Goal: Task Accomplishment & Management: Complete application form

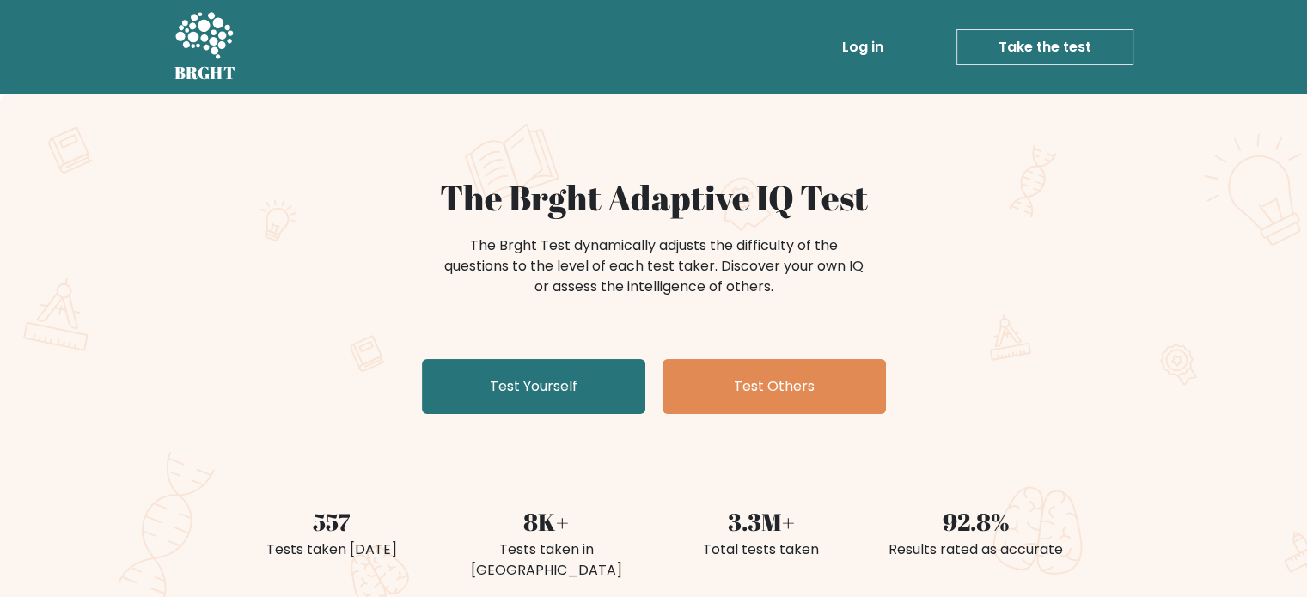
scroll to position [14, 0]
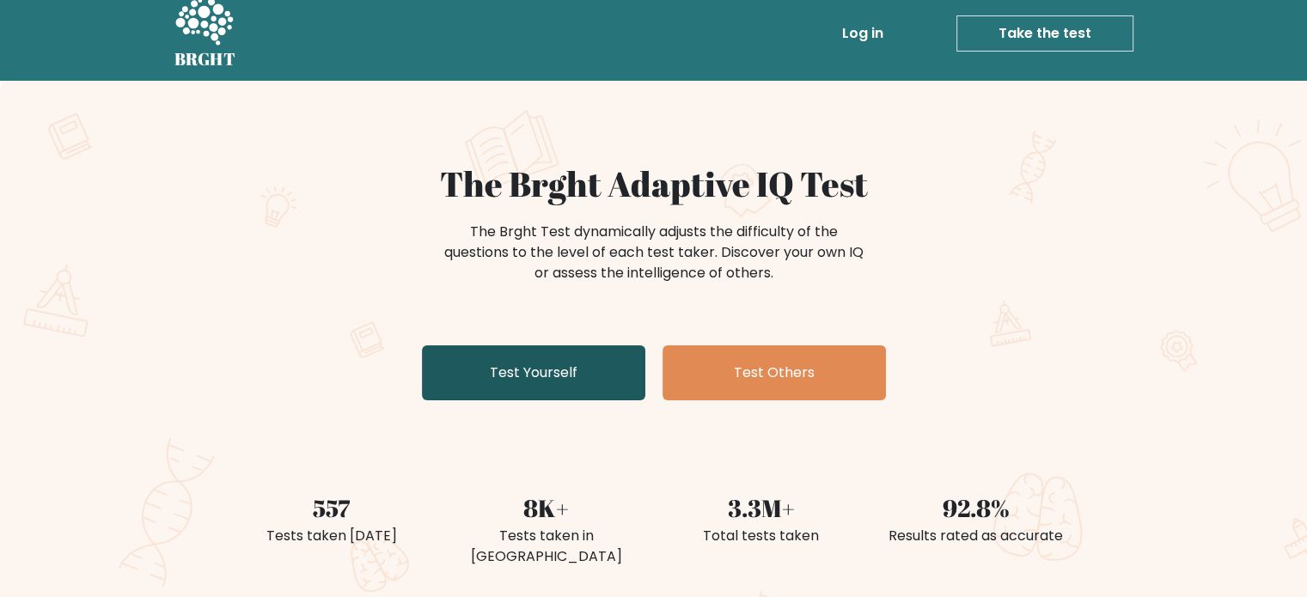
click at [547, 377] on link "Test Yourself" at bounding box center [533, 373] width 223 height 55
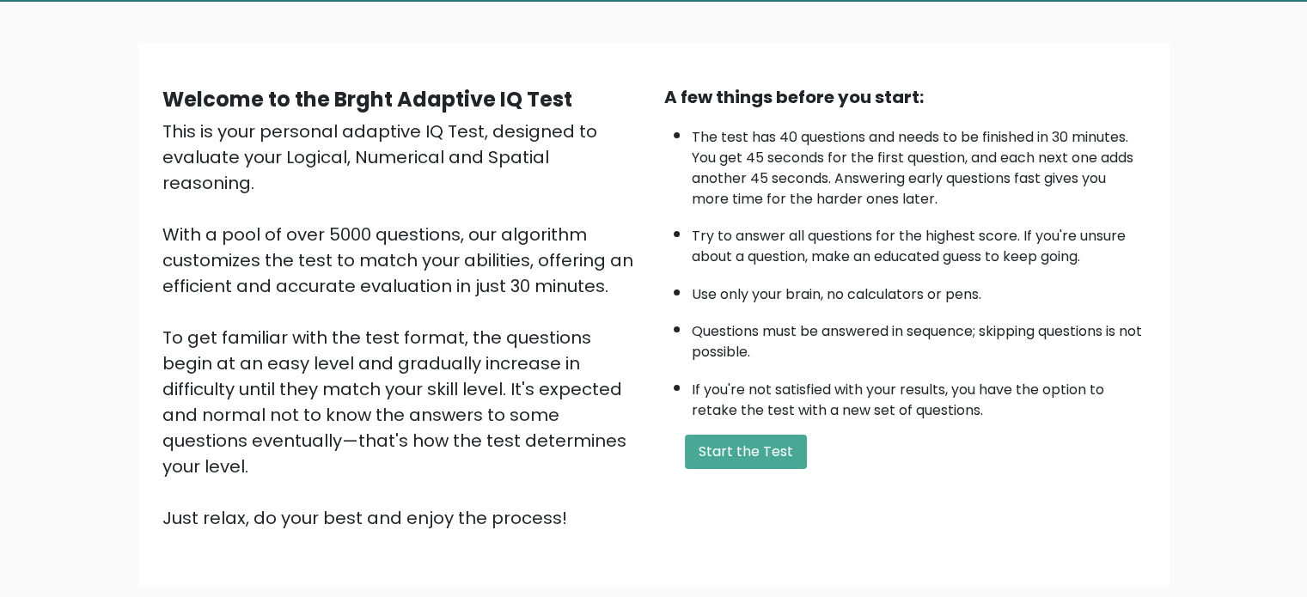
scroll to position [95, 0]
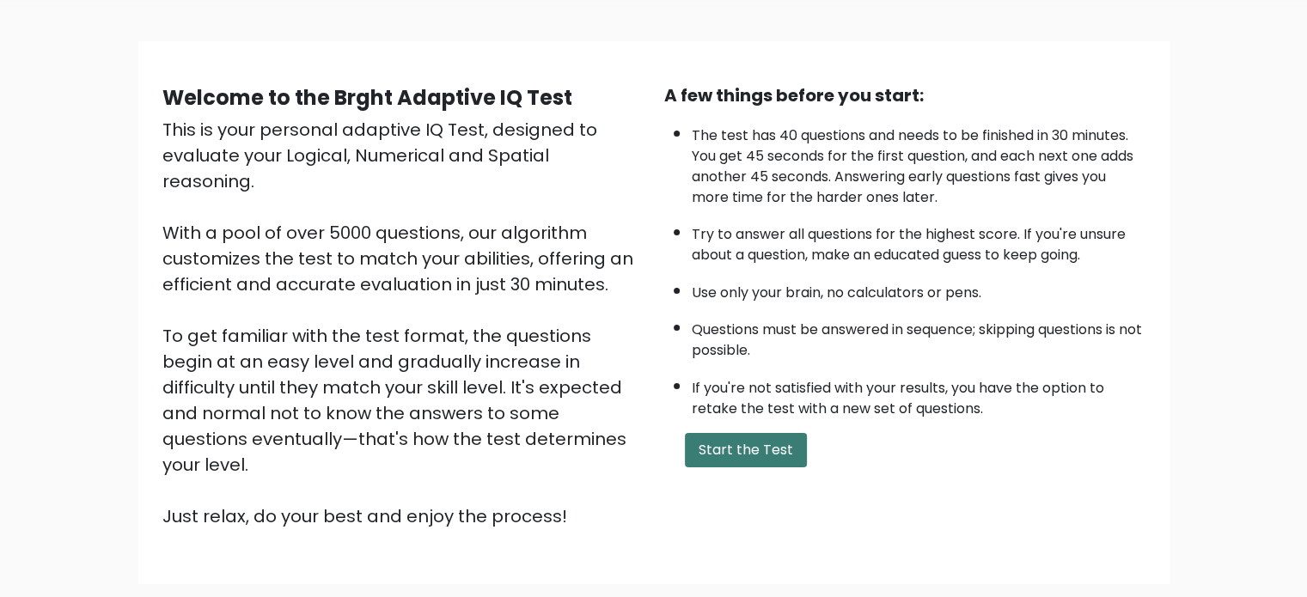
click at [718, 447] on button "Start the Test" at bounding box center [746, 450] width 122 height 34
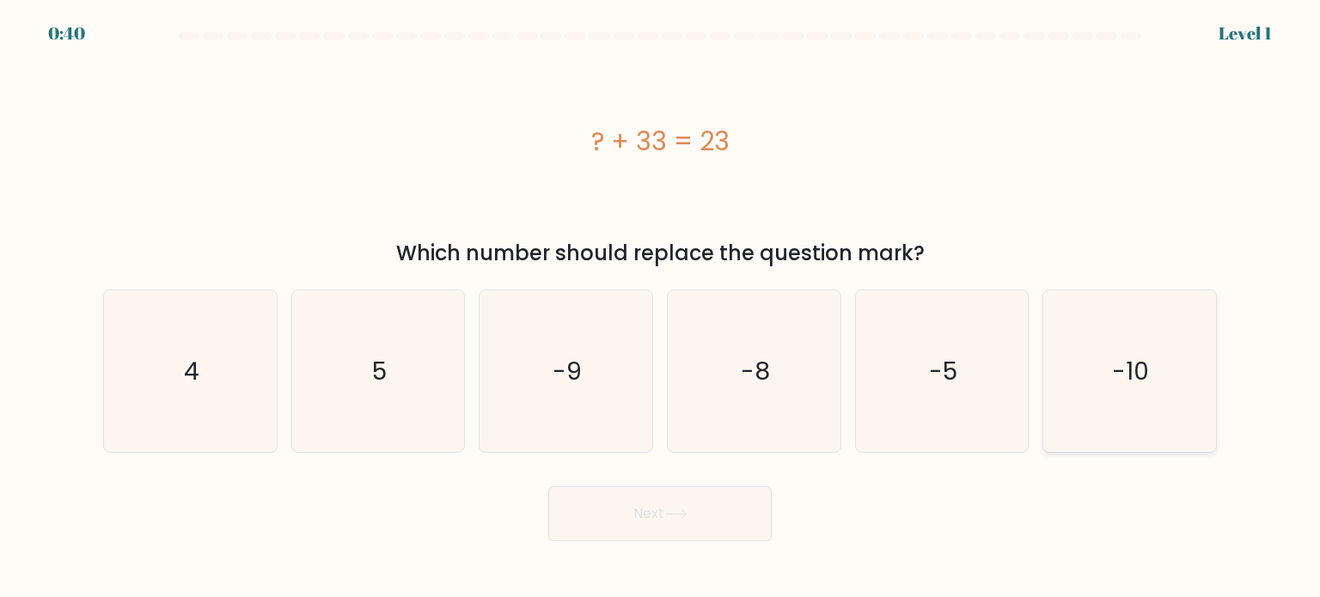
click at [1163, 376] on icon "-10" at bounding box center [1130, 372] width 162 height 162
click at [661, 308] on input "f. -10" at bounding box center [660, 303] width 1 height 9
radio input "true"
click at [705, 524] on button "Next" at bounding box center [659, 514] width 223 height 55
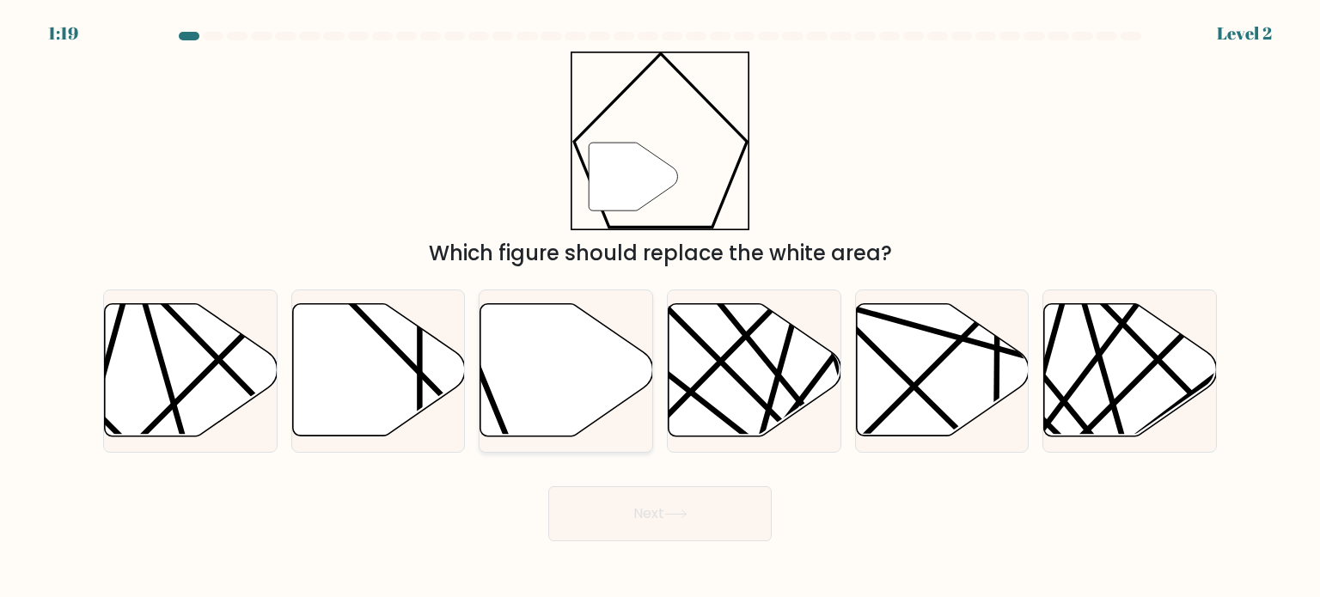
click at [557, 429] on icon at bounding box center [567, 370] width 173 height 132
click at [660, 308] on input "c." at bounding box center [660, 303] width 1 height 9
radio input "true"
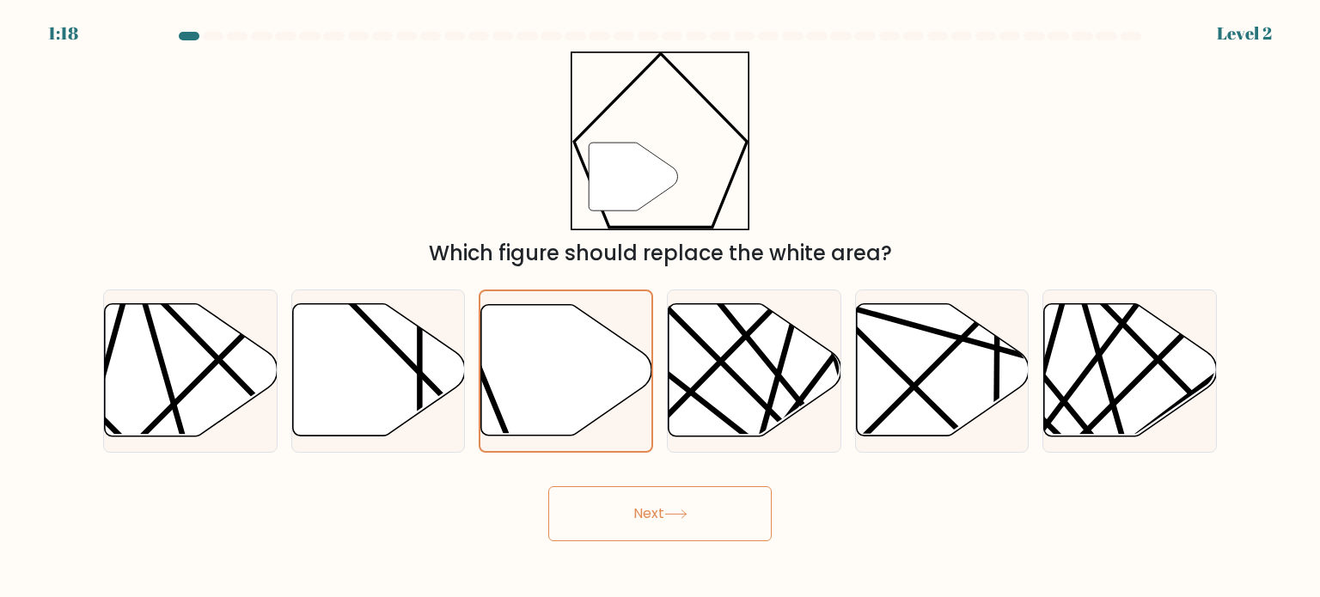
click at [623, 505] on button "Next" at bounding box center [659, 514] width 223 height 55
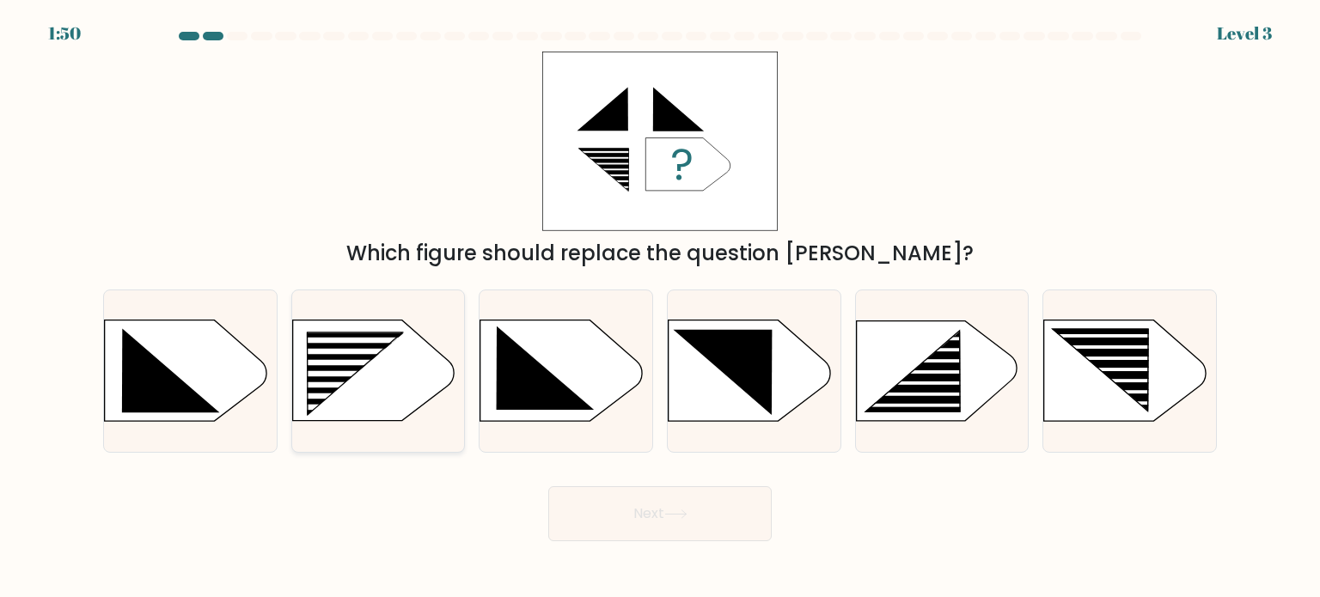
click at [362, 383] on rect at bounding box center [342, 386] width 138 height 6
click at [660, 308] on input "b." at bounding box center [660, 303] width 1 height 9
radio input "true"
click at [616, 516] on button "Next" at bounding box center [659, 514] width 223 height 55
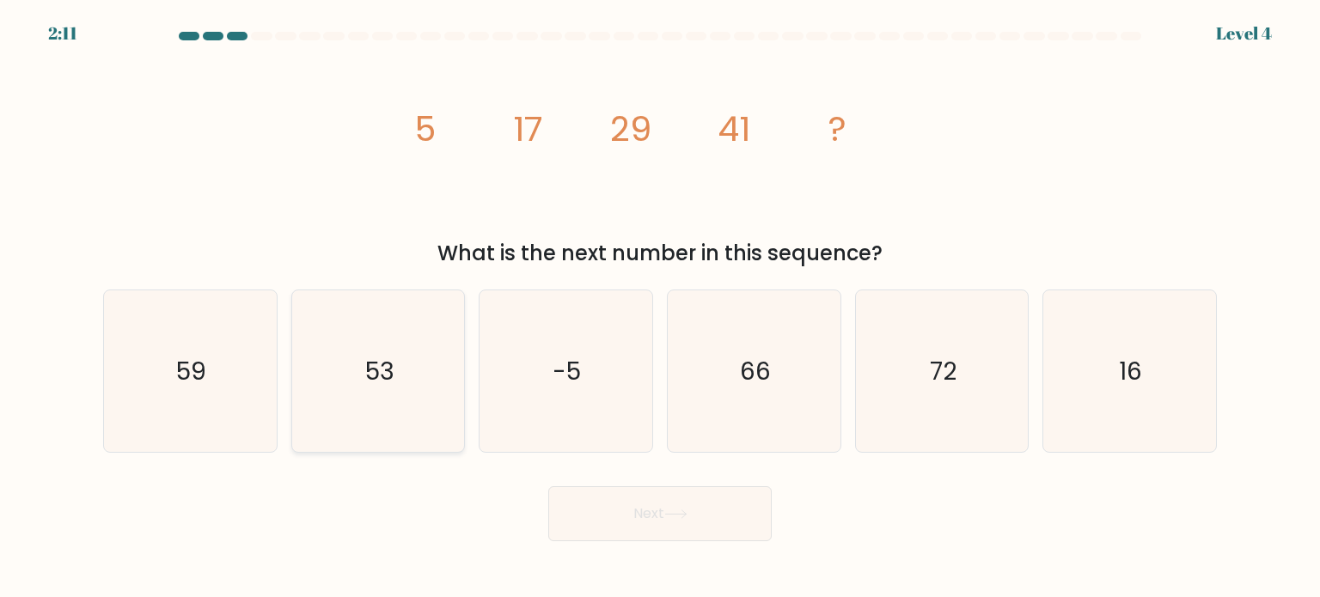
click at [410, 388] on icon "53" at bounding box center [378, 372] width 162 height 162
click at [660, 308] on input "b. 53" at bounding box center [660, 303] width 1 height 9
radio input "true"
click at [633, 496] on button "Next" at bounding box center [659, 514] width 223 height 55
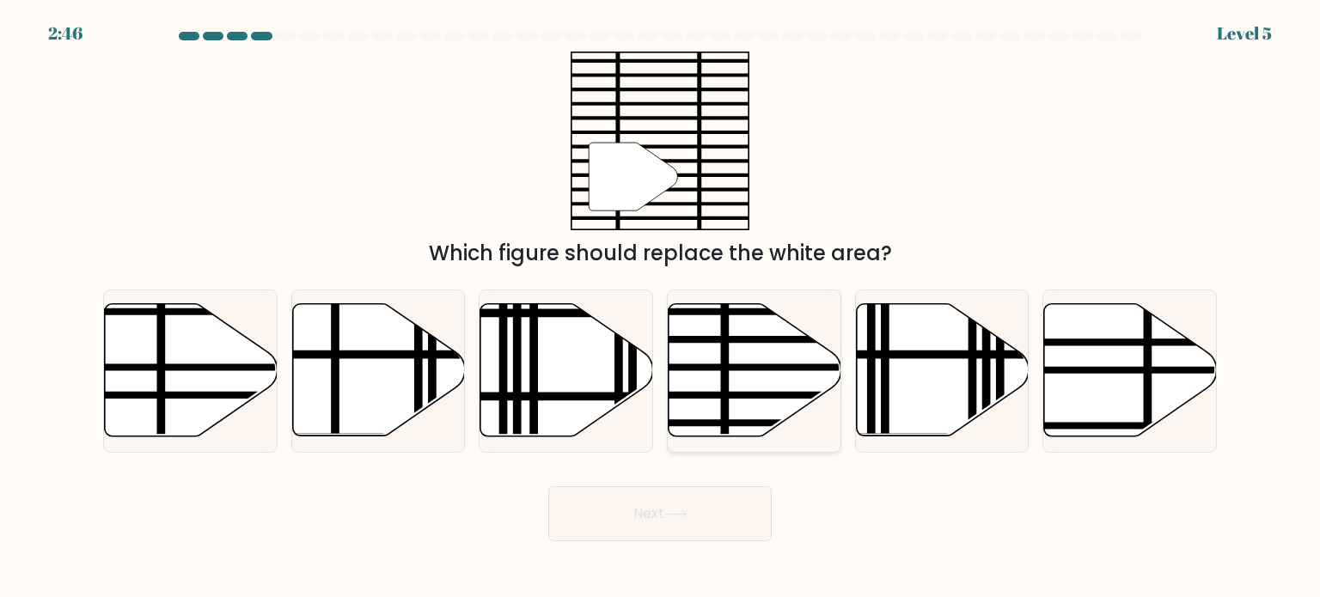
click at [694, 385] on icon at bounding box center [755, 370] width 173 height 132
click at [661, 308] on input "d." at bounding box center [660, 303] width 1 height 9
radio input "true"
click at [651, 499] on button "Next" at bounding box center [659, 514] width 223 height 55
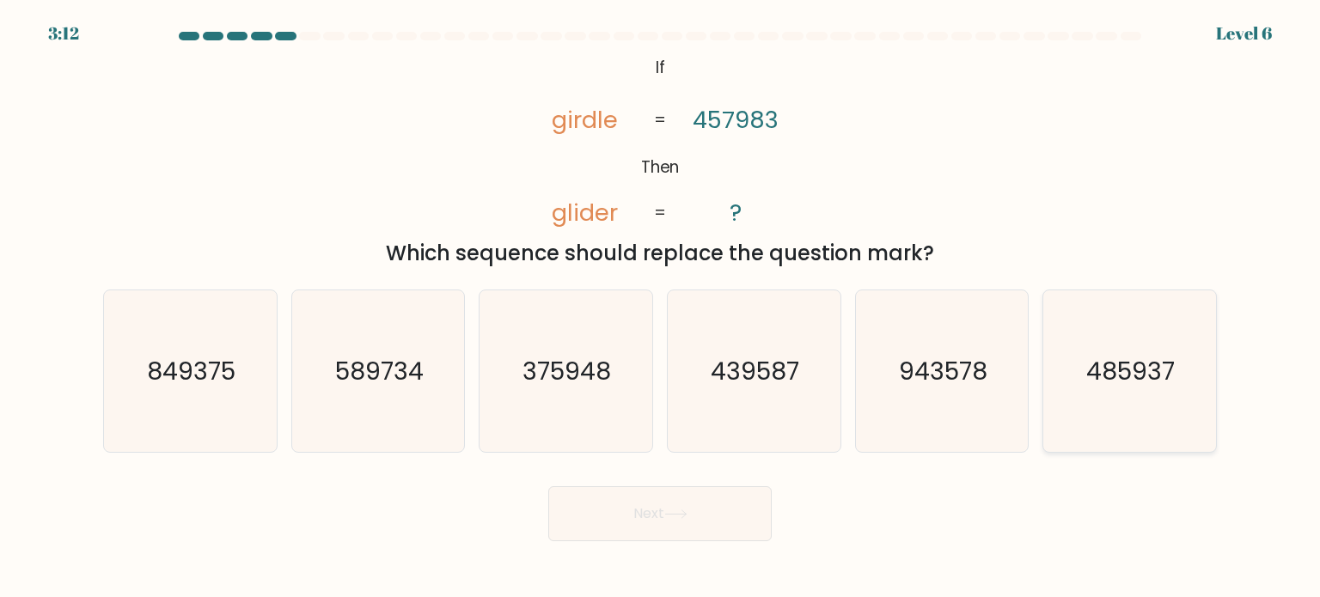
click at [1159, 361] on text "485937" at bounding box center [1131, 370] width 89 height 34
click at [661, 308] on input "f. 485937" at bounding box center [660, 303] width 1 height 9
radio input "true"
click at [700, 507] on button "Next" at bounding box center [659, 514] width 223 height 55
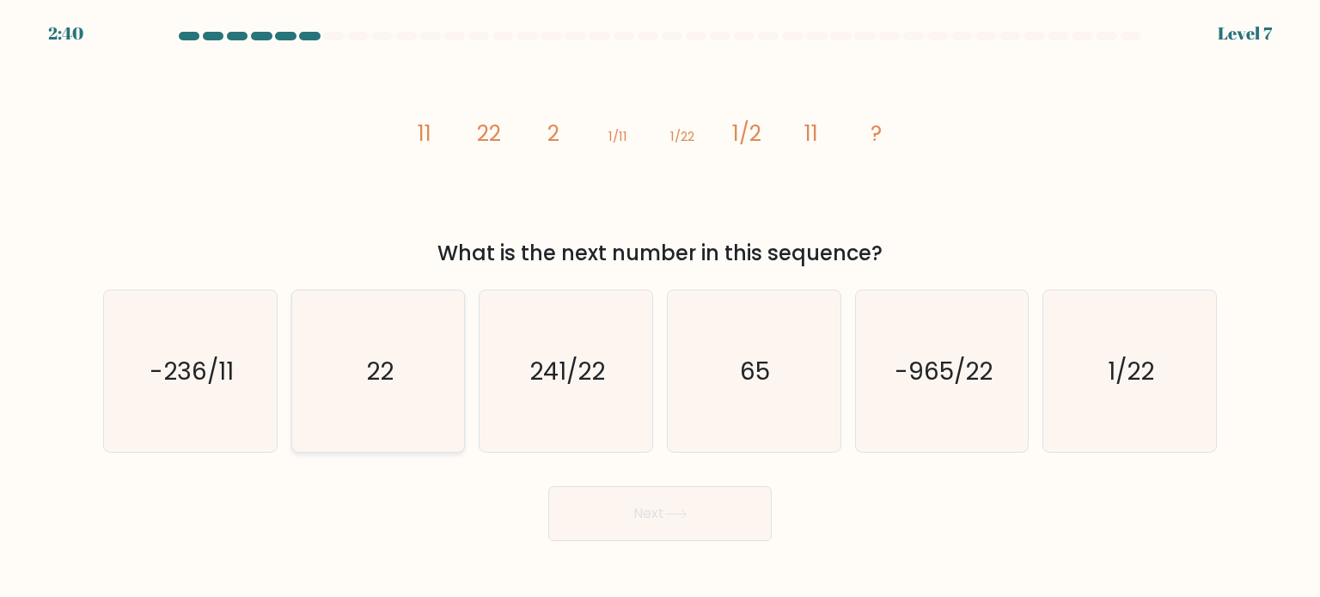
click at [354, 364] on icon "22" at bounding box center [378, 372] width 162 height 162
click at [660, 308] on input "b. 22" at bounding box center [660, 303] width 1 height 9
radio input "true"
click at [618, 518] on button "Next" at bounding box center [659, 514] width 223 height 55
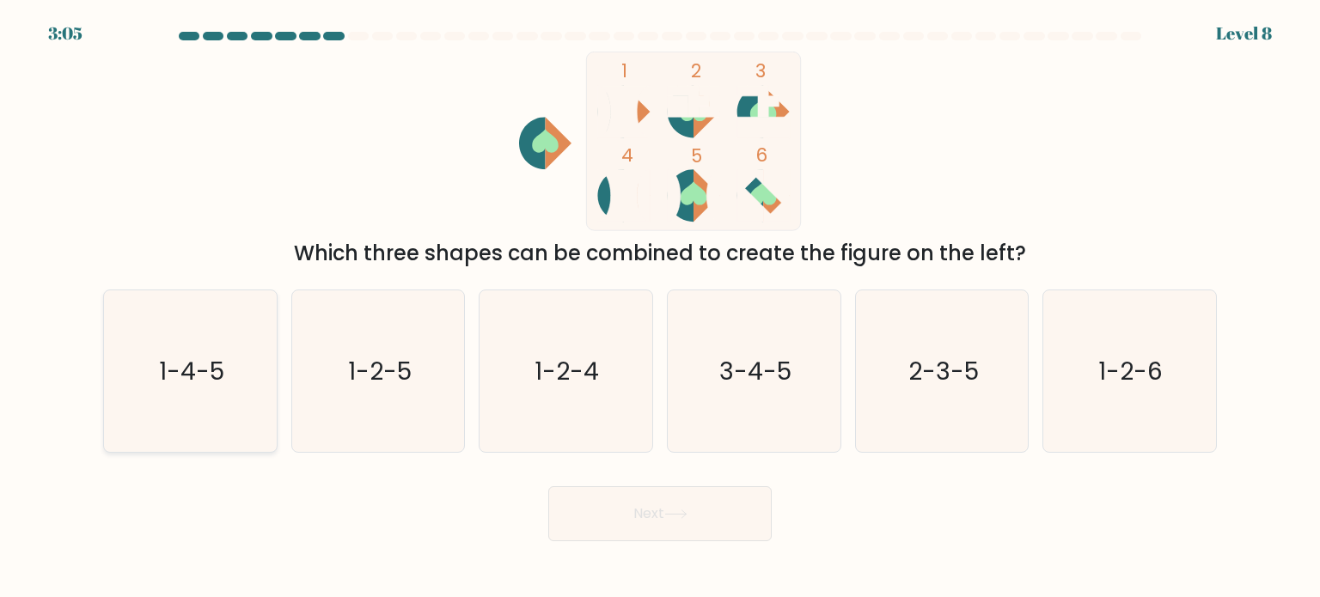
click at [196, 391] on icon "1-4-5" at bounding box center [190, 372] width 162 height 162
click at [660, 308] on input "a. 1-4-5" at bounding box center [660, 303] width 1 height 9
radio input "true"
click at [650, 513] on button "Next" at bounding box center [659, 514] width 223 height 55
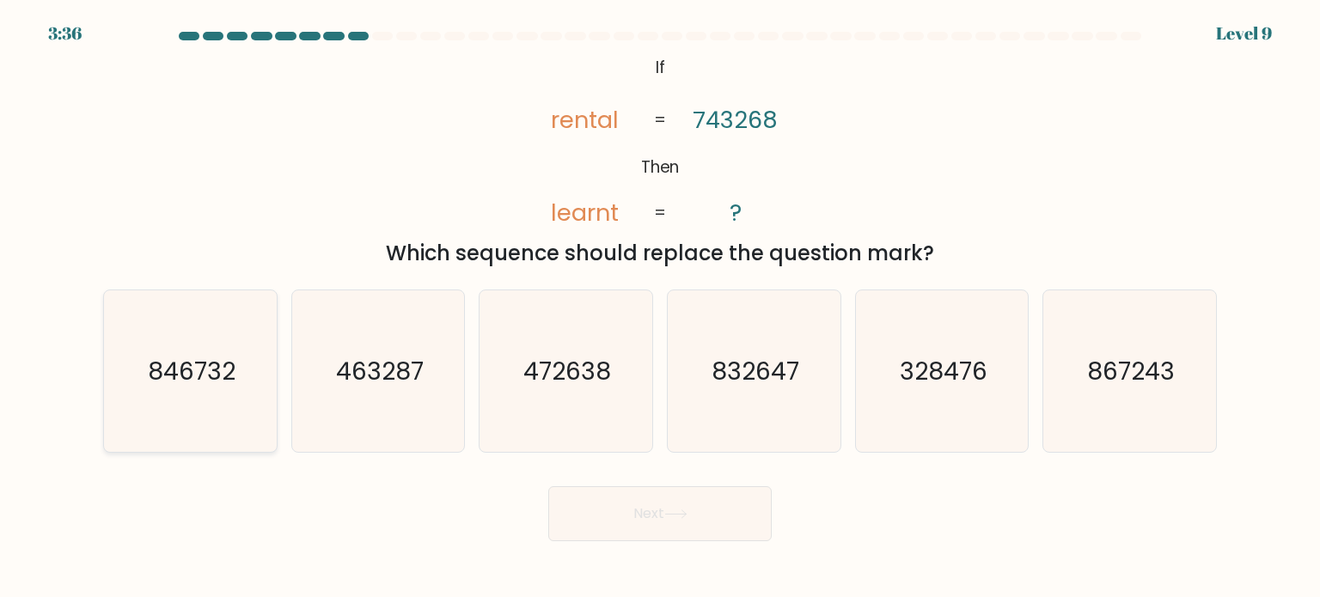
click at [199, 369] on text "846732" at bounding box center [192, 370] width 88 height 34
click at [660, 308] on input "a. 846732" at bounding box center [660, 303] width 1 height 9
radio input "true"
click at [626, 525] on button "Next" at bounding box center [659, 514] width 223 height 55
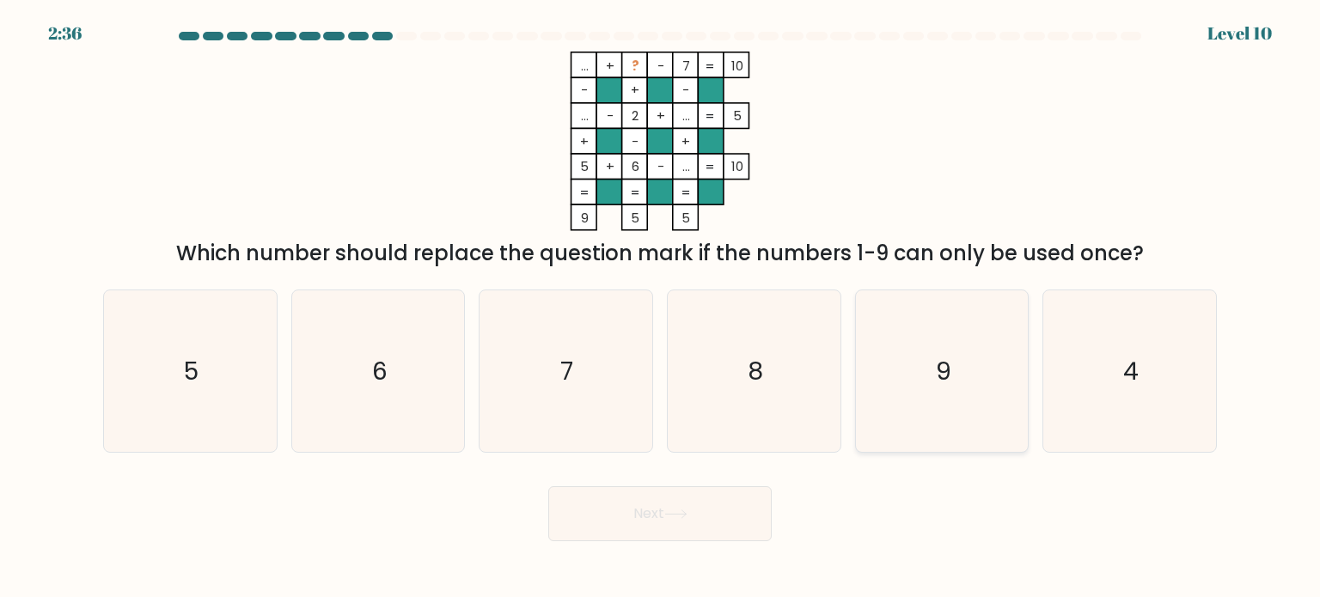
click at [977, 361] on icon "9" at bounding box center [942, 372] width 162 height 162
click at [661, 308] on input "e. 9" at bounding box center [660, 303] width 1 height 9
radio input "true"
click at [699, 529] on button "Next" at bounding box center [659, 514] width 223 height 55
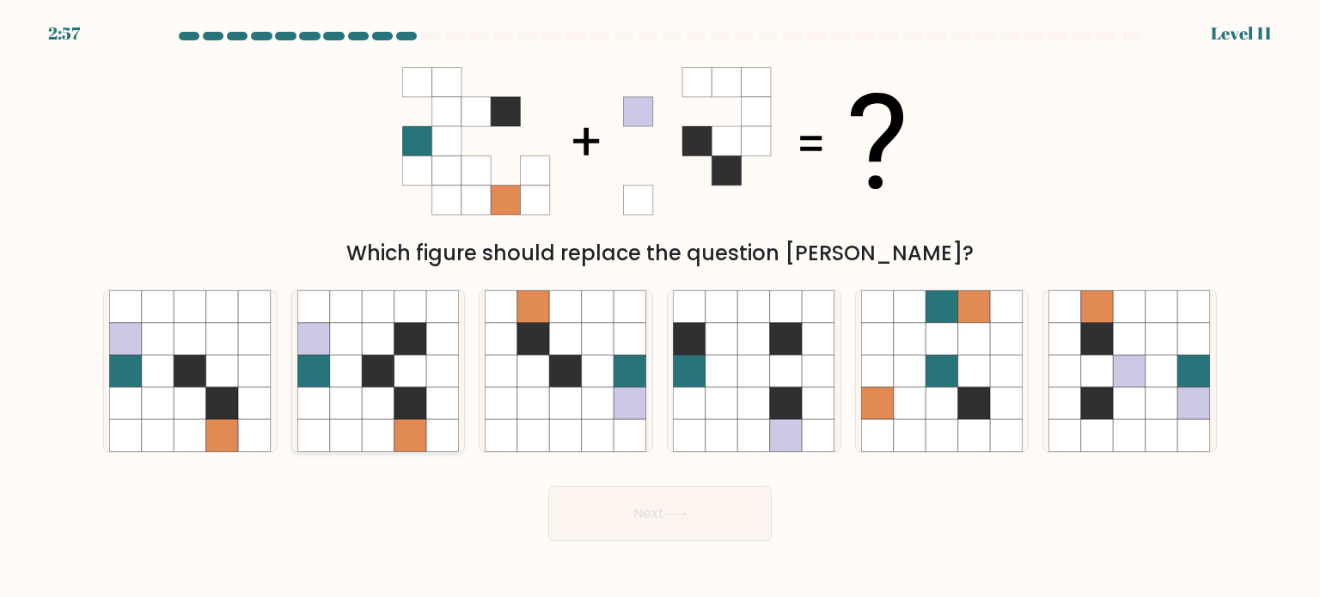
click at [395, 377] on icon at bounding box center [411, 371] width 33 height 33
click at [660, 308] on input "b." at bounding box center [660, 303] width 1 height 9
radio input "true"
click at [670, 529] on button "Next" at bounding box center [659, 514] width 223 height 55
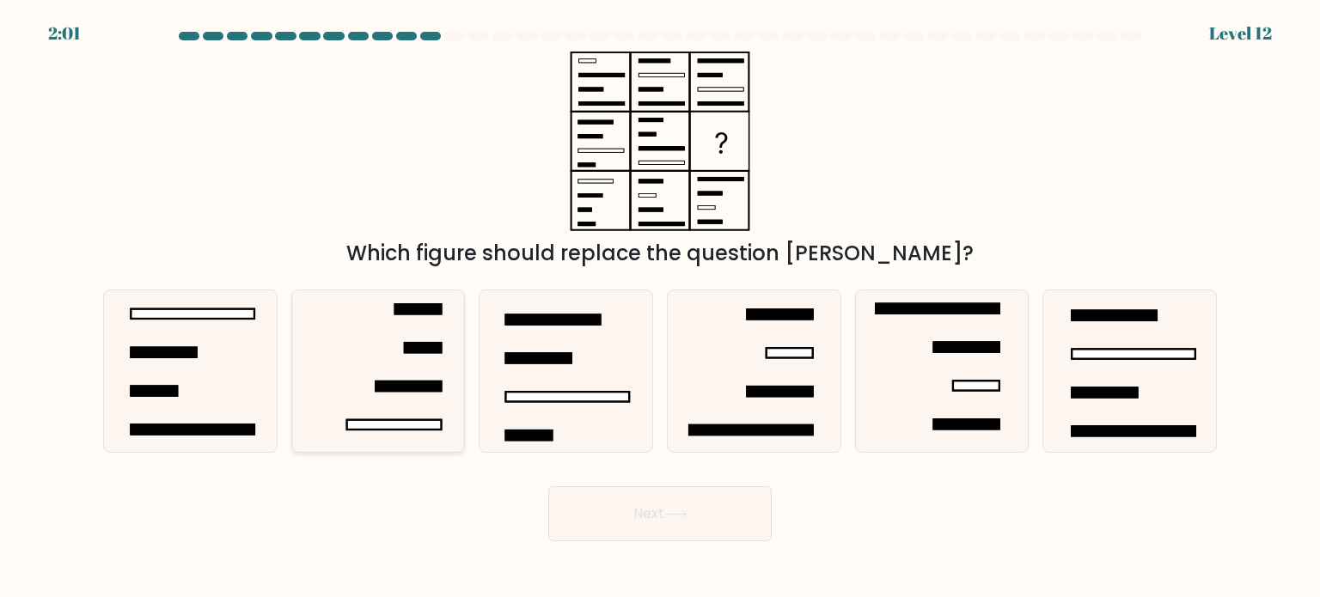
click at [453, 370] on icon at bounding box center [378, 372] width 162 height 162
click at [660, 308] on input "b." at bounding box center [660, 303] width 1 height 9
radio input "true"
click at [550, 380] on icon at bounding box center [566, 372] width 162 height 162
click at [660, 308] on input "c." at bounding box center [660, 303] width 1 height 9
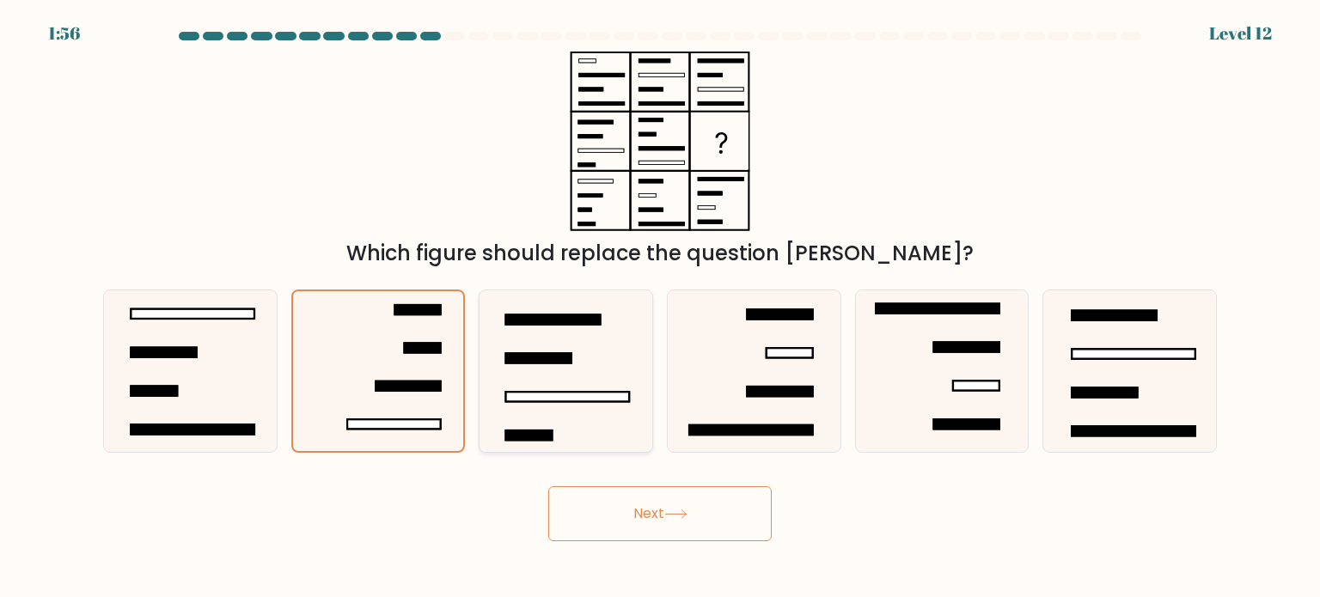
radio input "true"
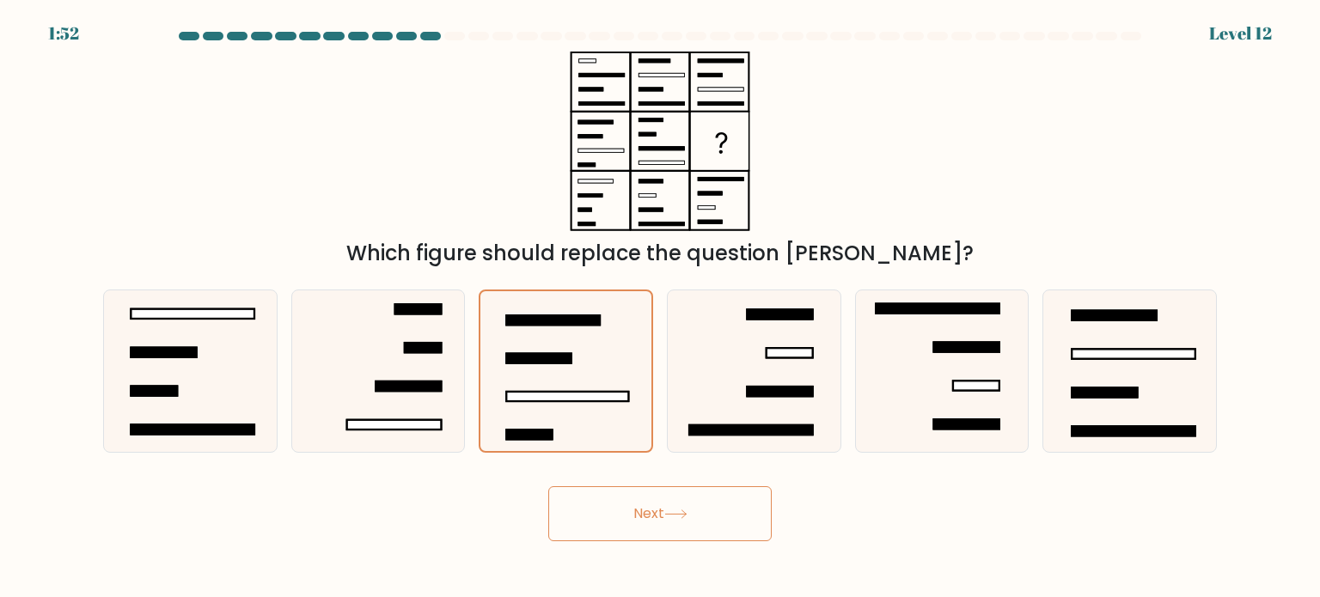
click at [642, 519] on button "Next" at bounding box center [659, 514] width 223 height 55
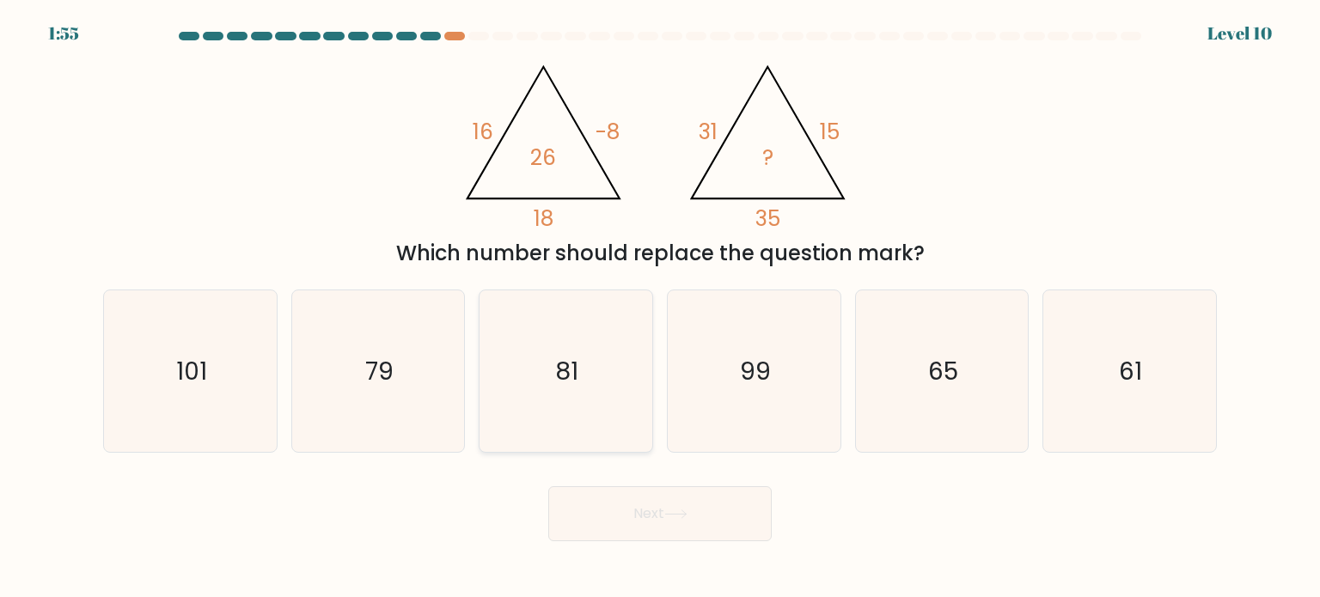
click at [640, 355] on icon "81" at bounding box center [566, 372] width 162 height 162
click at [660, 308] on input "c. 81" at bounding box center [660, 303] width 1 height 9
radio input "true"
click at [613, 505] on button "Next" at bounding box center [659, 514] width 223 height 55
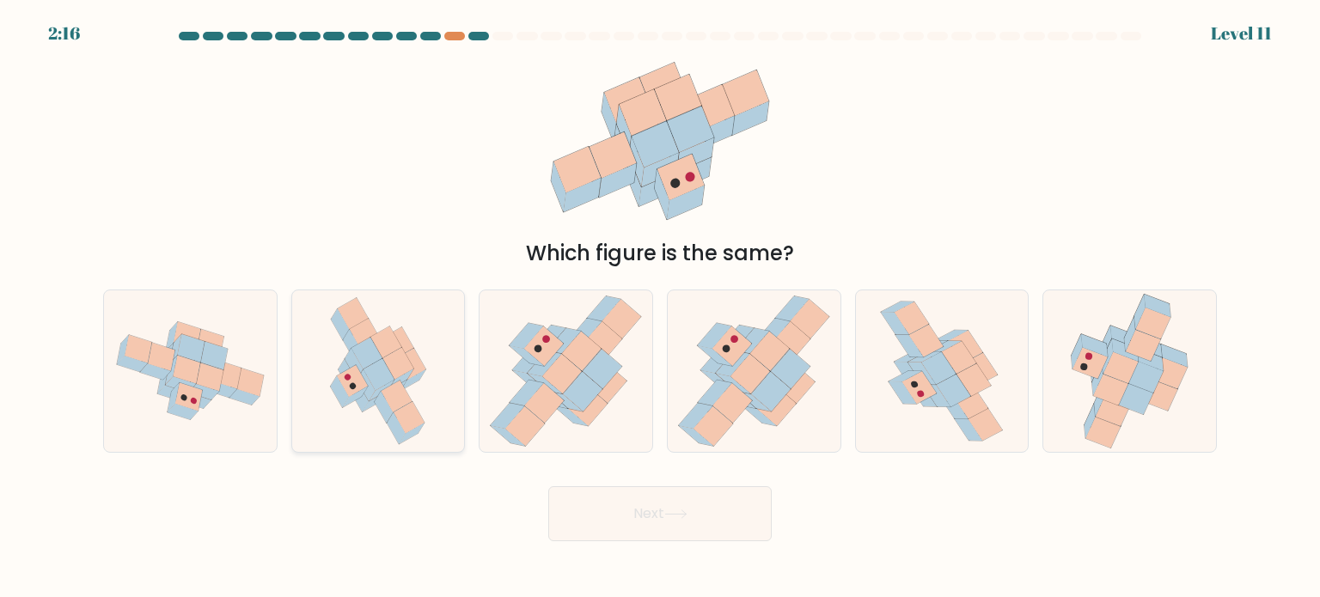
click at [401, 377] on icon at bounding box center [401, 379] width 25 height 21
click at [660, 308] on input "b." at bounding box center [660, 303] width 1 height 9
radio input "true"
click at [622, 513] on button "Next" at bounding box center [659, 514] width 223 height 55
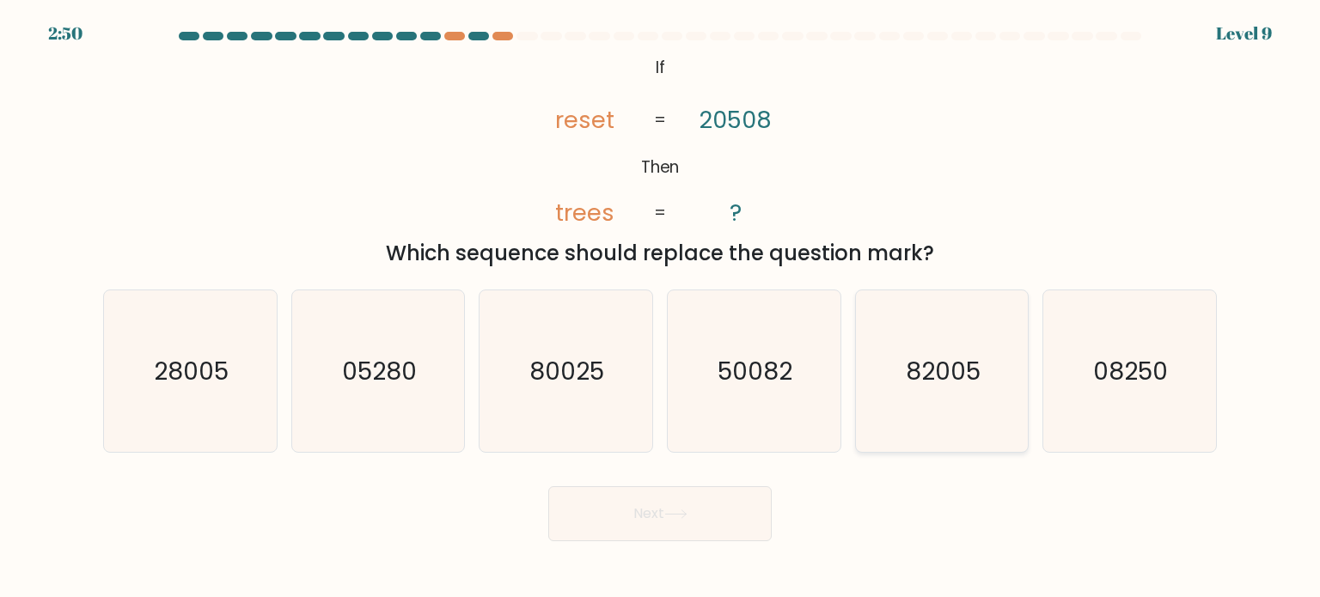
click at [1001, 377] on icon "82005" at bounding box center [942, 372] width 162 height 162
click at [661, 308] on input "e. 82005" at bounding box center [660, 303] width 1 height 9
radio input "true"
click at [670, 529] on button "Next" at bounding box center [659, 514] width 223 height 55
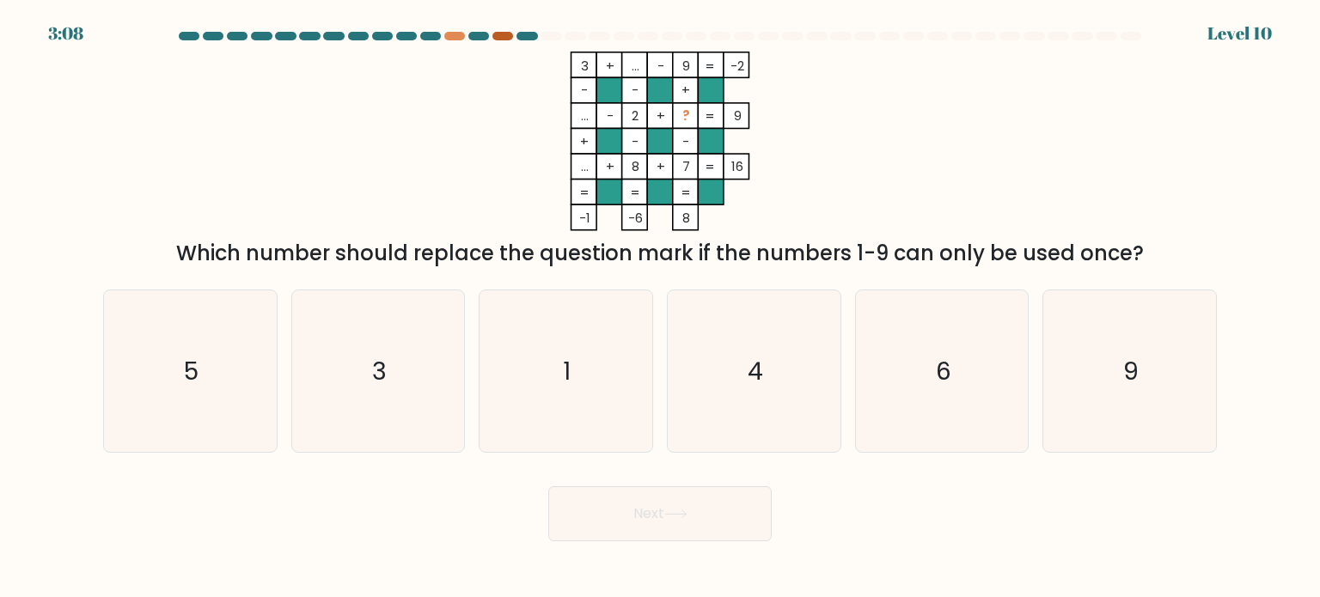
click at [503, 40] on div at bounding box center [503, 36] width 21 height 9
click at [587, 164] on tspan "..." at bounding box center [585, 166] width 8 height 18
click at [587, 165] on tspan "..." at bounding box center [585, 166] width 8 height 18
click at [206, 365] on icon "5" at bounding box center [190, 372] width 162 height 162
click at [660, 308] on input "a. 5" at bounding box center [660, 303] width 1 height 9
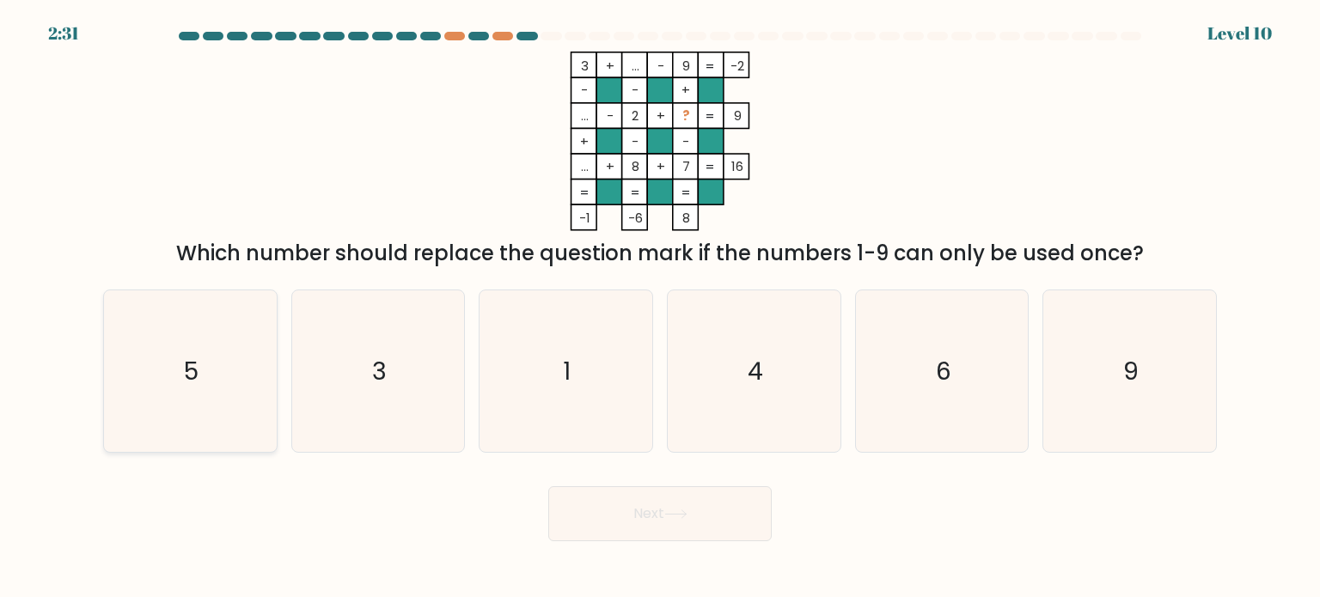
radio input "true"
click at [664, 512] on button "Next" at bounding box center [659, 514] width 223 height 55
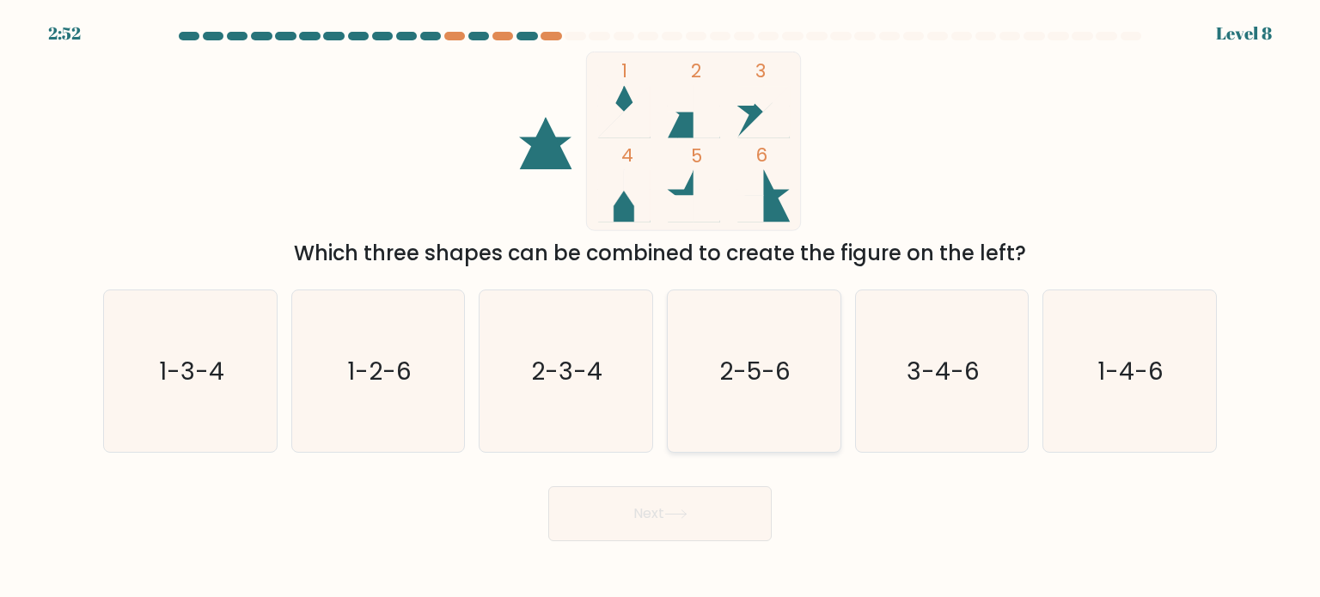
click at [707, 398] on icon "2-5-6" at bounding box center [754, 372] width 162 height 162
click at [661, 308] on input "d. 2-5-6" at bounding box center [660, 303] width 1 height 9
radio input "true"
click at [672, 503] on button "Next" at bounding box center [659, 514] width 223 height 55
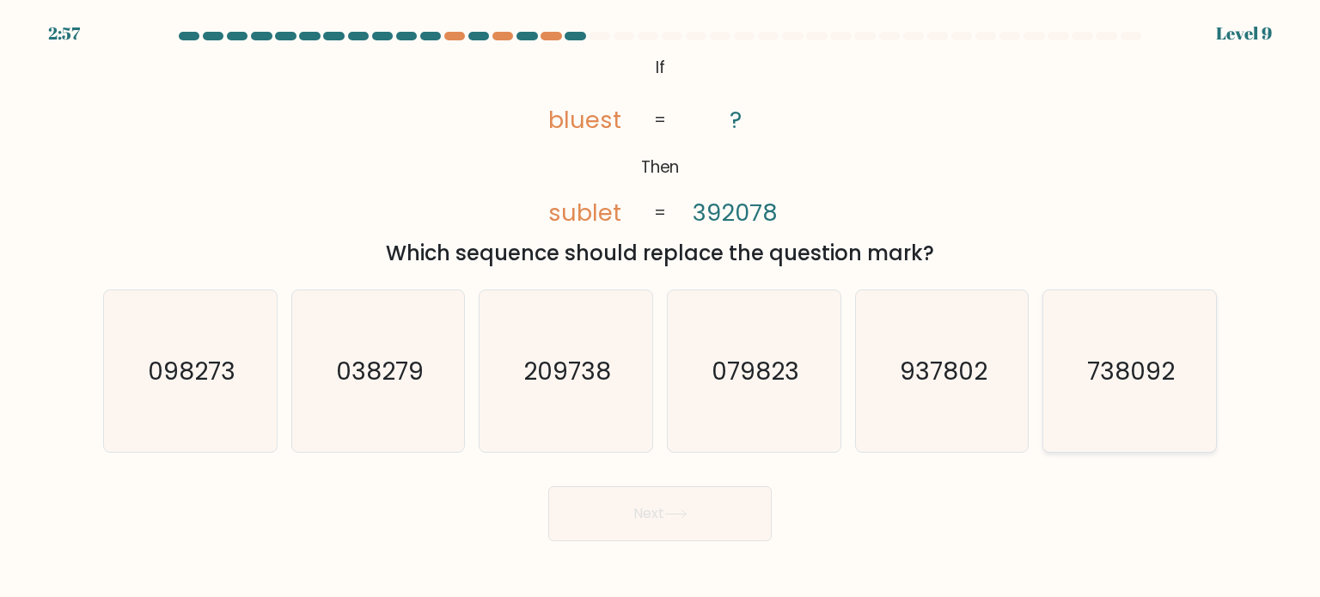
click at [1114, 413] on icon "738092" at bounding box center [1130, 372] width 162 height 162
click at [661, 308] on input "f. 738092" at bounding box center [660, 303] width 1 height 9
radio input "true"
click at [696, 518] on button "Next" at bounding box center [659, 514] width 223 height 55
click at [683, 509] on button "Next" at bounding box center [659, 514] width 223 height 55
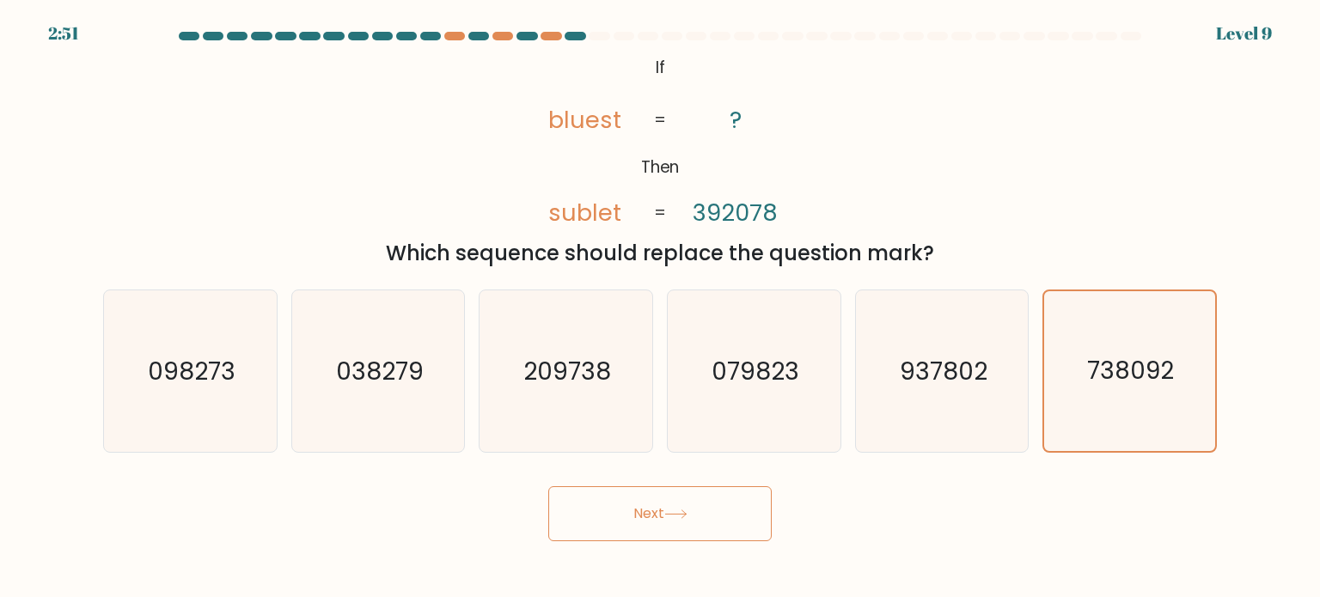
click at [609, 528] on button "Next" at bounding box center [659, 514] width 223 height 55
click at [726, 512] on button "Next" at bounding box center [659, 514] width 223 height 55
click at [595, 523] on button "Next" at bounding box center [659, 514] width 223 height 55
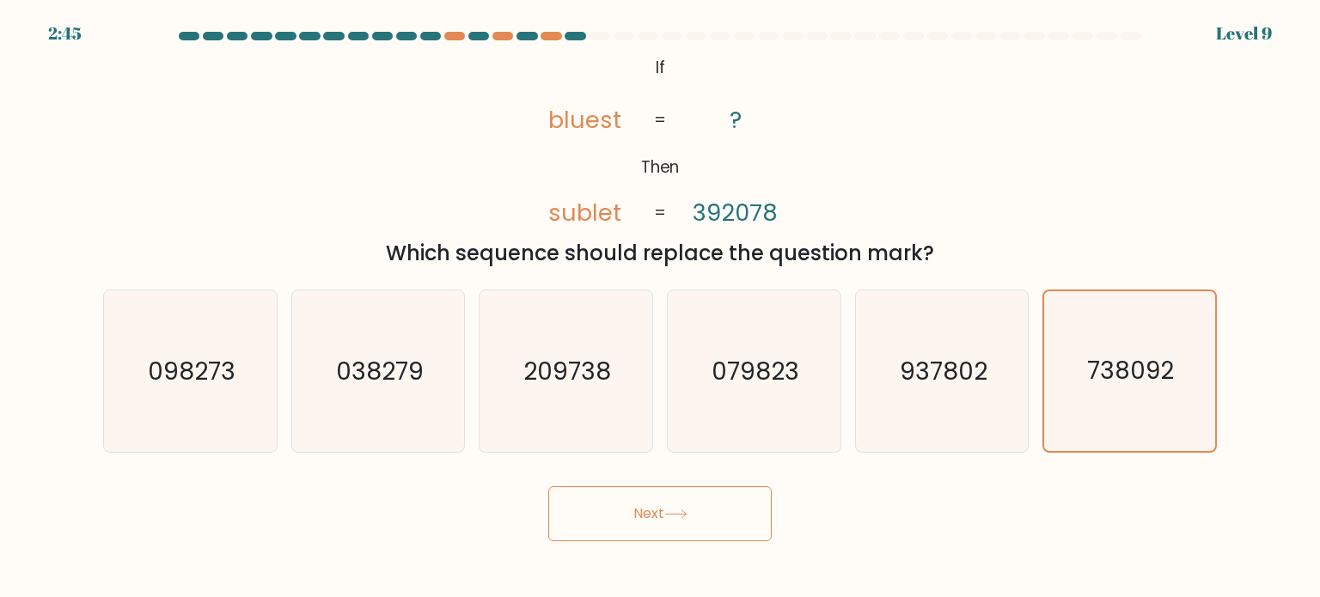
click at [595, 523] on button "Next" at bounding box center [659, 514] width 223 height 55
click at [1095, 381] on text "738092" at bounding box center [1131, 371] width 87 height 34
click at [661, 308] on input "f. 738092" at bounding box center [660, 303] width 1 height 9
drag, startPoint x: 652, startPoint y: 548, endPoint x: 662, endPoint y: 527, distance: 23.1
click at [662, 527] on body "2:42 Level 9 If" at bounding box center [660, 298] width 1320 height 597
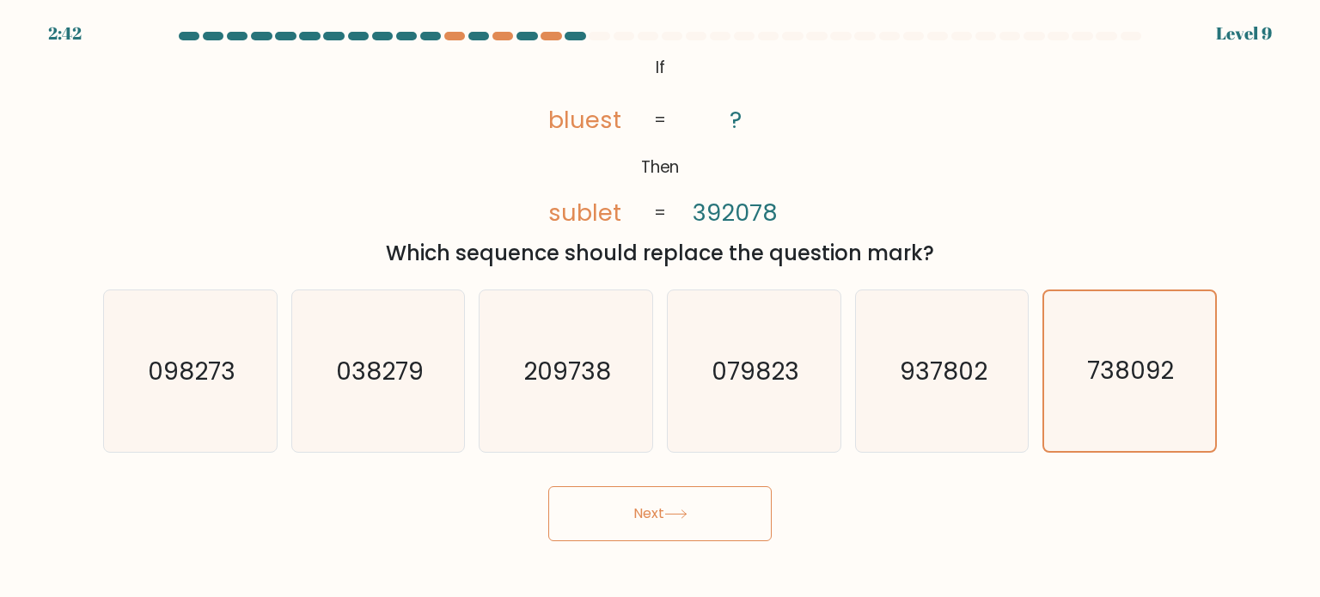
click at [662, 527] on button "Next" at bounding box center [659, 514] width 223 height 55
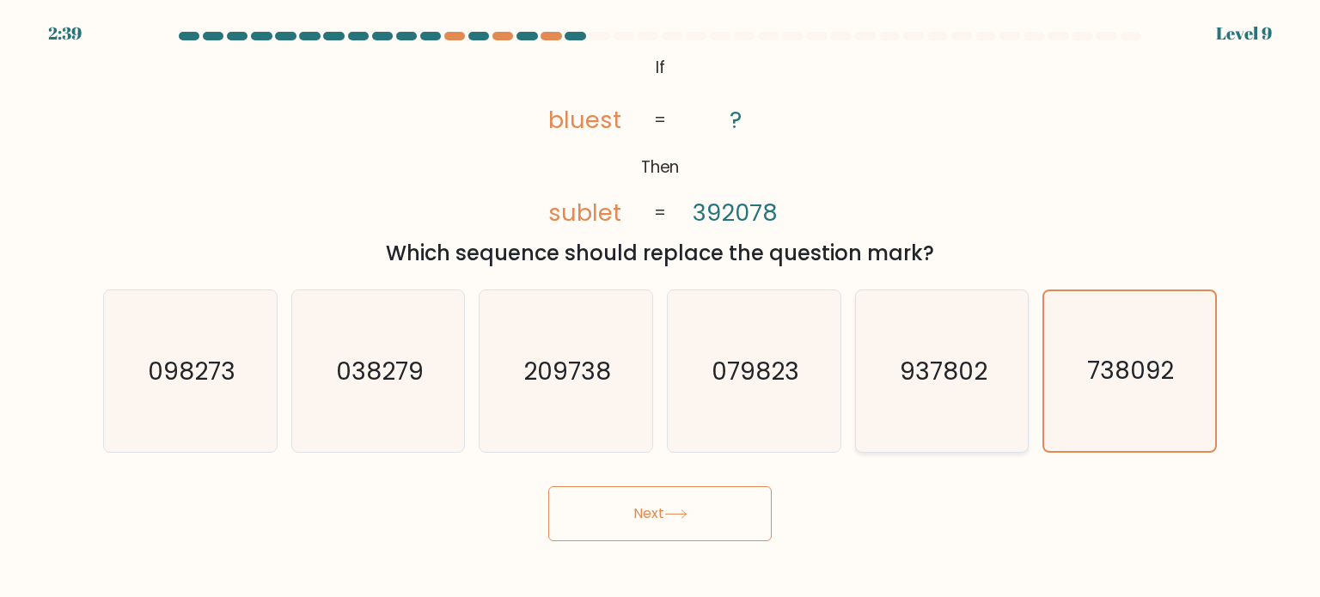
click at [961, 396] on icon "937802" at bounding box center [942, 372] width 162 height 162
click at [661, 308] on input "e. 937802" at bounding box center [660, 303] width 1 height 9
radio input "true"
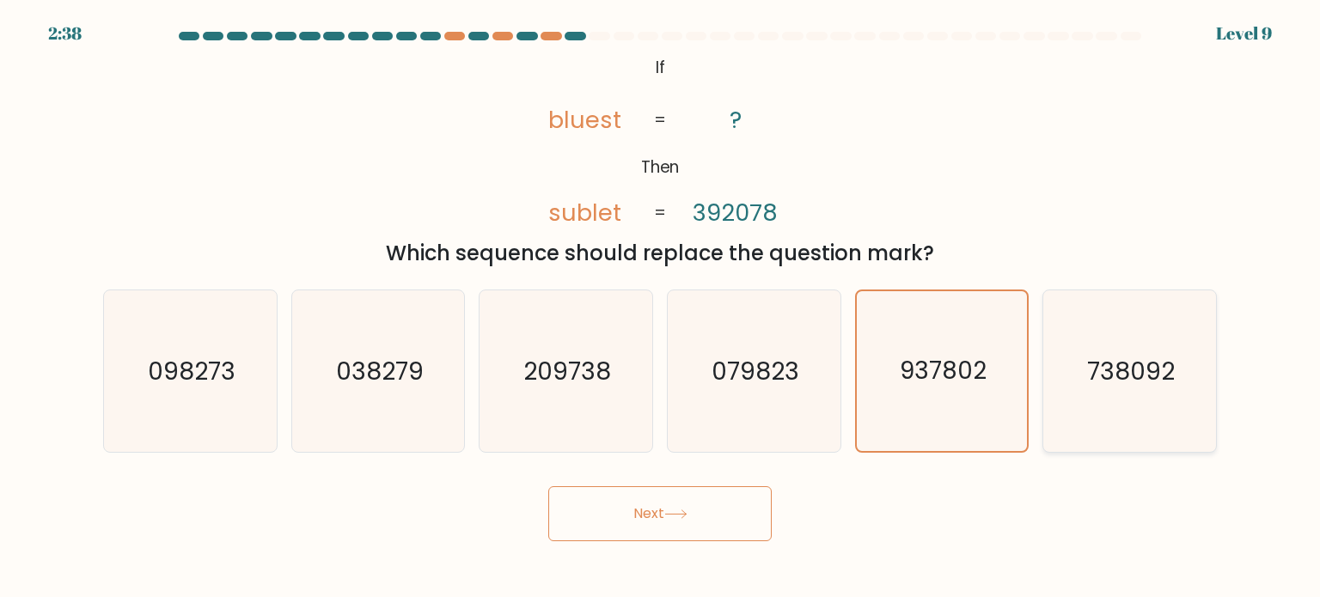
click at [1087, 376] on text "738092" at bounding box center [1131, 370] width 88 height 34
click at [661, 308] on input "f. 738092" at bounding box center [660, 303] width 1 height 9
radio input "true"
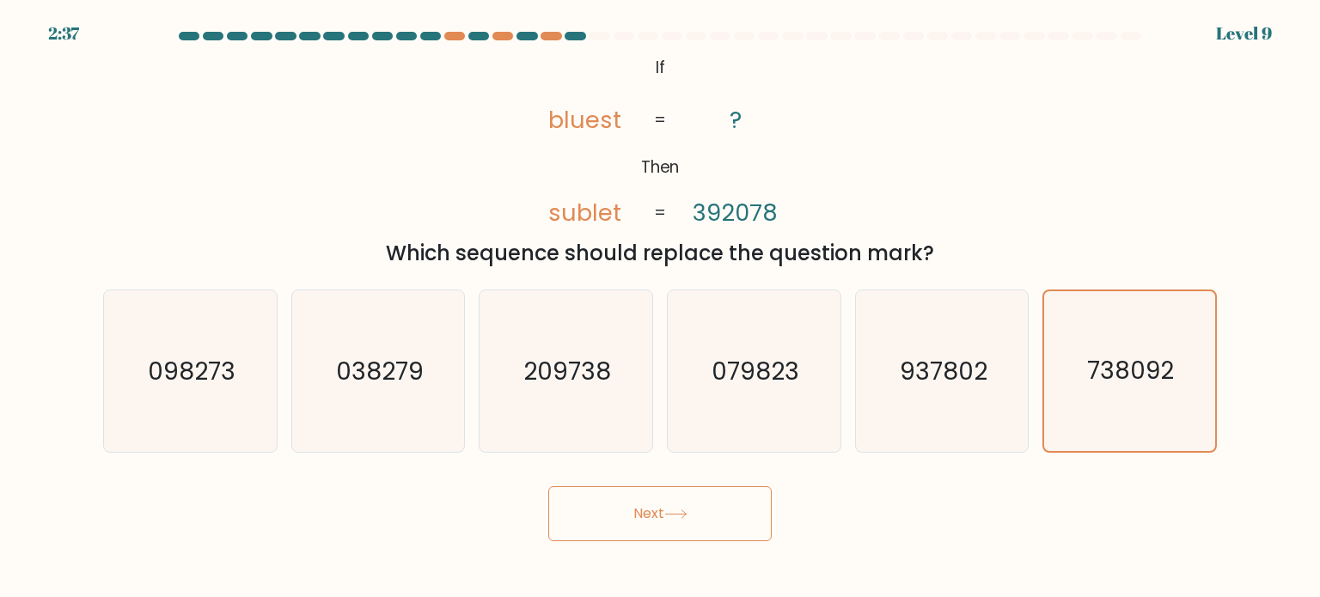
click at [643, 518] on button "Next" at bounding box center [659, 514] width 223 height 55
drag, startPoint x: 643, startPoint y: 518, endPoint x: 754, endPoint y: 499, distance: 112.6
click at [754, 499] on button "Next" at bounding box center [659, 514] width 223 height 55
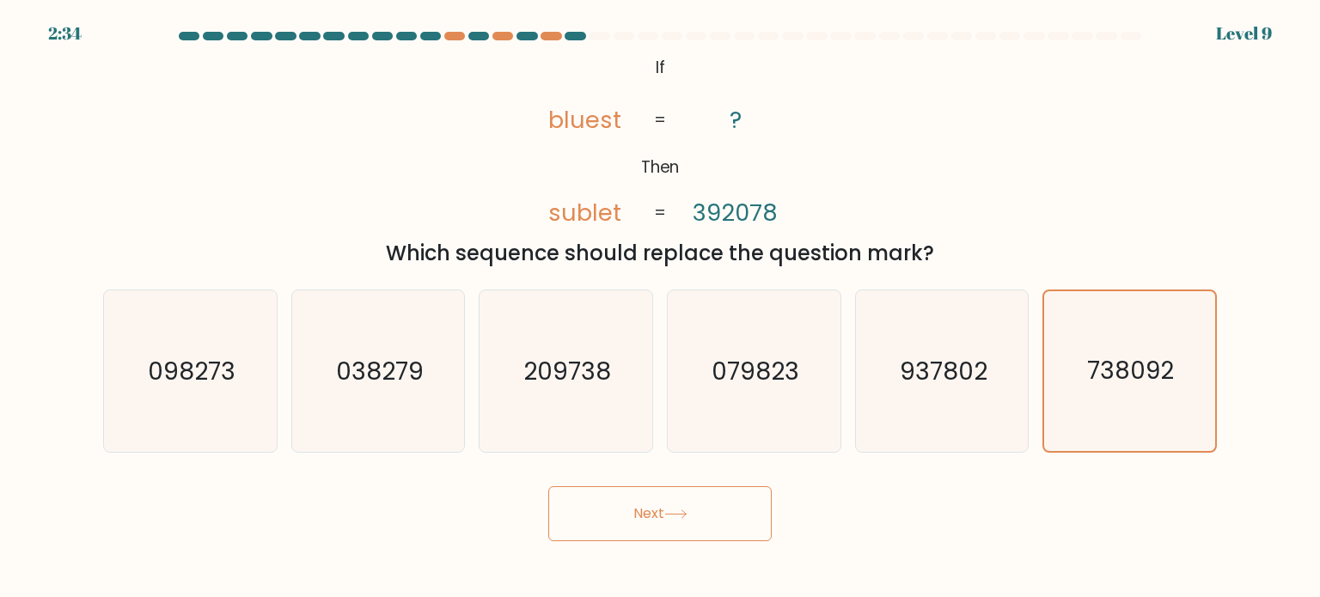
click at [754, 499] on button "Next" at bounding box center [659, 514] width 223 height 55
click at [756, 499] on button "Next" at bounding box center [659, 514] width 223 height 55
click at [616, 516] on button "Next" at bounding box center [659, 514] width 223 height 55
drag, startPoint x: 616, startPoint y: 516, endPoint x: 650, endPoint y: 523, distance: 34.4
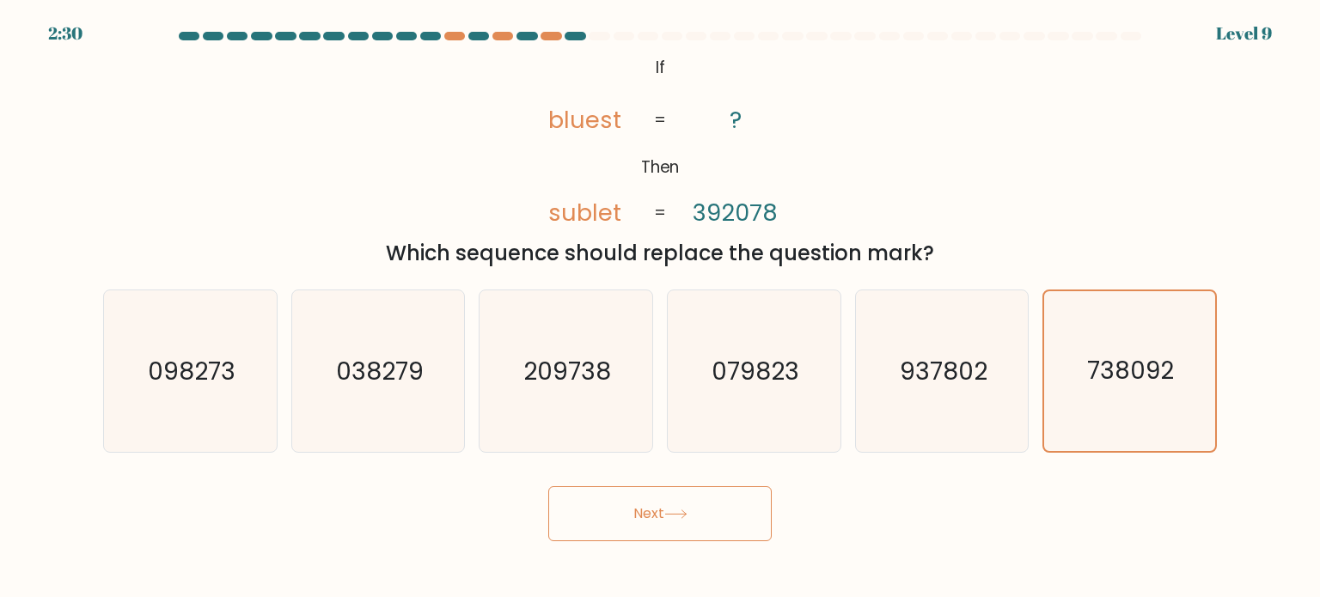
click at [650, 523] on button "Next" at bounding box center [659, 514] width 223 height 55
click at [591, 39] on div at bounding box center [599, 36] width 21 height 9
click at [602, 518] on button "Next" at bounding box center [659, 514] width 223 height 55
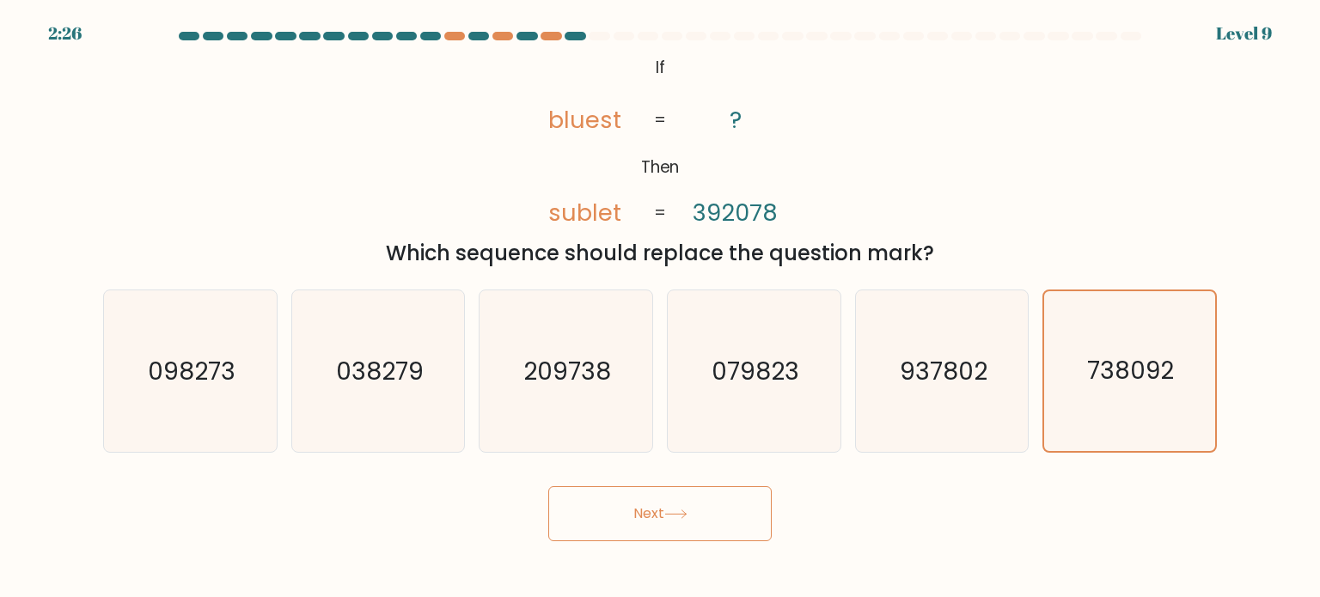
click at [602, 518] on button "Next" at bounding box center [659, 514] width 223 height 55
click at [747, 523] on button "Next" at bounding box center [659, 514] width 223 height 55
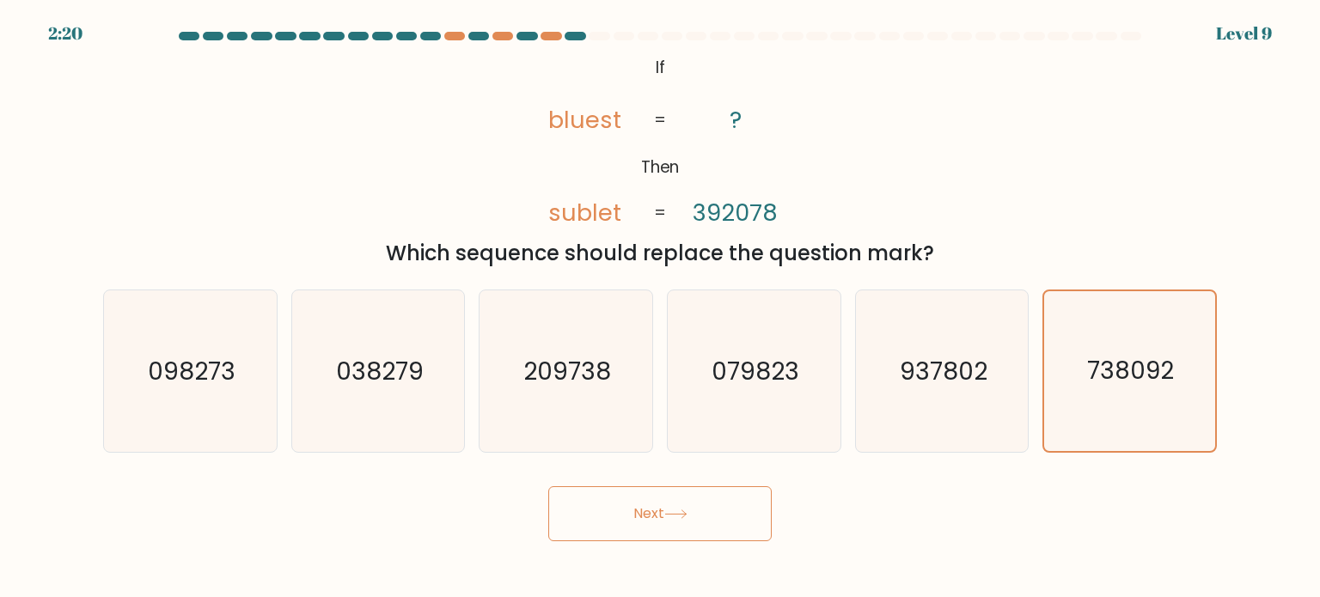
drag, startPoint x: 747, startPoint y: 523, endPoint x: 672, endPoint y: 494, distance: 80.0
click at [672, 494] on button "Next" at bounding box center [659, 514] width 223 height 55
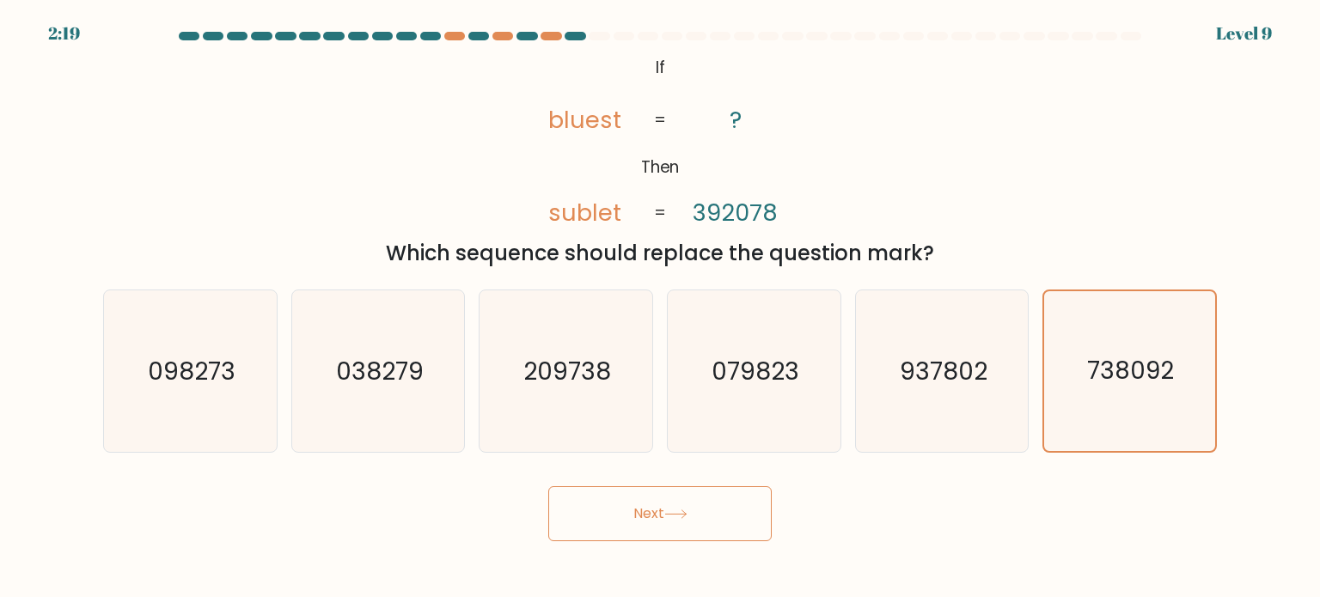
click at [548, 487] on button "Next" at bounding box center [659, 514] width 223 height 55
click at [672, 495] on button "Next" at bounding box center [659, 514] width 223 height 55
click at [992, 376] on icon "937802" at bounding box center [942, 372] width 162 height 162
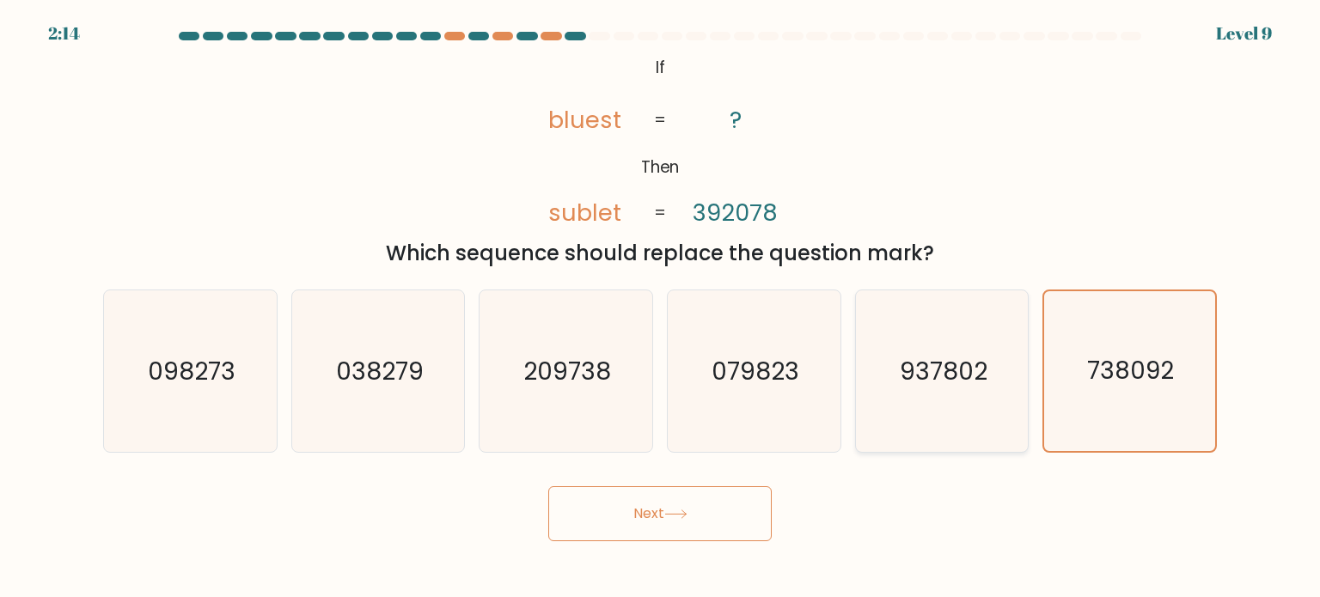
click at [661, 308] on input "e. 937802" at bounding box center [660, 303] width 1 height 9
radio input "true"
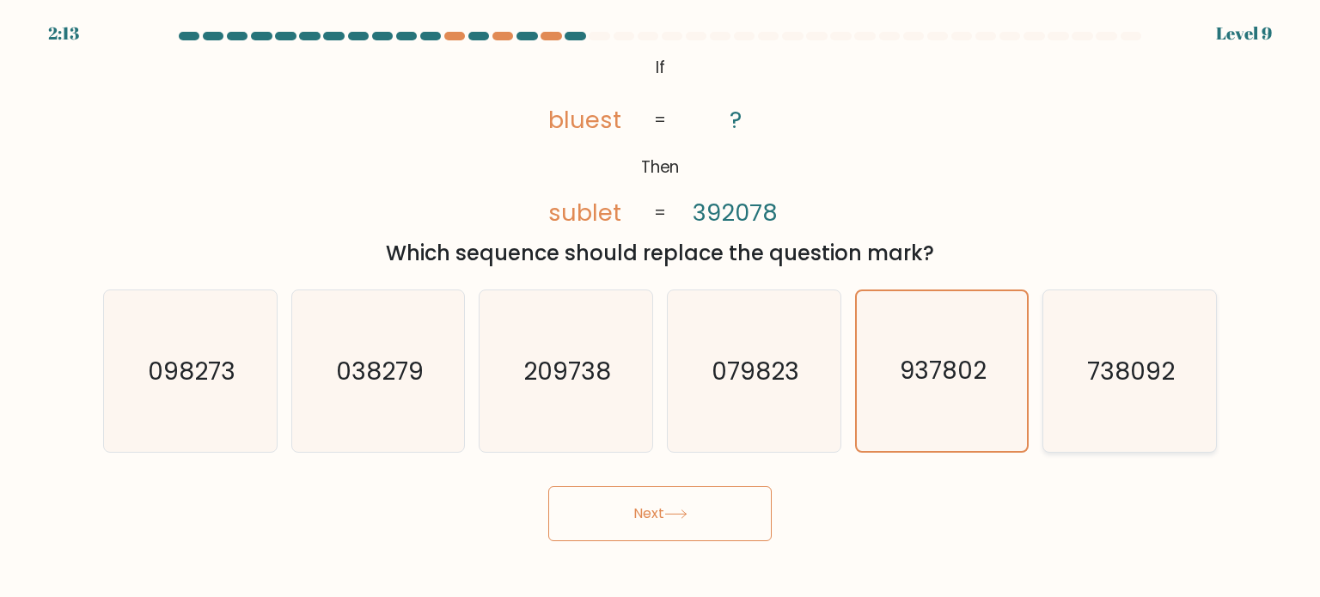
click at [1085, 372] on icon "738092" at bounding box center [1130, 372] width 162 height 162
click at [661, 308] on input "f. 738092" at bounding box center [660, 303] width 1 height 9
radio input "true"
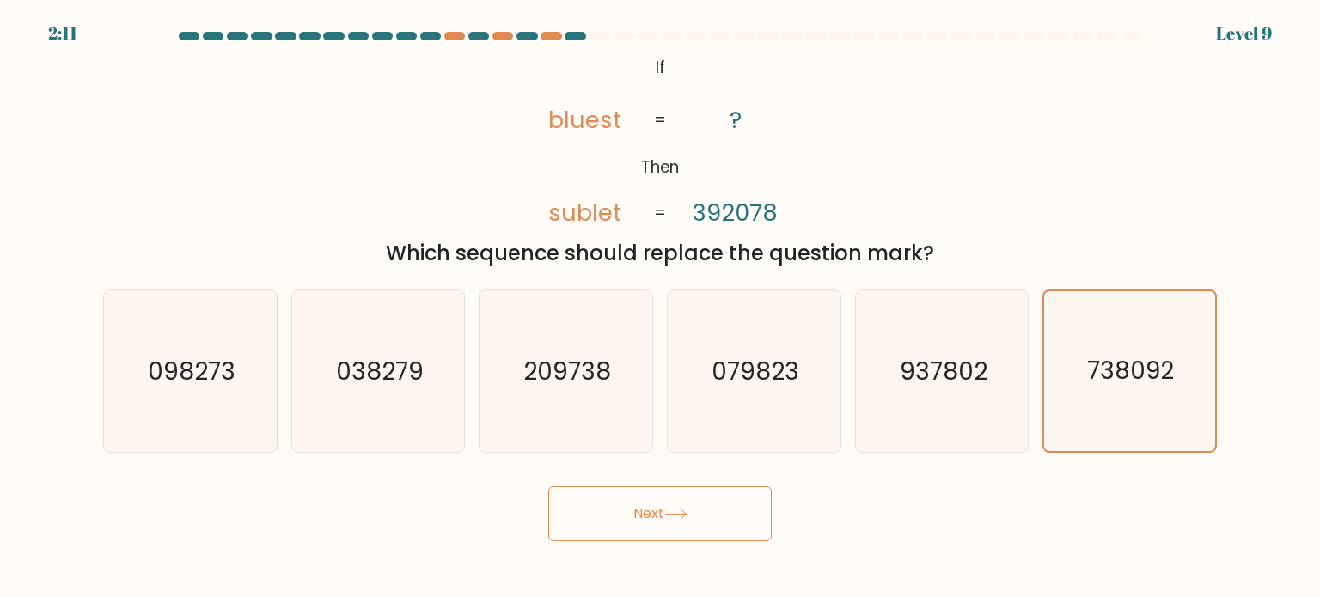
click at [694, 515] on button "Next" at bounding box center [659, 514] width 223 height 55
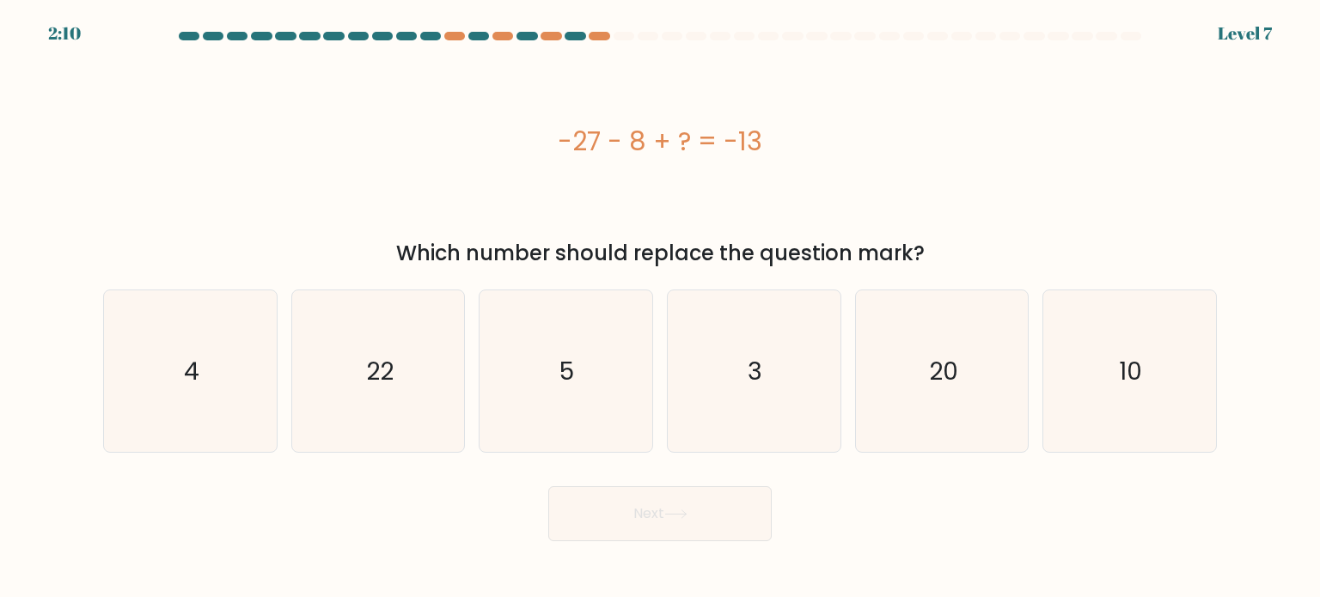
click at [694, 515] on button "Next" at bounding box center [659, 514] width 223 height 55
drag, startPoint x: 694, startPoint y: 515, endPoint x: 462, endPoint y: 501, distance: 232.5
click at [462, 501] on div "Next" at bounding box center [660, 508] width 1135 height 68
click at [378, 389] on icon "22" at bounding box center [378, 372] width 162 height 162
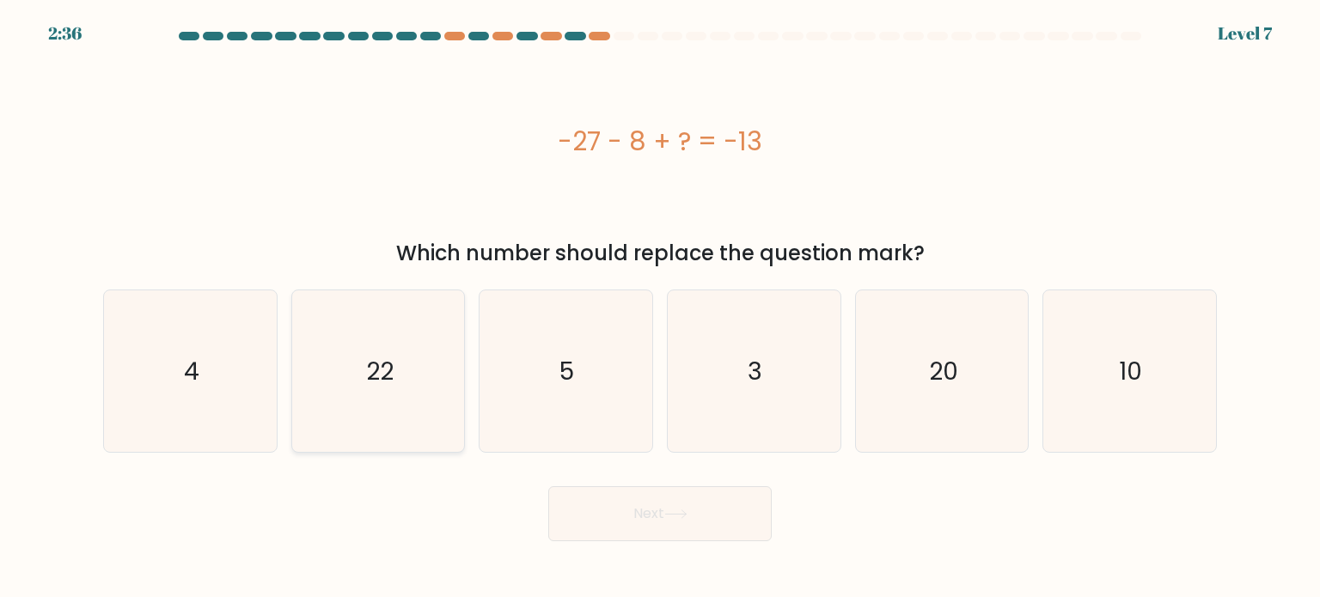
click at [660, 308] on input "b. 22" at bounding box center [660, 303] width 1 height 9
radio input "true"
click at [615, 509] on button "Next" at bounding box center [659, 514] width 223 height 55
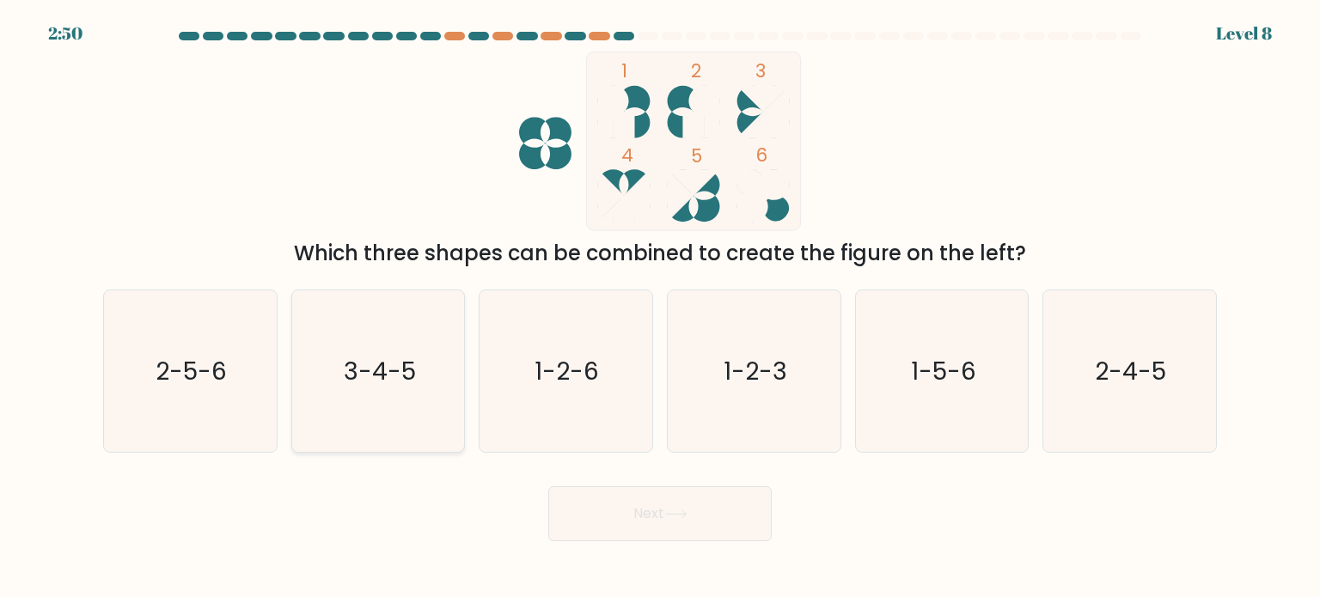
click at [426, 449] on icon "3-4-5" at bounding box center [378, 372] width 162 height 162
click at [660, 308] on input "b. 3-4-5" at bounding box center [660, 303] width 1 height 9
radio input "true"
click at [667, 515] on button "Next" at bounding box center [659, 514] width 223 height 55
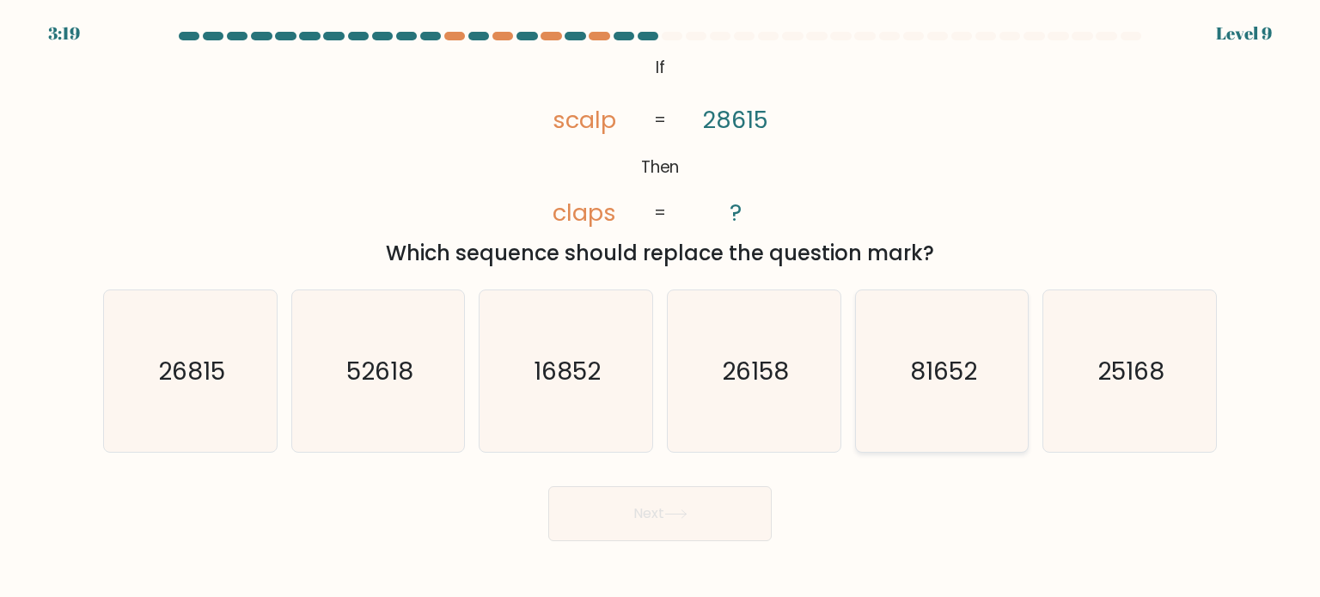
click at [928, 395] on icon "81652" at bounding box center [942, 372] width 162 height 162
click at [661, 308] on input "e. 81652" at bounding box center [660, 303] width 1 height 9
radio input "true"
click at [668, 531] on button "Next" at bounding box center [659, 514] width 223 height 55
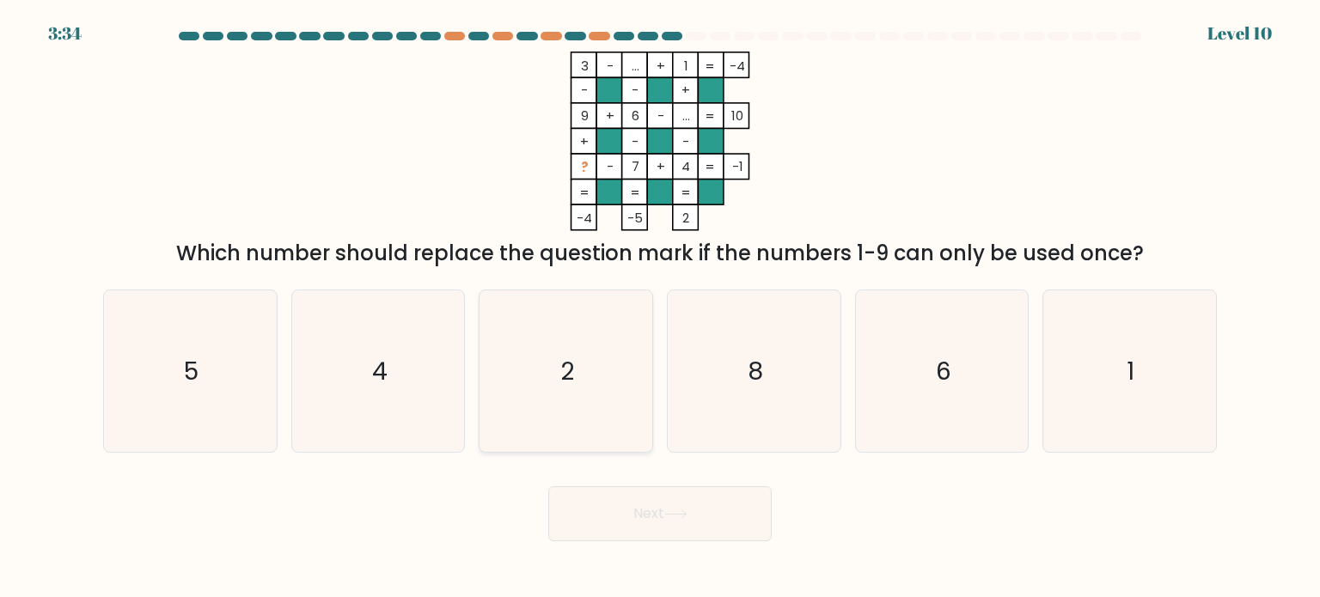
click at [544, 367] on icon "2" at bounding box center [566, 372] width 162 height 162
click at [660, 308] on input "c. 2" at bounding box center [660, 303] width 1 height 9
radio input "true"
click at [585, 517] on button "Next" at bounding box center [659, 514] width 223 height 55
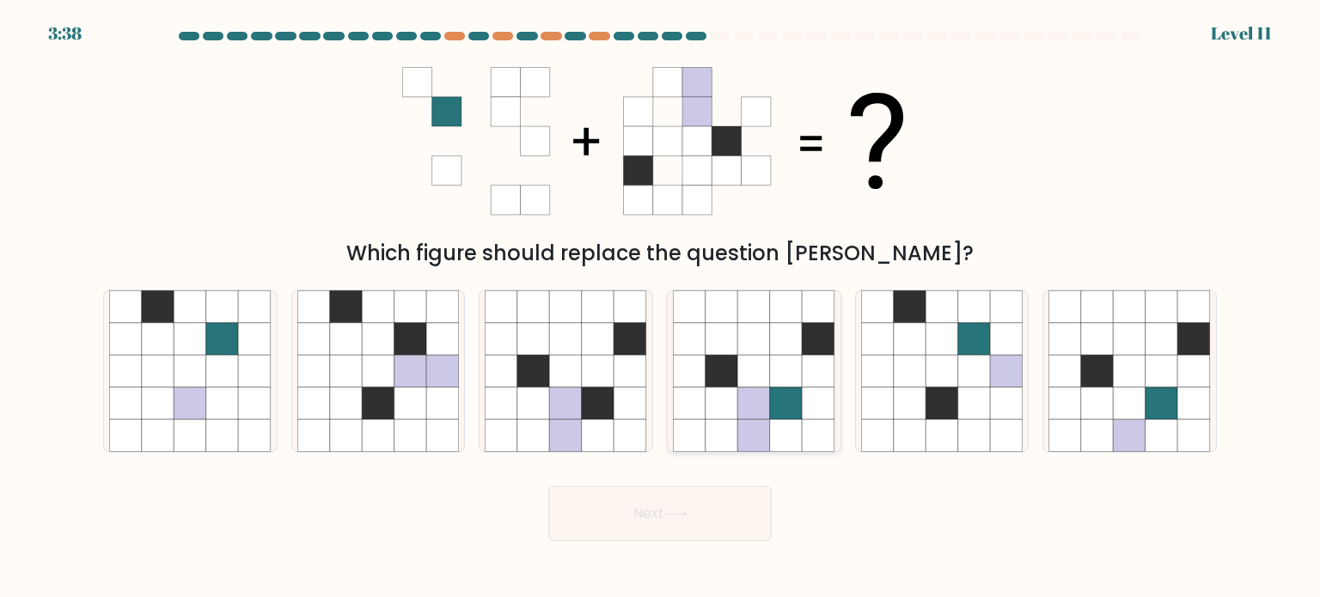
click at [770, 370] on icon at bounding box center [786, 371] width 33 height 33
click at [661, 308] on input "d." at bounding box center [660, 303] width 1 height 9
radio input "true"
click at [708, 524] on button "Next" at bounding box center [659, 514] width 223 height 55
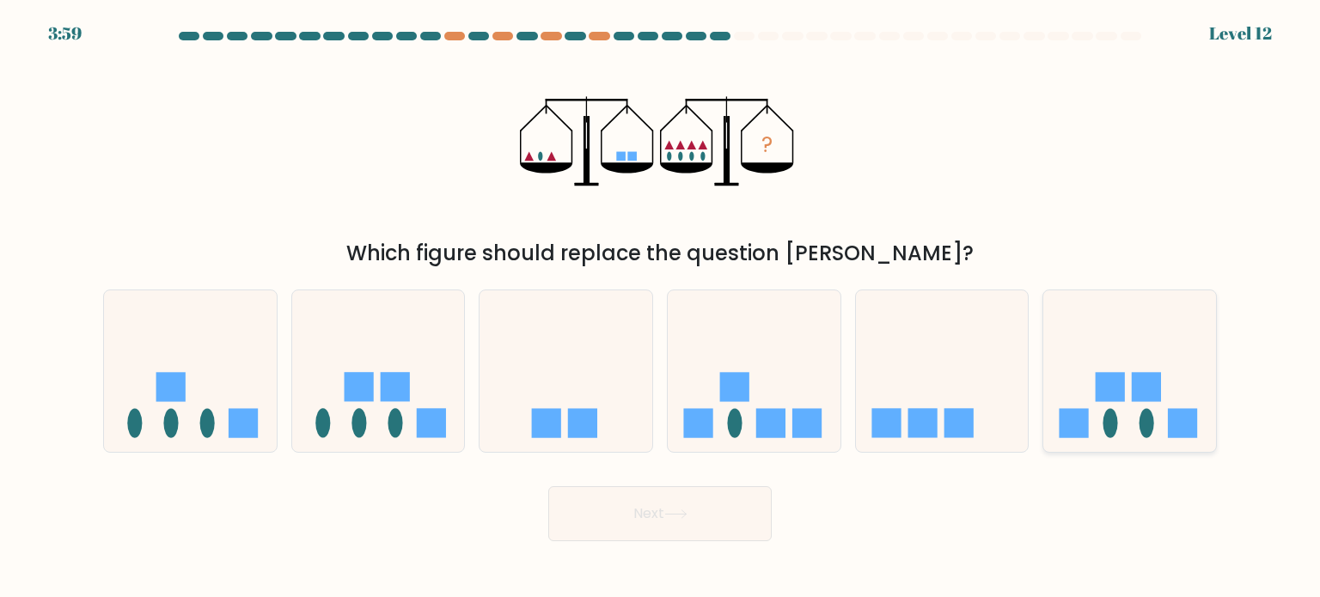
click at [1194, 426] on rect at bounding box center [1182, 422] width 29 height 29
click at [661, 308] on input "f." at bounding box center [660, 303] width 1 height 9
radio input "true"
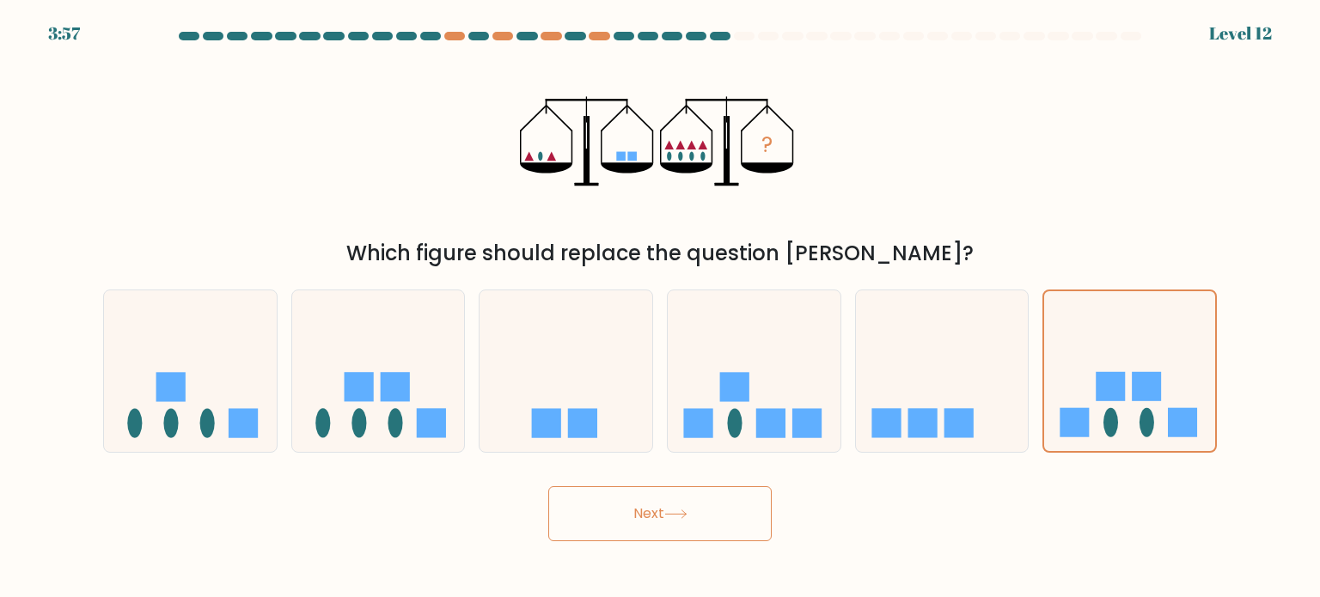
click at [607, 532] on button "Next" at bounding box center [659, 514] width 223 height 55
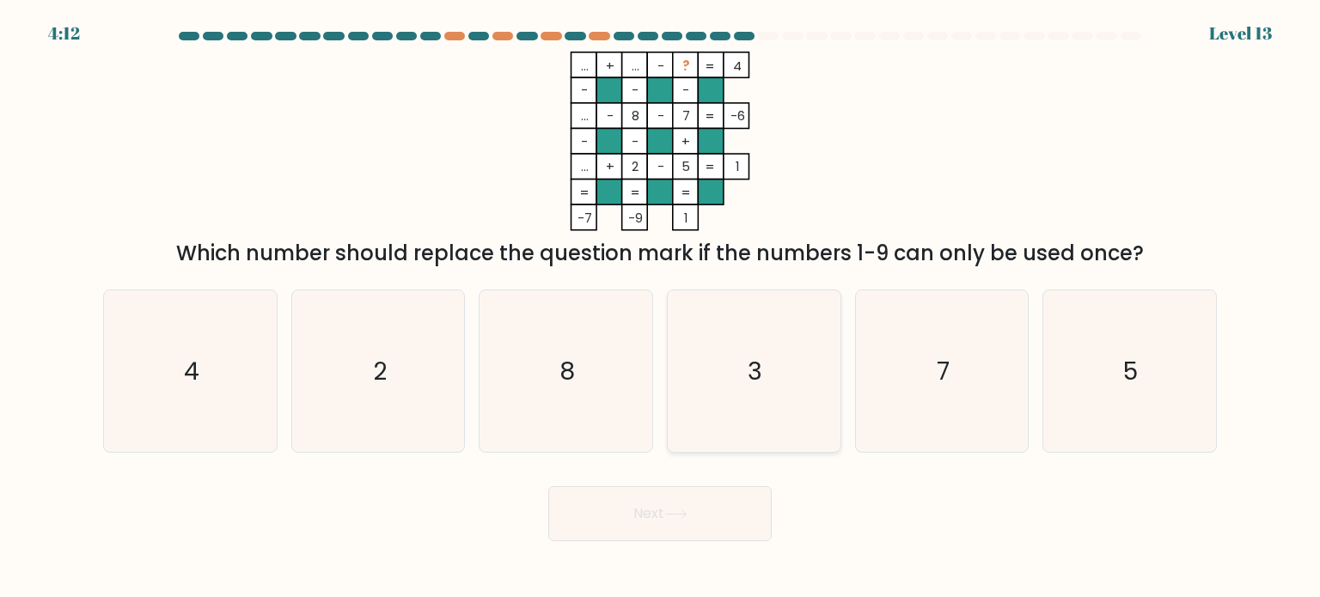
click at [722, 314] on icon "3" at bounding box center [754, 372] width 162 height 162
click at [661, 308] on input "d. 3" at bounding box center [660, 303] width 1 height 9
radio input "true"
click at [650, 511] on button "Next" at bounding box center [659, 514] width 223 height 55
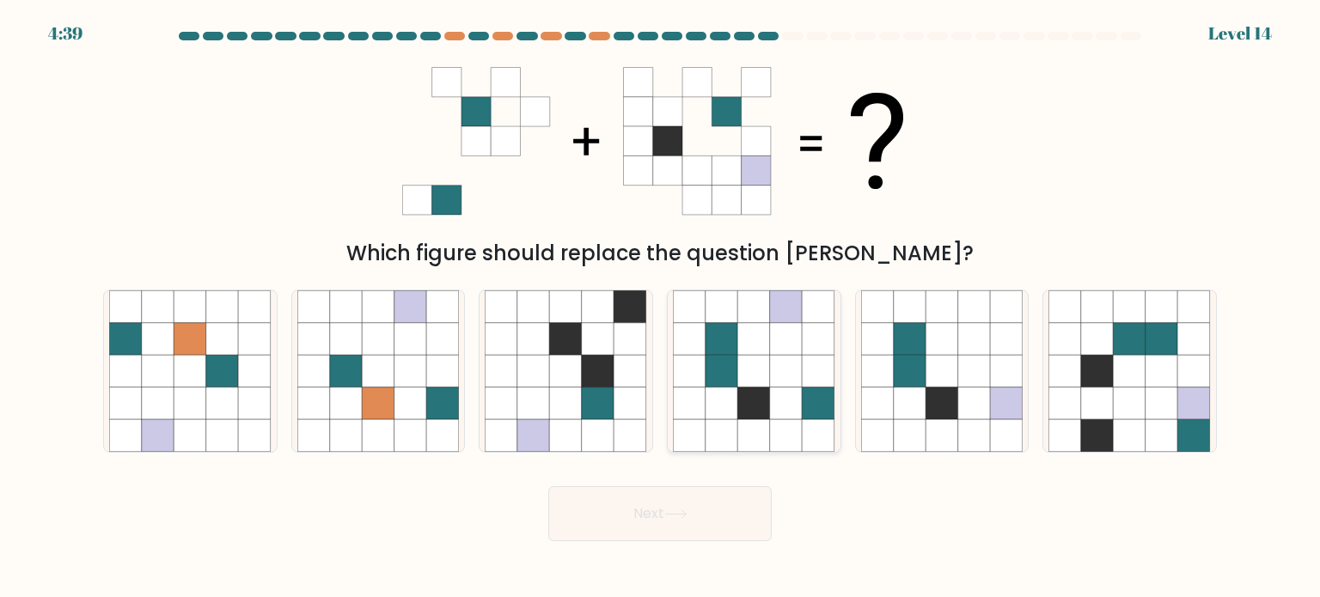
click at [795, 391] on icon at bounding box center [786, 403] width 33 height 33
click at [661, 308] on input "d." at bounding box center [660, 303] width 1 height 9
radio input "true"
click at [670, 514] on icon at bounding box center [675, 514] width 23 height 9
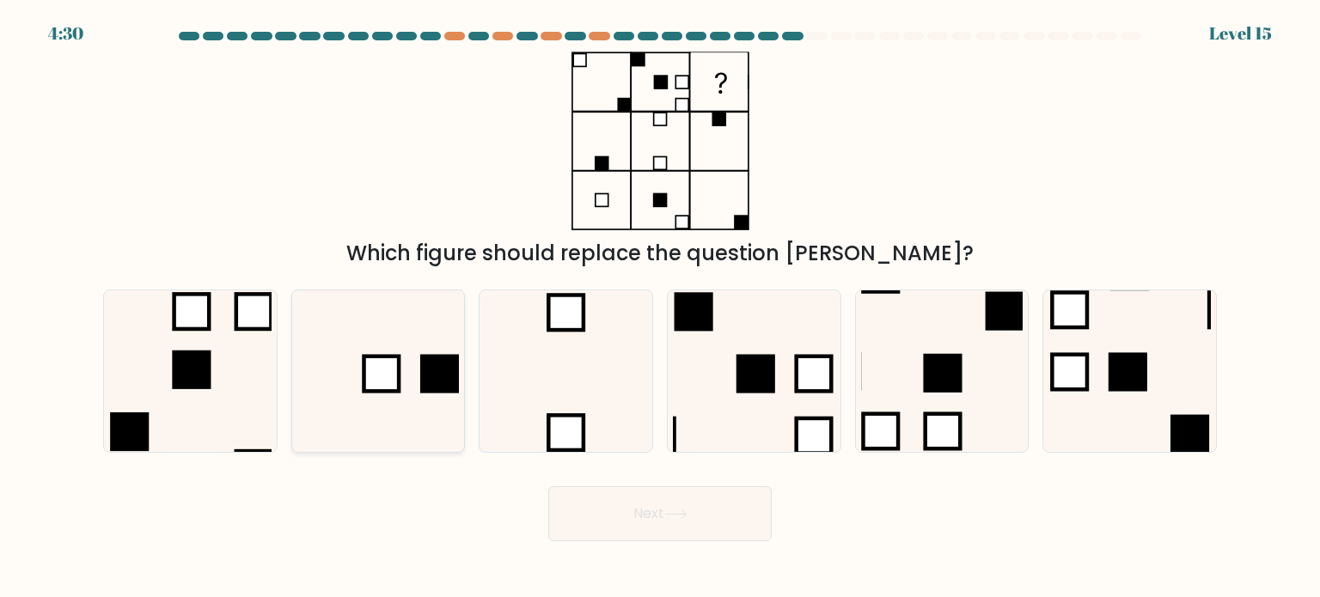
click at [429, 371] on rect at bounding box center [439, 373] width 39 height 39
click at [660, 308] on input "b." at bounding box center [660, 303] width 1 height 9
radio input "true"
click at [658, 508] on button "Next" at bounding box center [659, 514] width 223 height 55
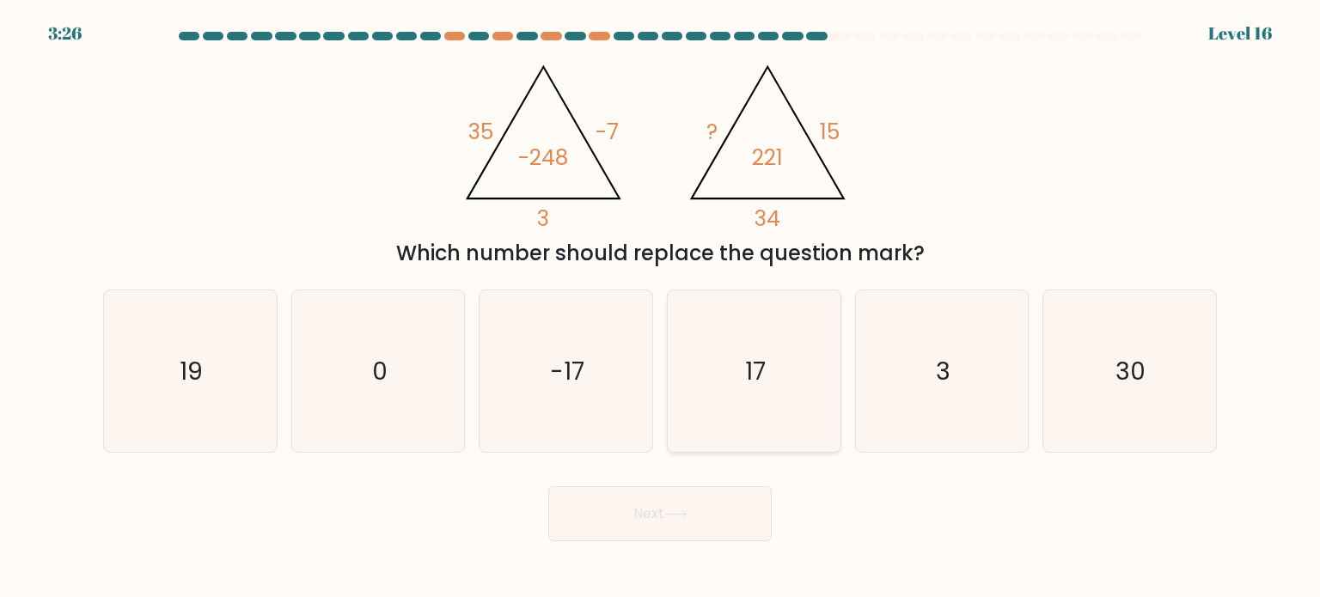
click at [734, 362] on icon "17" at bounding box center [754, 372] width 162 height 162
click at [661, 308] on input "d. 17" at bounding box center [660, 303] width 1 height 9
radio input "true"
click at [639, 519] on button "Next" at bounding box center [659, 514] width 223 height 55
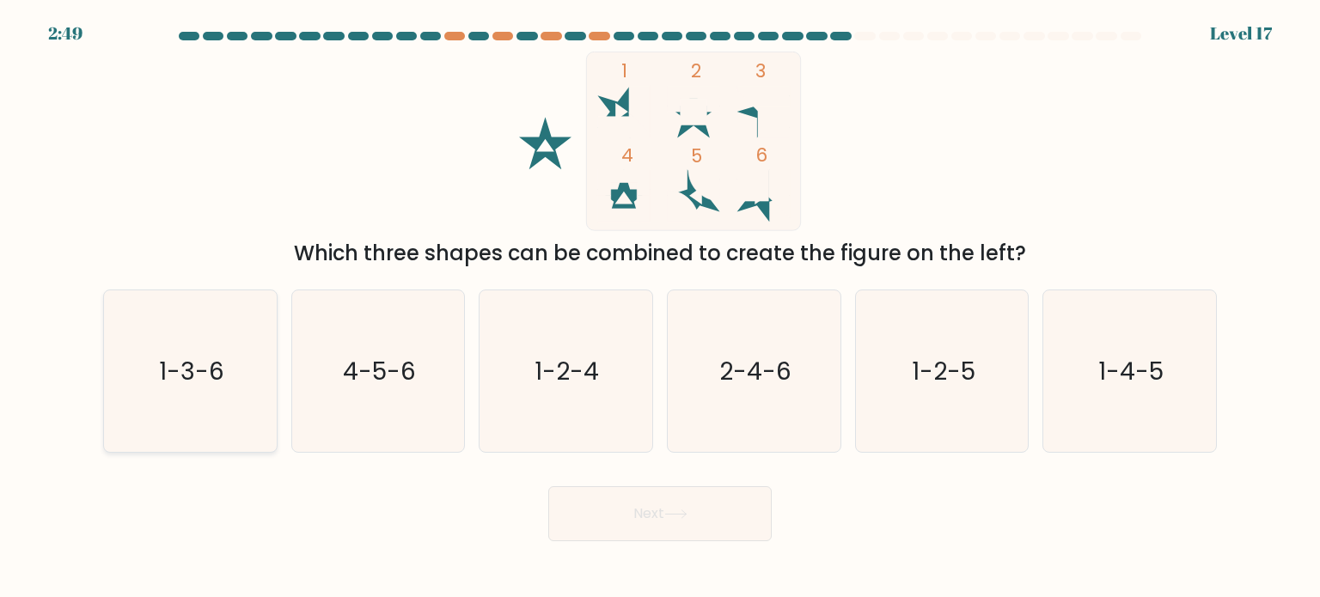
click at [203, 367] on text "1-3-6" at bounding box center [191, 370] width 65 height 34
click at [660, 308] on input "a. 1-3-6" at bounding box center [660, 303] width 1 height 9
radio input "true"
click at [660, 511] on button "Next" at bounding box center [659, 514] width 223 height 55
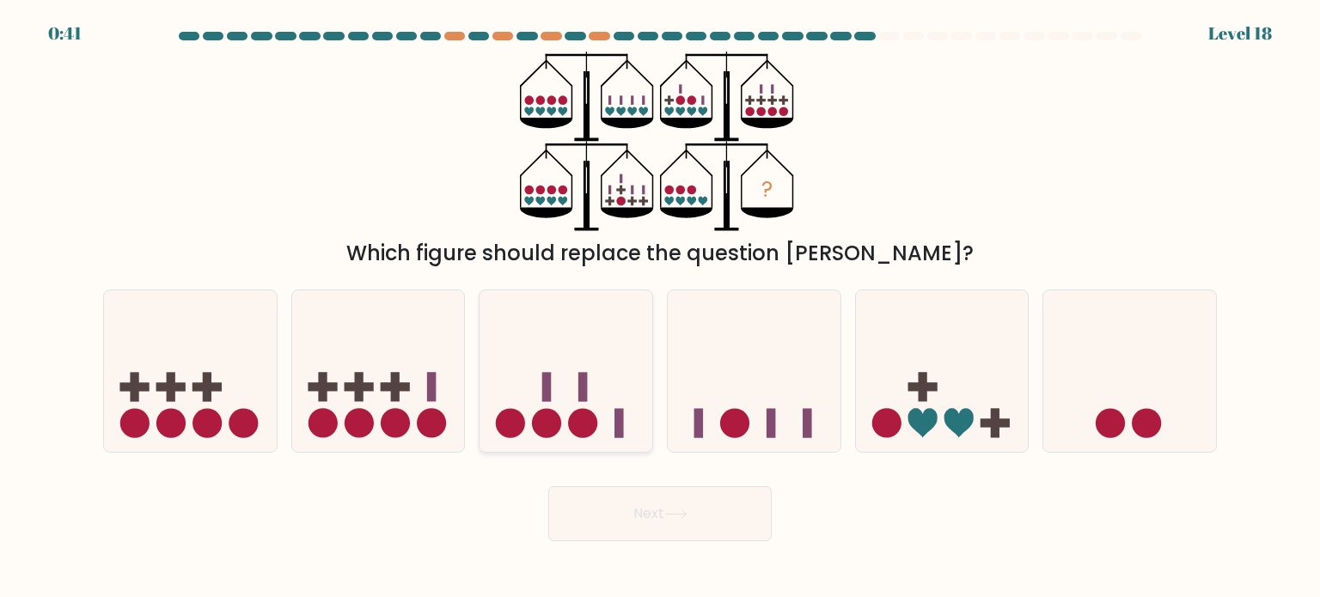
click at [548, 377] on rect at bounding box center [546, 386] width 9 height 29
click at [660, 308] on input "c." at bounding box center [660, 303] width 1 height 9
radio input "true"
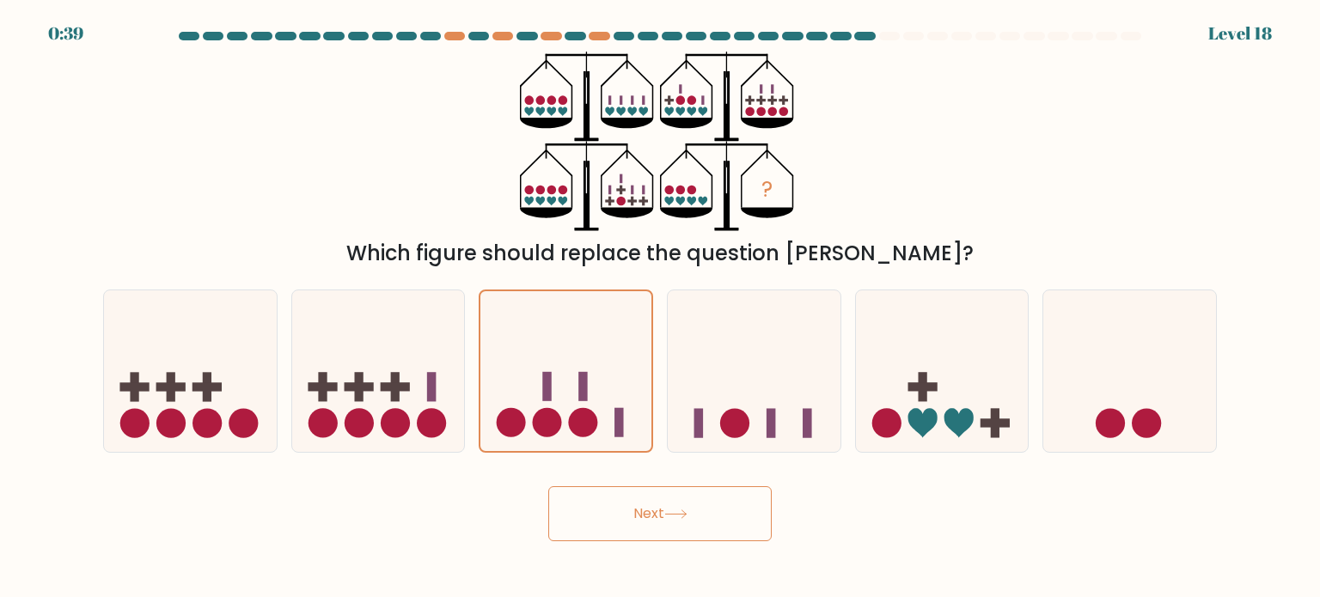
click at [615, 533] on button "Next" at bounding box center [659, 514] width 223 height 55
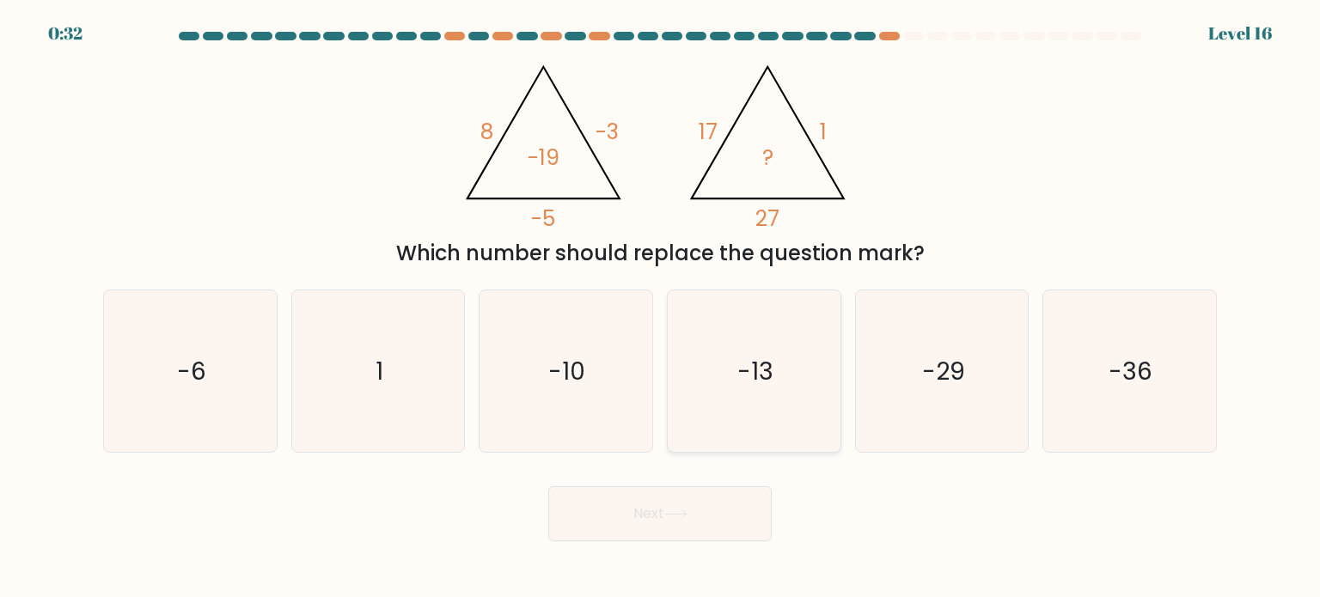
click at [762, 312] on icon "-13" at bounding box center [754, 372] width 162 height 162
click at [661, 308] on input "d. -13" at bounding box center [660, 303] width 1 height 9
radio input "true"
click at [664, 515] on button "Next" at bounding box center [659, 514] width 223 height 55
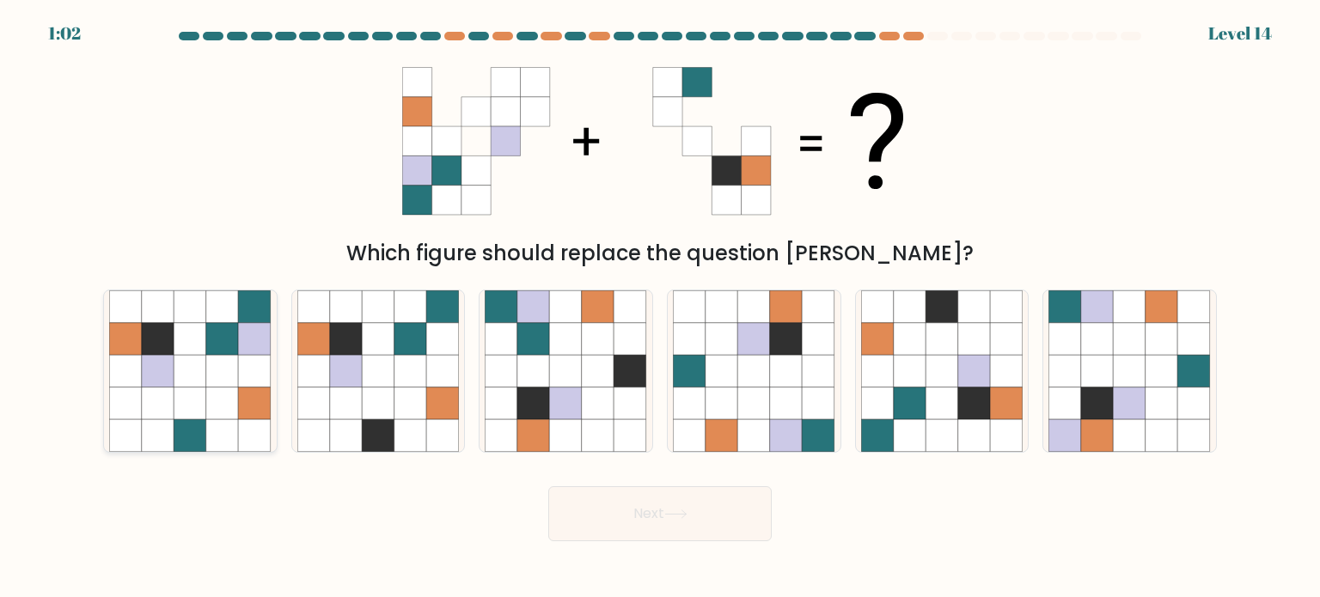
click at [216, 422] on icon at bounding box center [222, 435] width 33 height 33
click at [660, 308] on input "a." at bounding box center [660, 303] width 1 height 9
radio input "true"
click at [660, 511] on button "Next" at bounding box center [659, 514] width 223 height 55
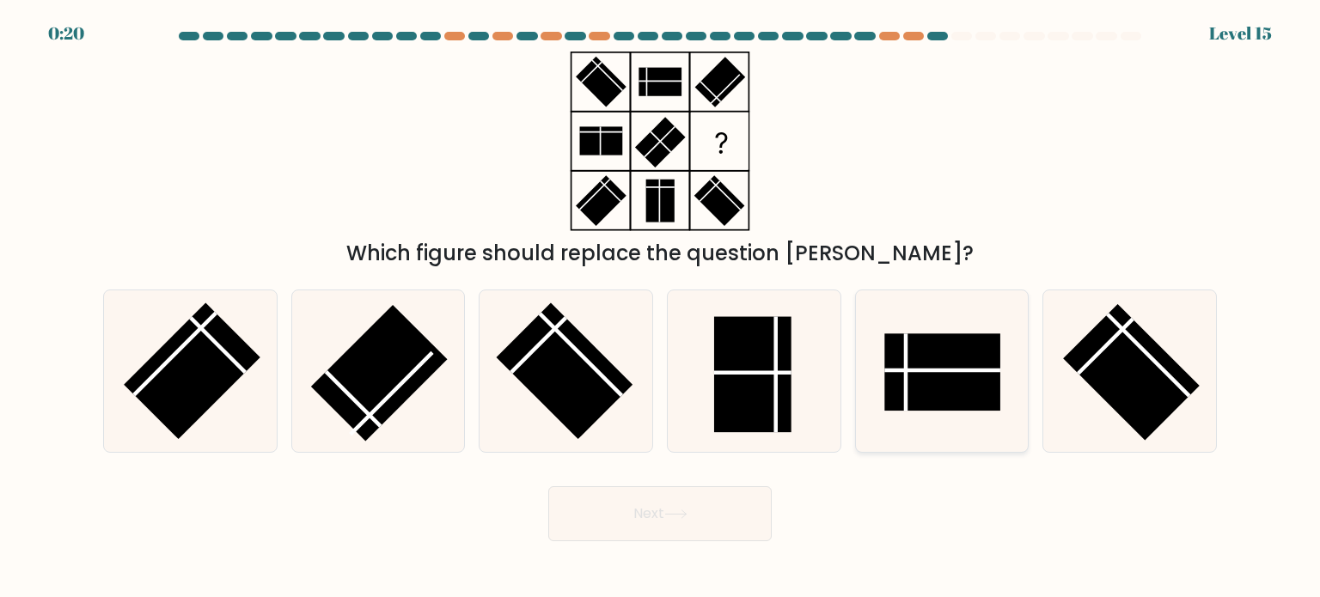
click at [958, 393] on rect at bounding box center [943, 372] width 116 height 77
click at [661, 308] on input "e." at bounding box center [660, 303] width 1 height 9
radio input "true"
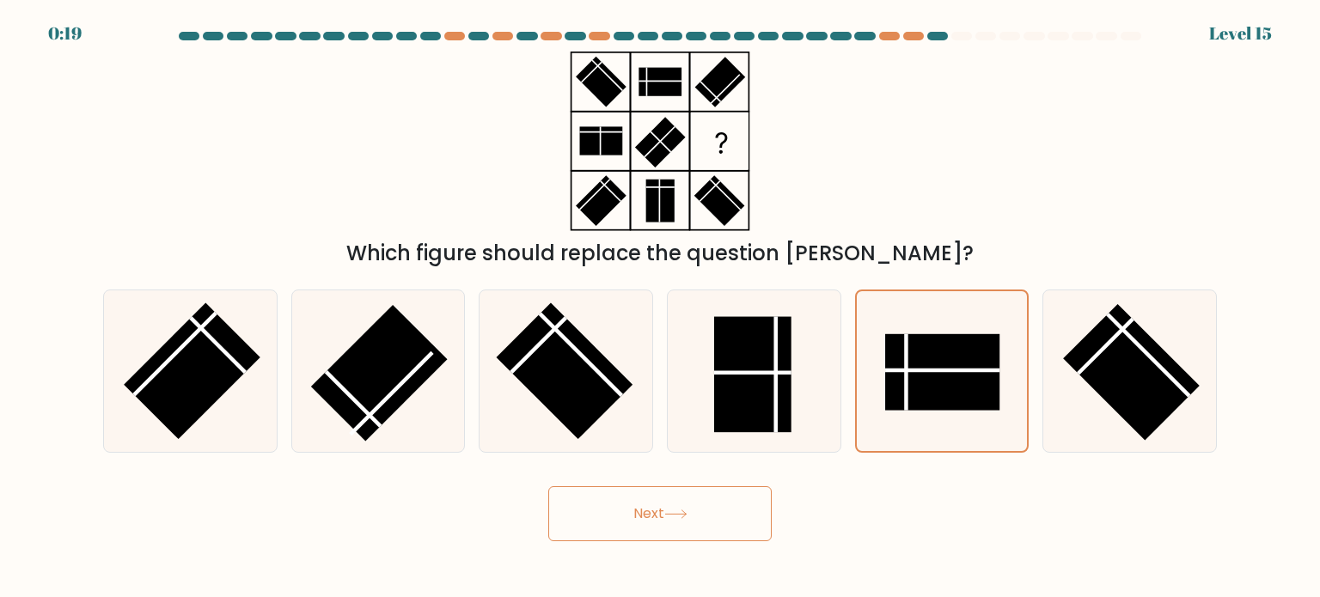
click at [716, 524] on button "Next" at bounding box center [659, 514] width 223 height 55
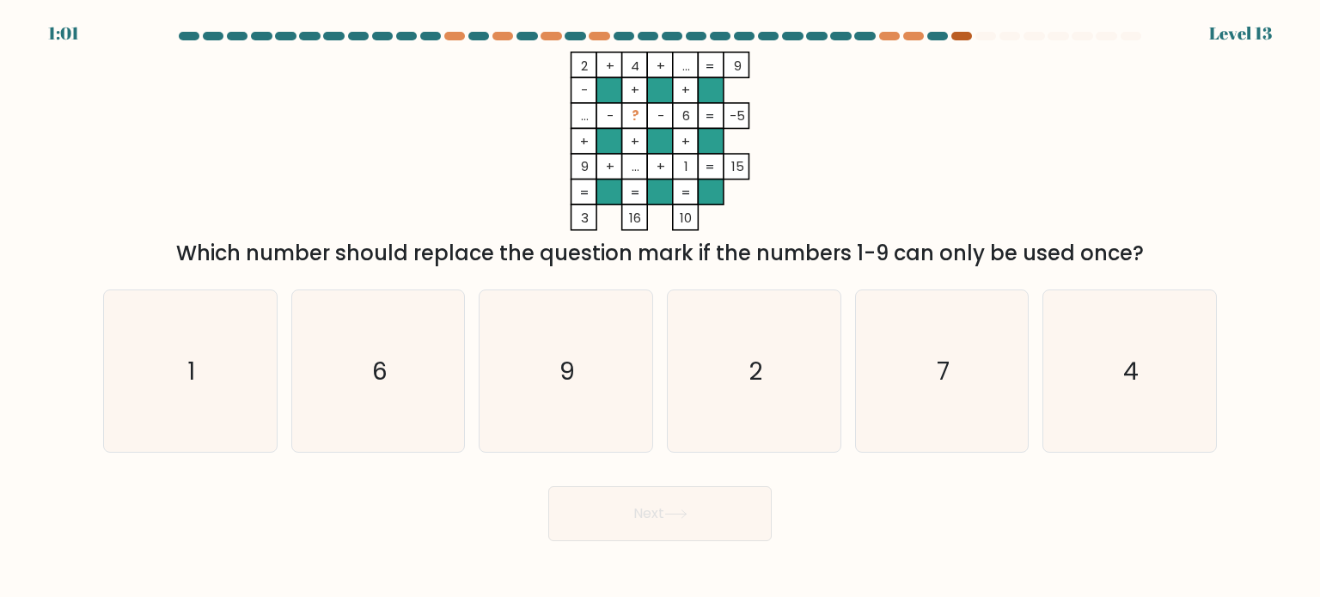
click at [962, 33] on div at bounding box center [962, 36] width 21 height 9
click at [1008, 326] on icon "7" at bounding box center [942, 372] width 162 height 162
click at [661, 308] on input "e. 7" at bounding box center [660, 303] width 1 height 9
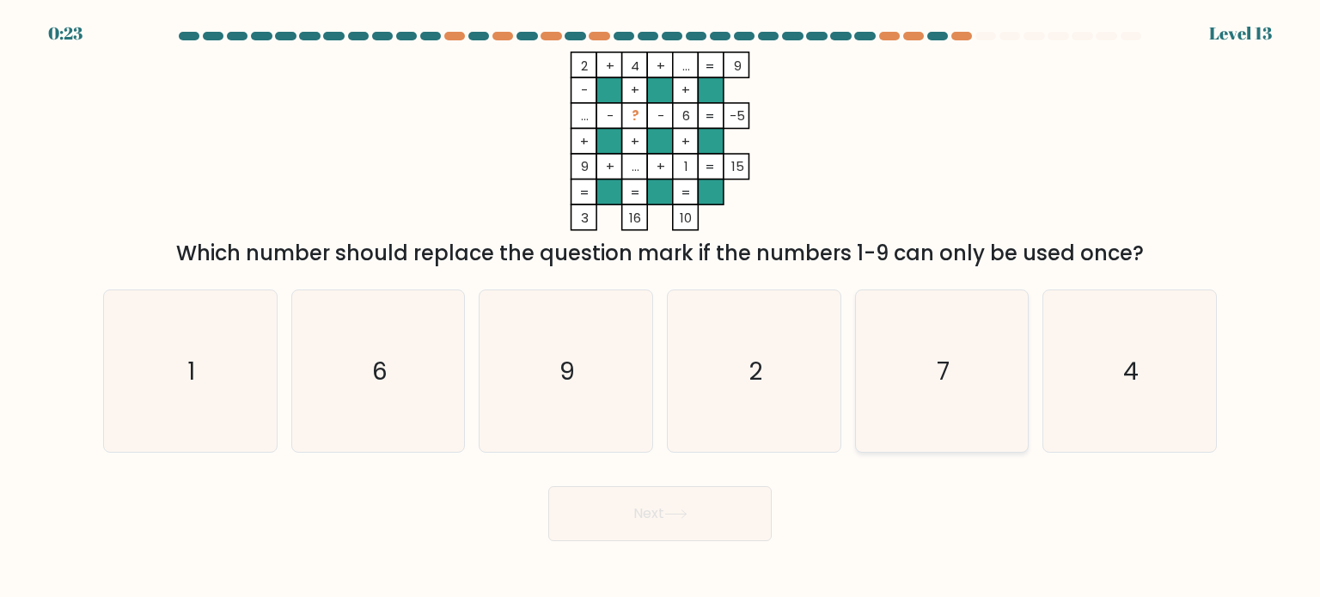
radio input "true"
click at [635, 527] on button "Next" at bounding box center [659, 514] width 223 height 55
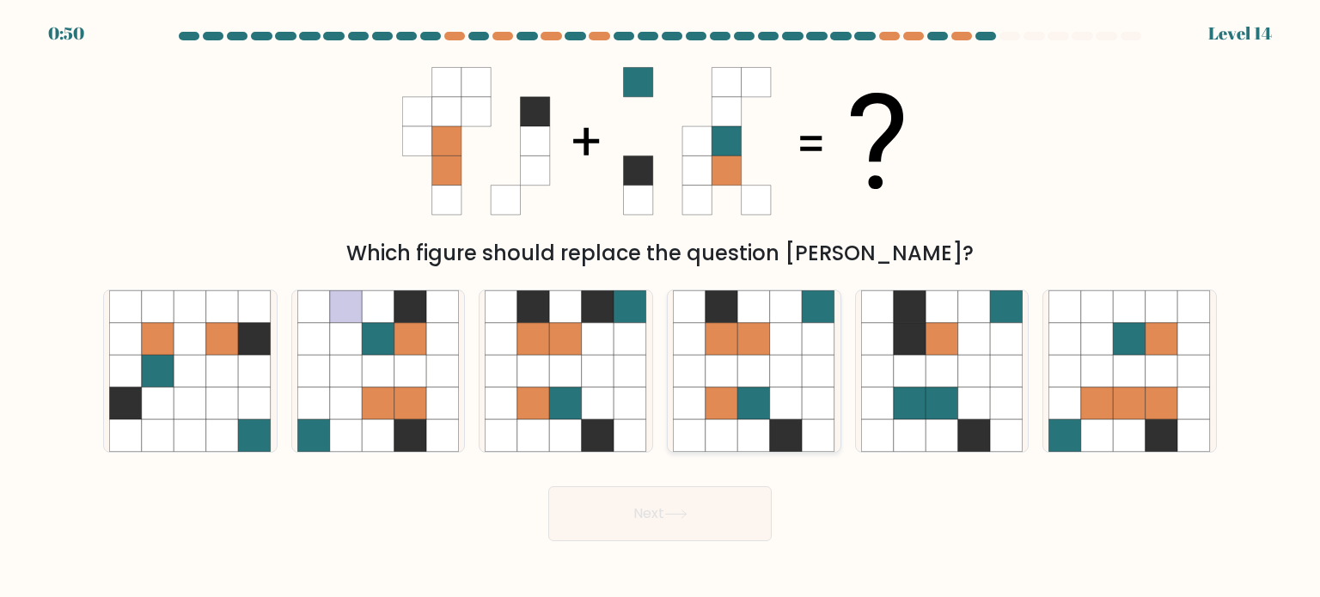
click at [736, 393] on icon at bounding box center [722, 403] width 33 height 33
click at [661, 308] on input "d." at bounding box center [660, 303] width 1 height 9
radio input "true"
click at [667, 521] on button "Next" at bounding box center [659, 514] width 223 height 55
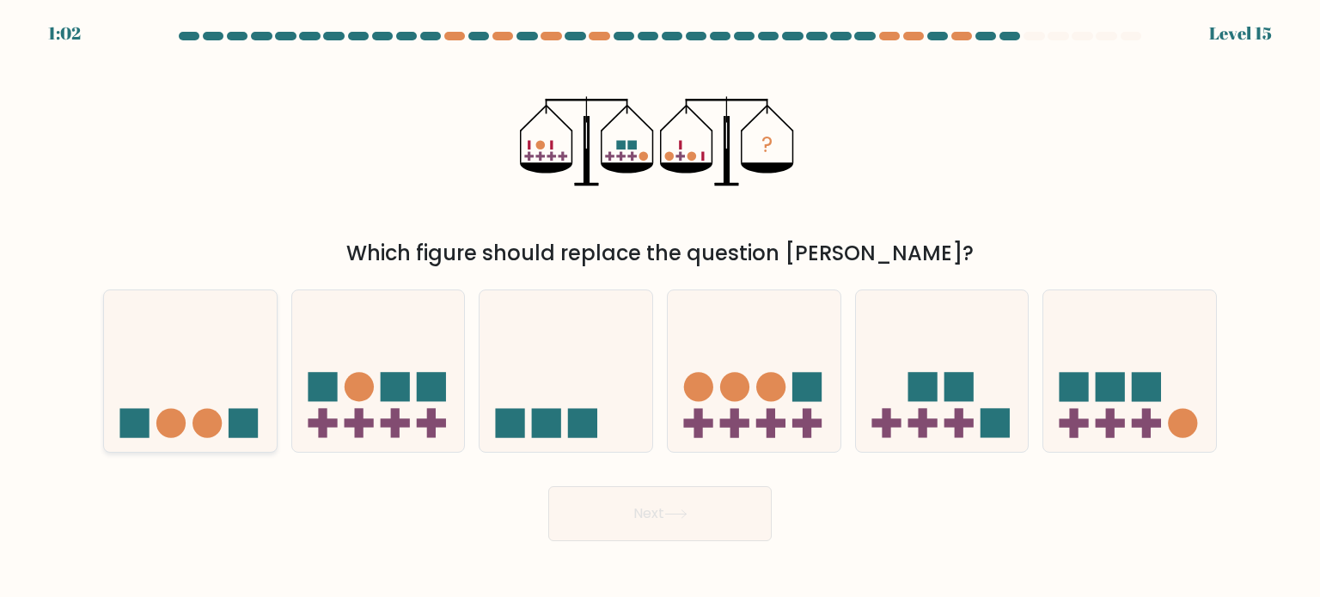
click at [212, 384] on icon at bounding box center [190, 371] width 173 height 143
click at [660, 308] on input "a." at bounding box center [660, 303] width 1 height 9
radio input "true"
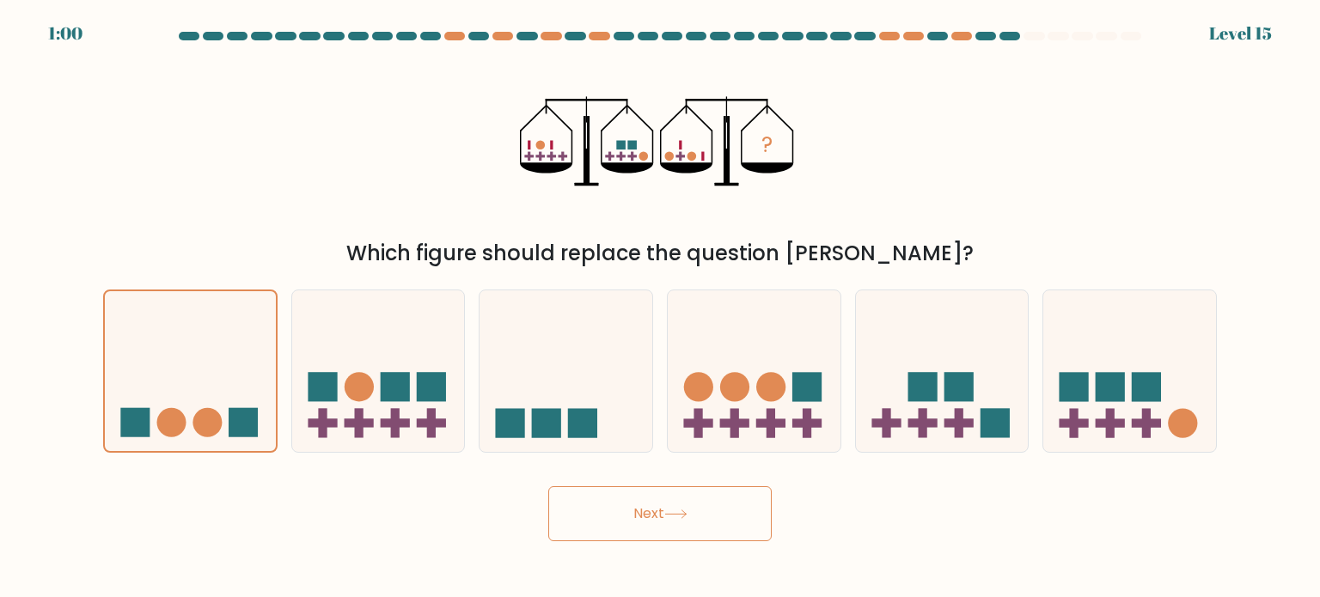
click at [613, 522] on button "Next" at bounding box center [659, 514] width 223 height 55
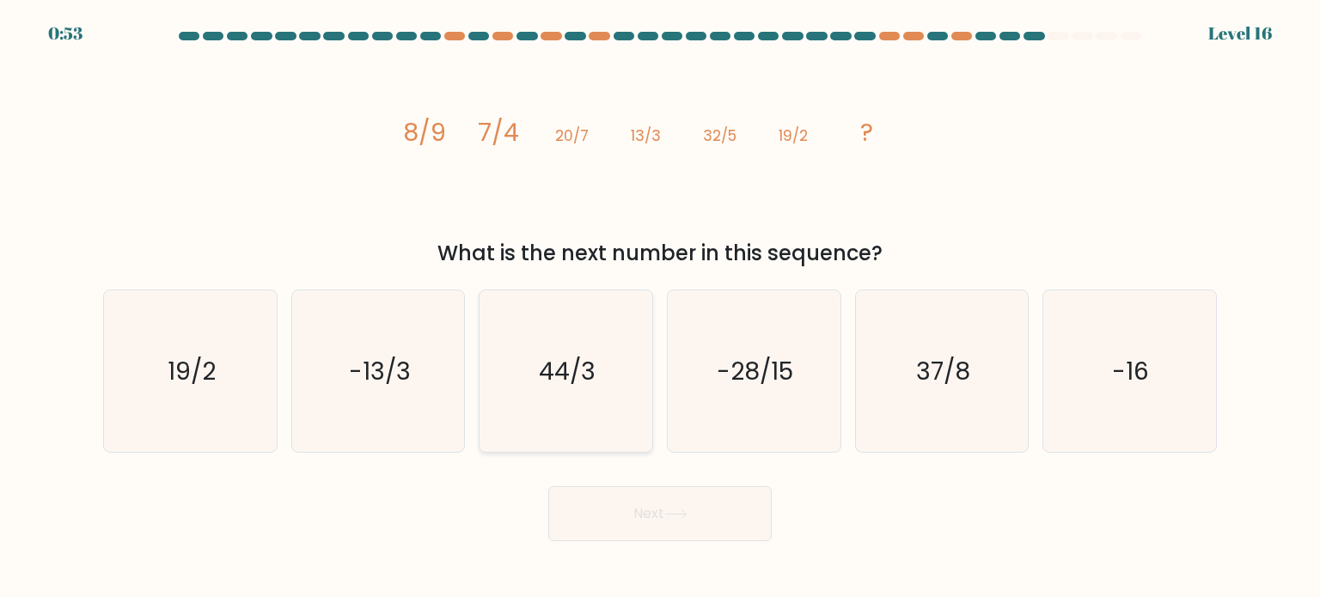
click at [586, 387] on text "44/3" at bounding box center [568, 370] width 57 height 34
click at [660, 308] on input "c. 44/3" at bounding box center [660, 303] width 1 height 9
radio input "true"
click at [634, 524] on button "Next" at bounding box center [659, 514] width 223 height 55
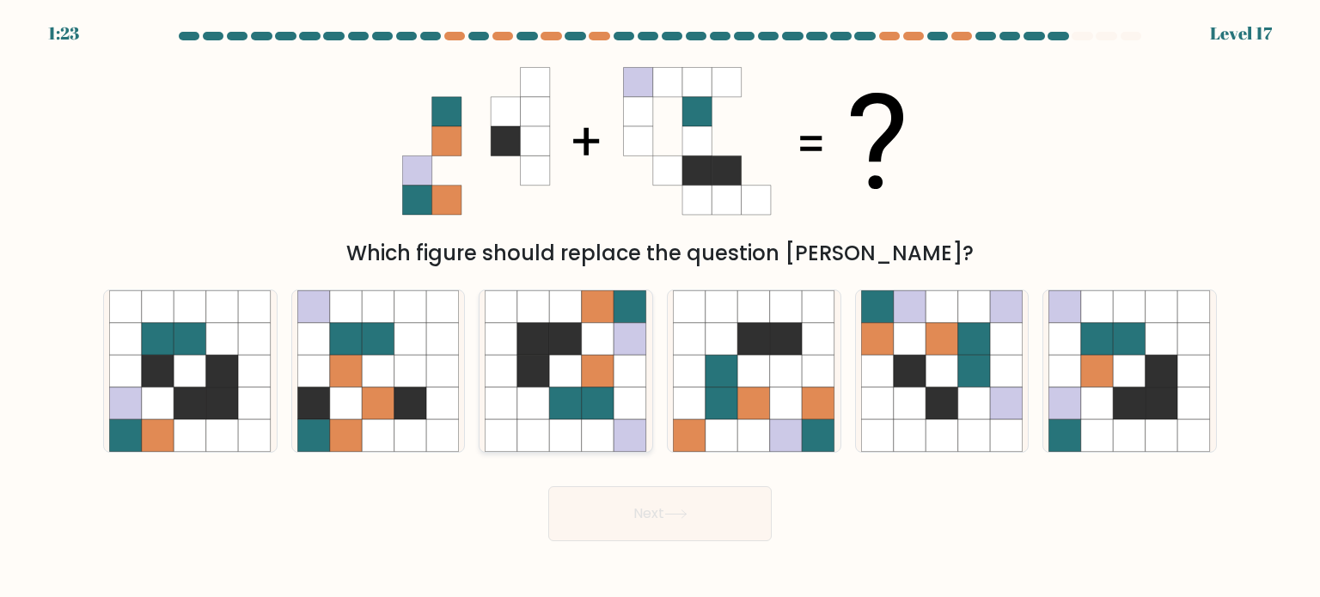
click at [553, 362] on icon at bounding box center [566, 371] width 33 height 33
click at [660, 308] on input "c." at bounding box center [660, 303] width 1 height 9
radio input "true"
click at [597, 517] on button "Next" at bounding box center [659, 514] width 223 height 55
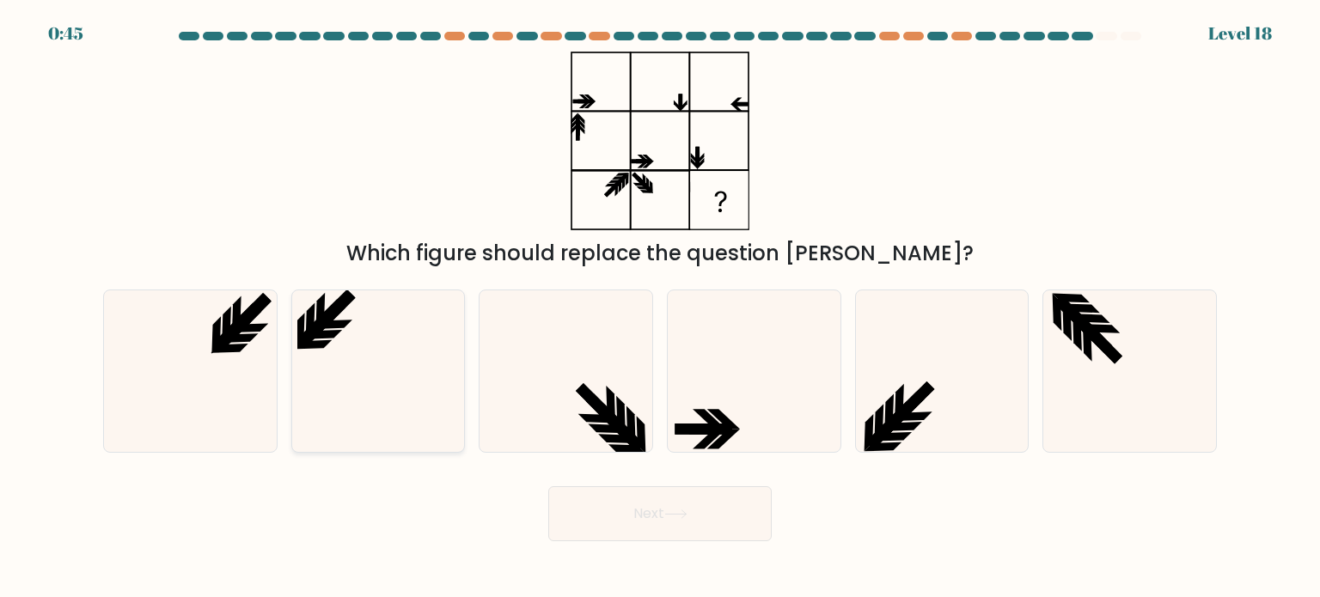
click at [371, 358] on icon at bounding box center [378, 372] width 162 height 162
click at [660, 308] on input "b." at bounding box center [660, 303] width 1 height 9
radio input "true"
click at [698, 524] on button "Next" at bounding box center [659, 514] width 223 height 55
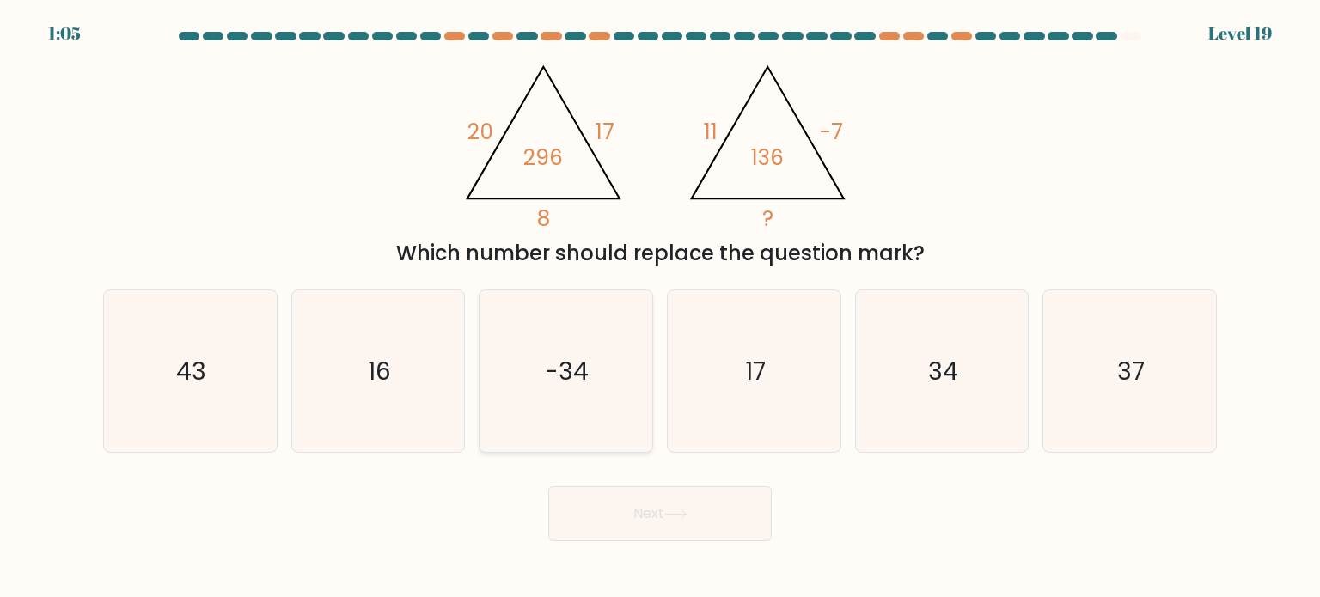
click at [554, 400] on icon "-34" at bounding box center [566, 372] width 162 height 162
click at [660, 308] on input "c. -34" at bounding box center [660, 303] width 1 height 9
radio input "true"
click at [686, 511] on icon at bounding box center [675, 515] width 21 height 8
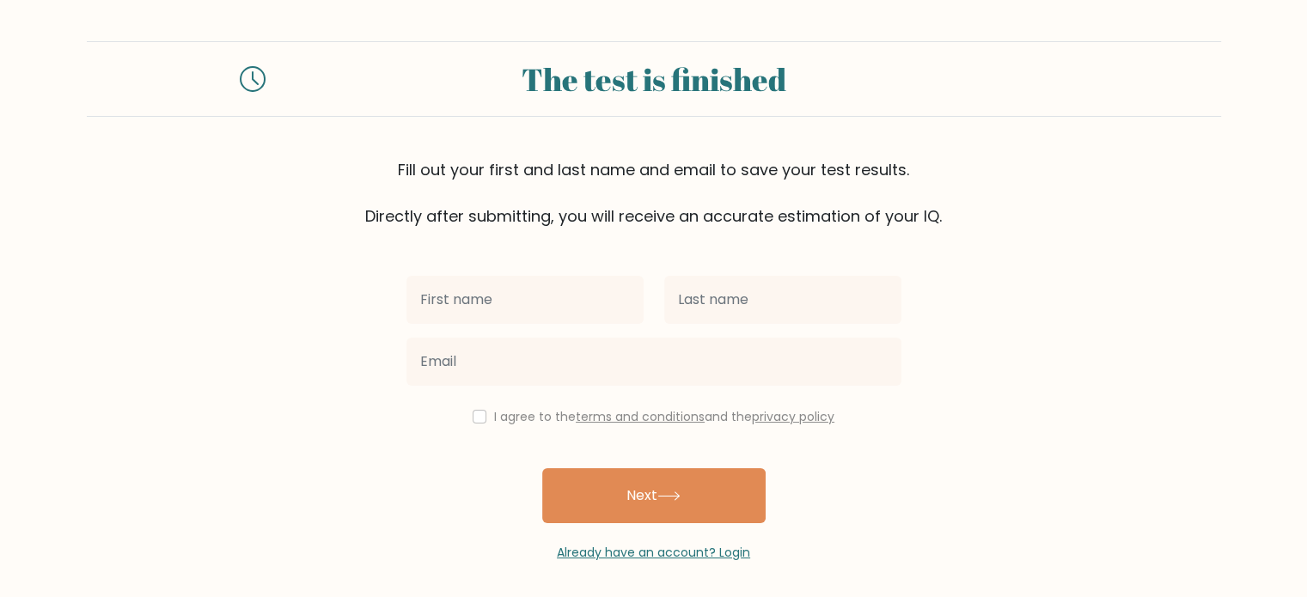
click at [585, 296] on input "text" at bounding box center [525, 300] width 237 height 48
type input "kaoutar"
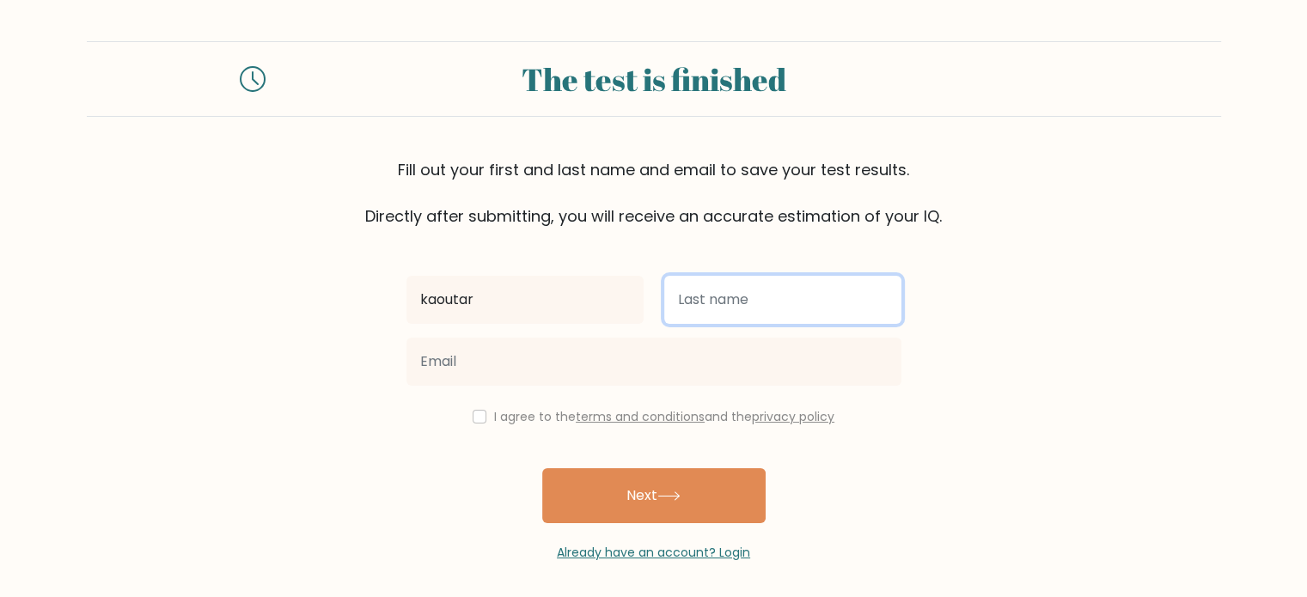
click at [702, 305] on input "text" at bounding box center [782, 300] width 237 height 48
type input "aouts"
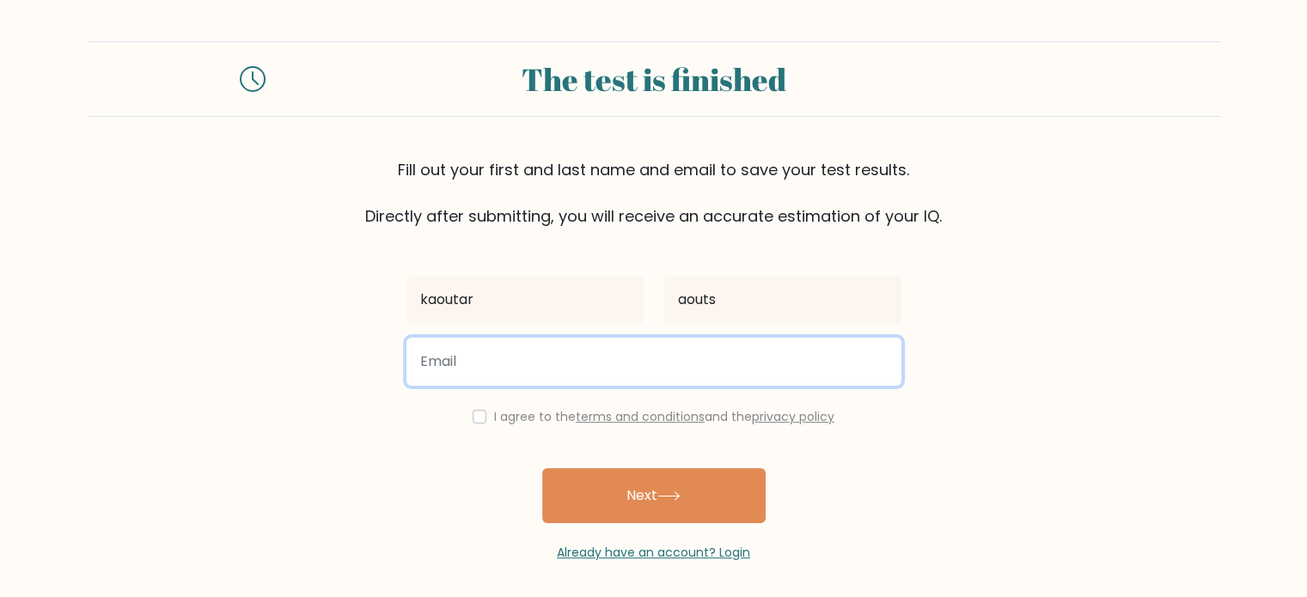
click at [672, 360] on input "email" at bounding box center [654, 362] width 495 height 48
type input "[EMAIL_ADDRESS][DOMAIN_NAME]"
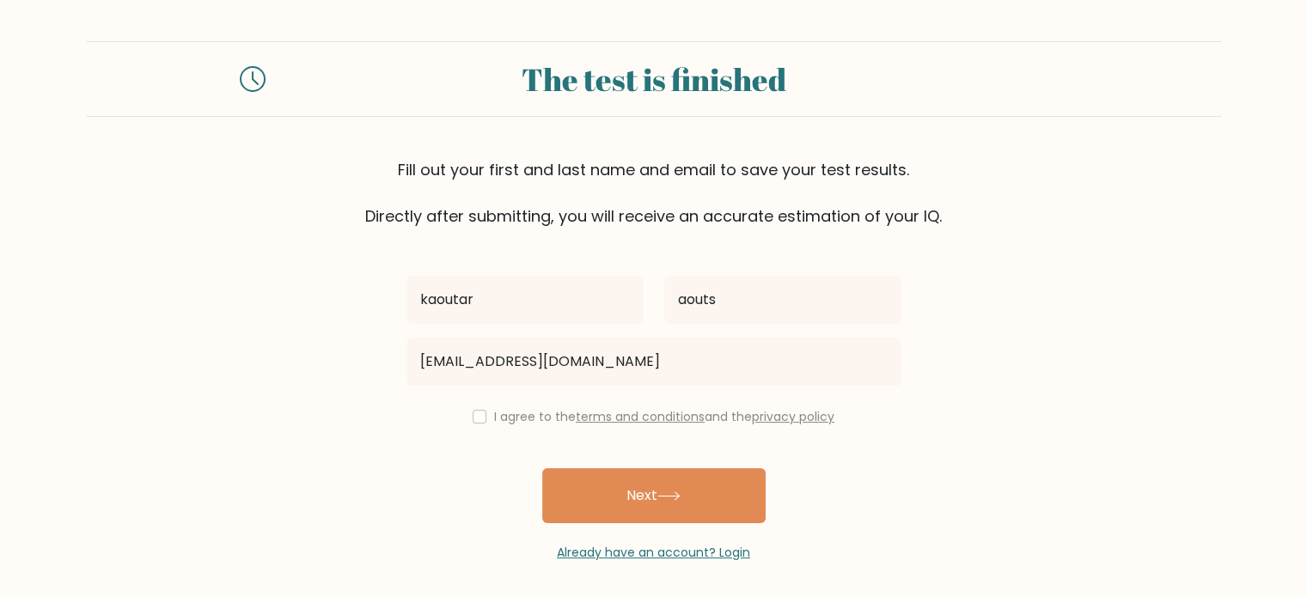
click at [524, 415] on label "I agree to the terms and conditions and the privacy policy" at bounding box center [664, 416] width 340 height 17
click at [473, 419] on input "checkbox" at bounding box center [480, 417] width 14 height 14
checkbox input "true"
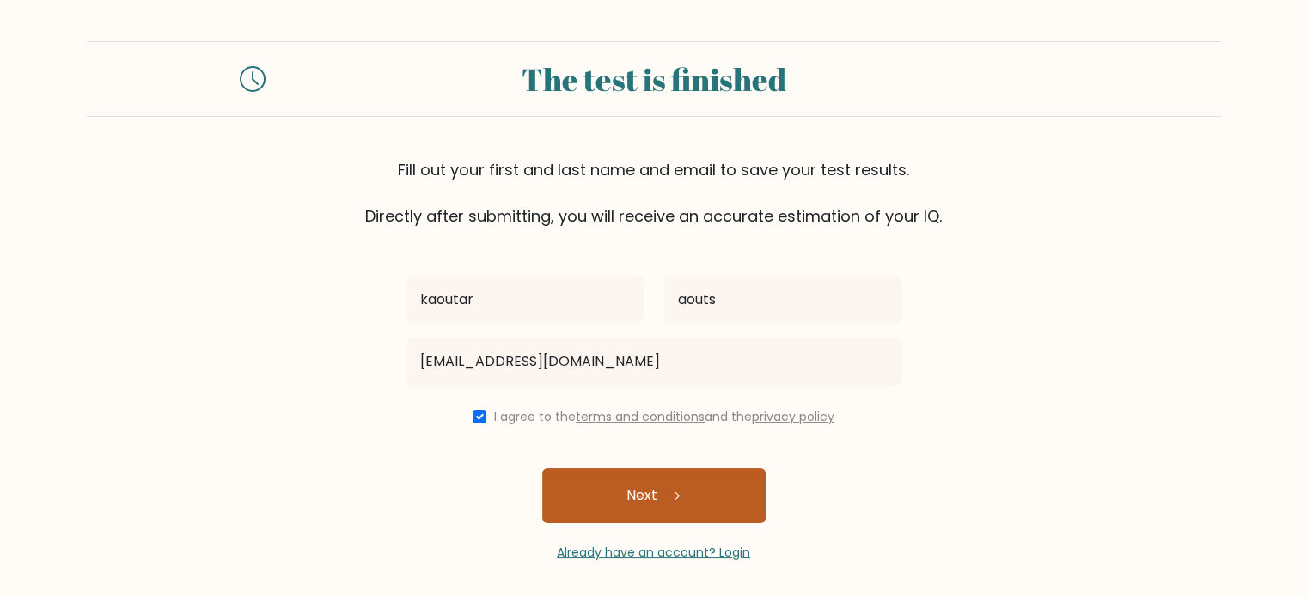
click at [581, 493] on button "Next" at bounding box center [653, 495] width 223 height 55
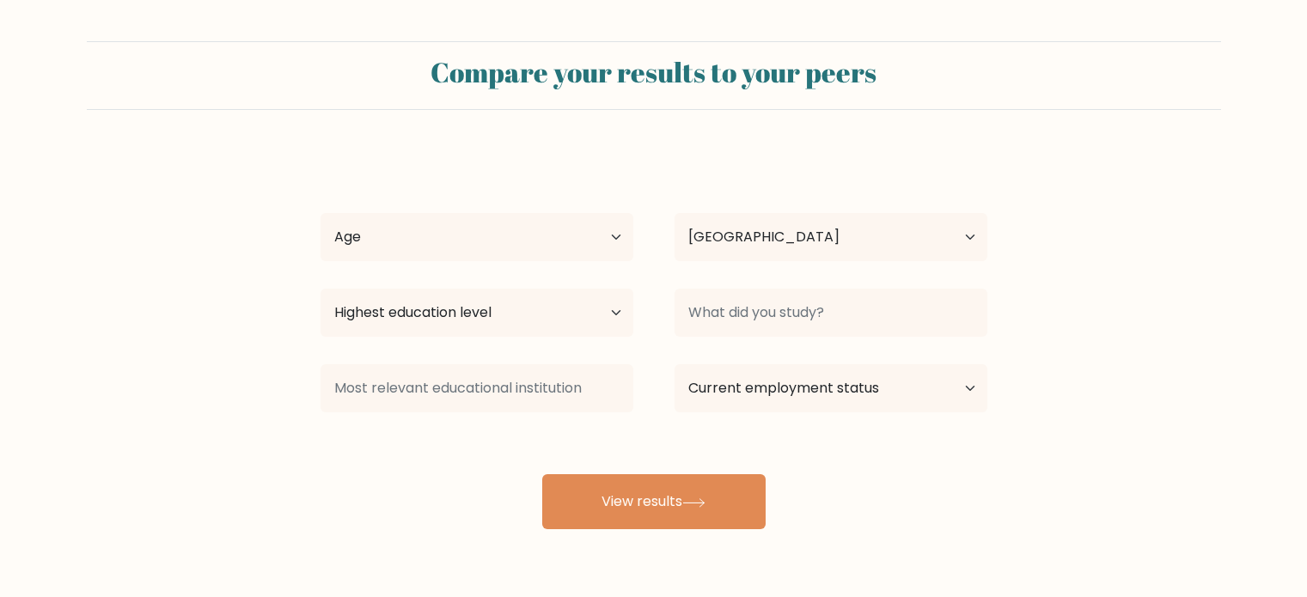
select select "FR"
drag, startPoint x: 565, startPoint y: 205, endPoint x: 559, endPoint y: 230, distance: 25.6
click at [559, 230] on div "Age Under [DEMOGRAPHIC_DATA] [DEMOGRAPHIC_DATA] [DEMOGRAPHIC_DATA] [DEMOGRAPHIC…" at bounding box center [477, 237] width 354 height 62
click at [559, 230] on select "Age Under 18 years old 18-24 years old 25-34 years old 35-44 years old 45-54 ye…" at bounding box center [477, 237] width 313 height 48
select select "25_34"
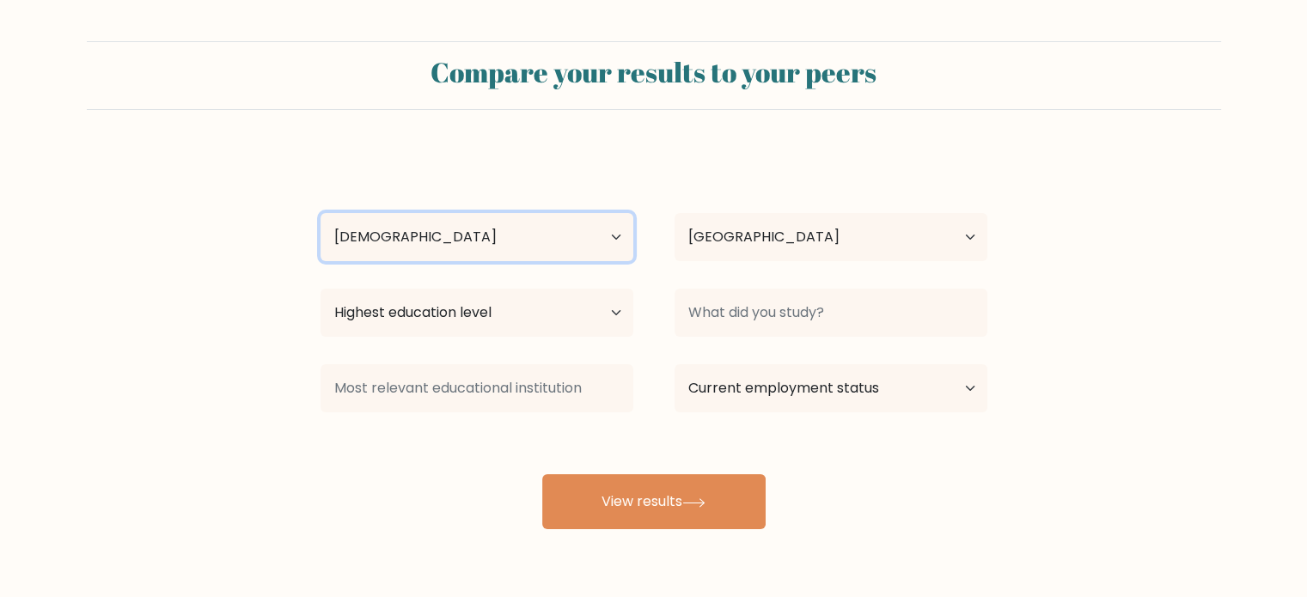
click at [321, 213] on select "Age Under 18 years old 18-24 years old 25-34 years old 35-44 years old 45-54 ye…" at bounding box center [477, 237] width 313 height 48
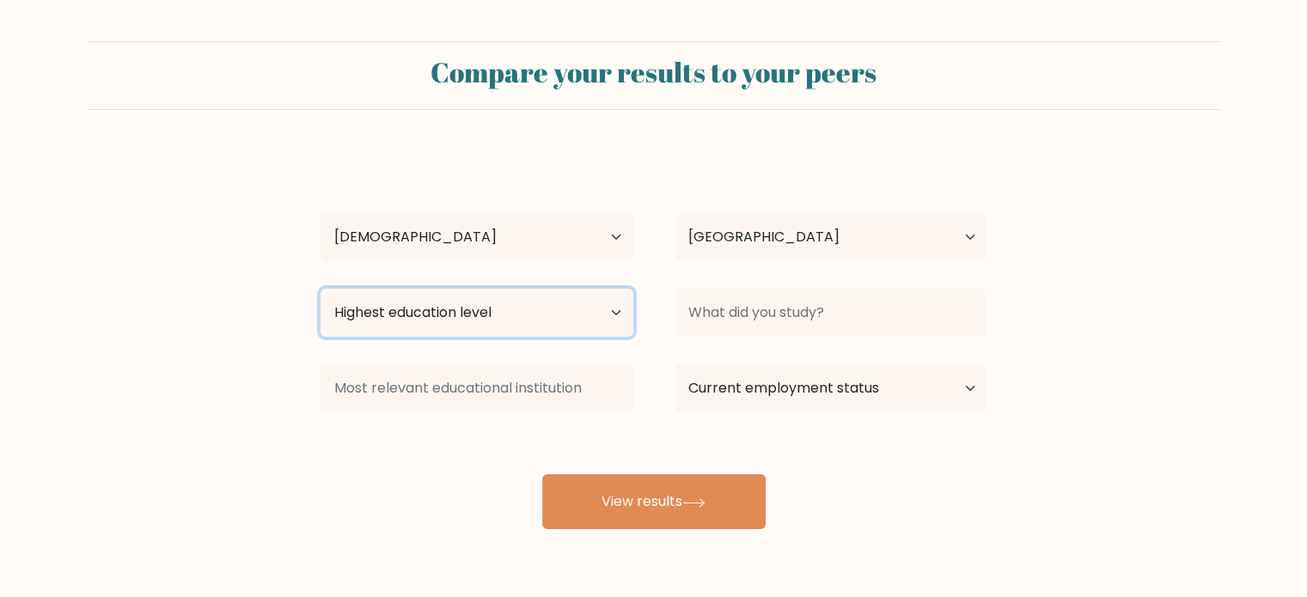
click at [452, 323] on select "Highest education level No schooling Primary Lower Secondary Upper Secondary Oc…" at bounding box center [477, 313] width 313 height 48
select select "masters_degree"
click at [321, 289] on select "Highest education level No schooling Primary Lower Secondary Upper Secondary Oc…" at bounding box center [477, 313] width 313 height 48
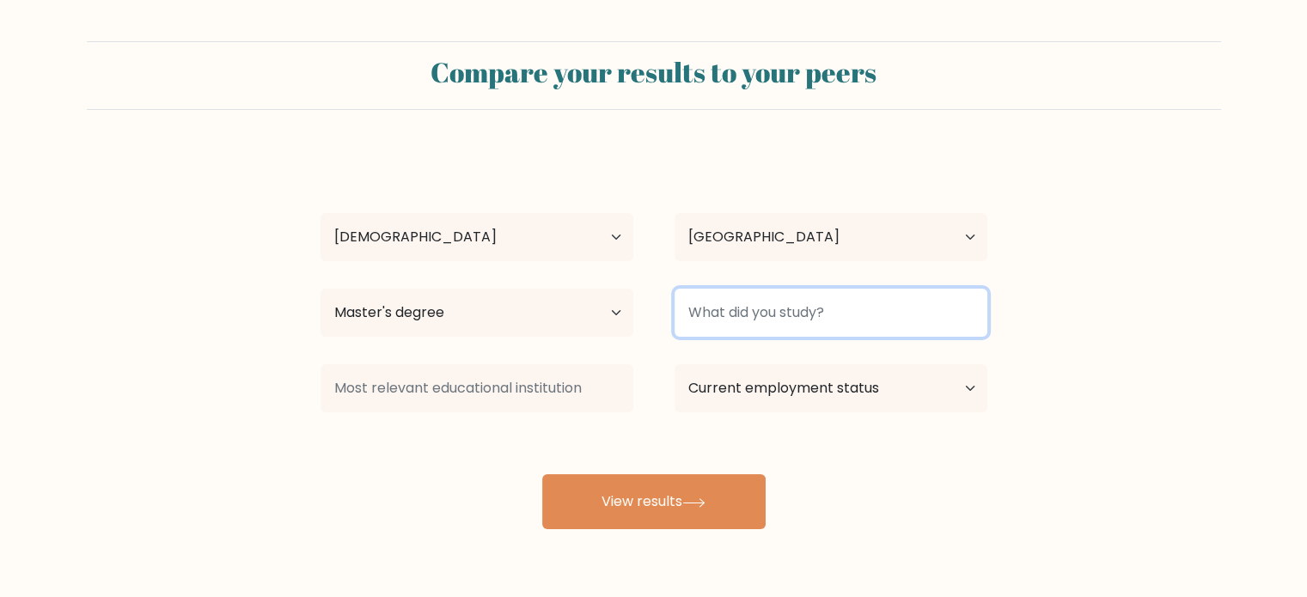
click at [759, 305] on input at bounding box center [831, 313] width 313 height 48
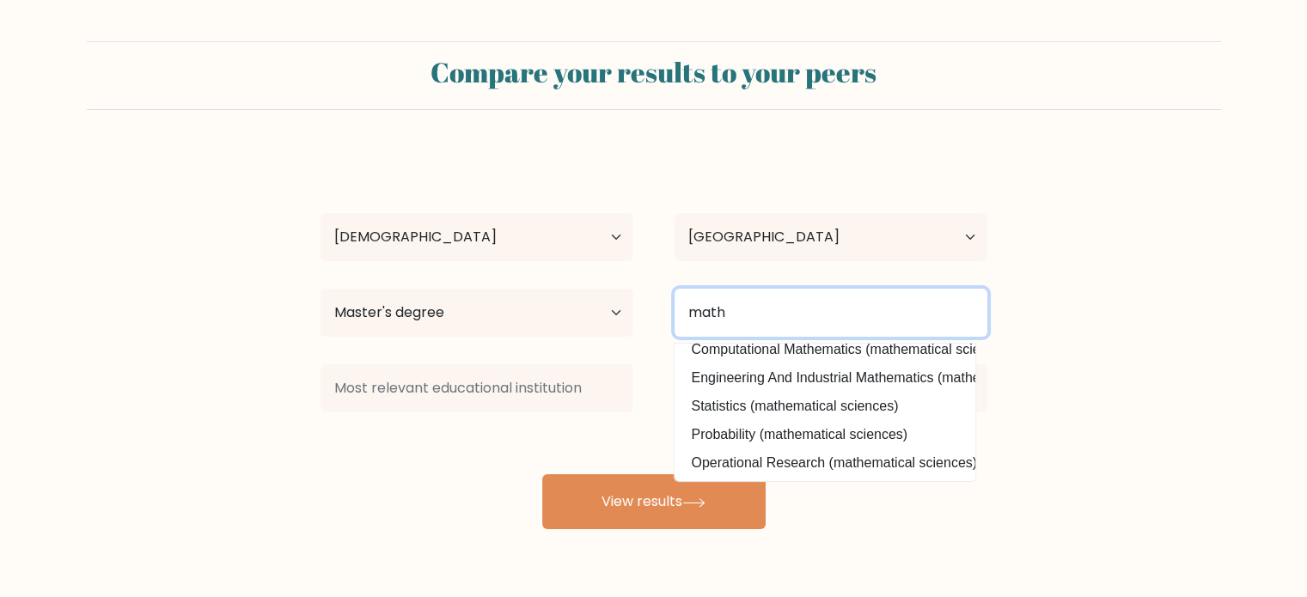
scroll to position [154, 0]
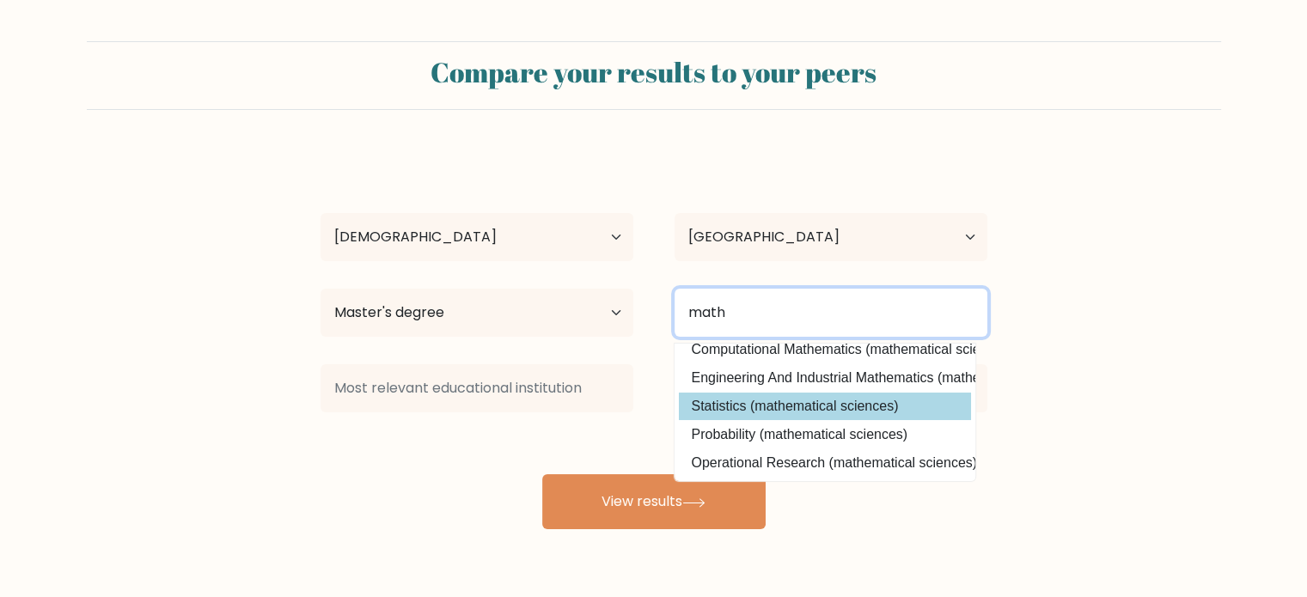
type input "math"
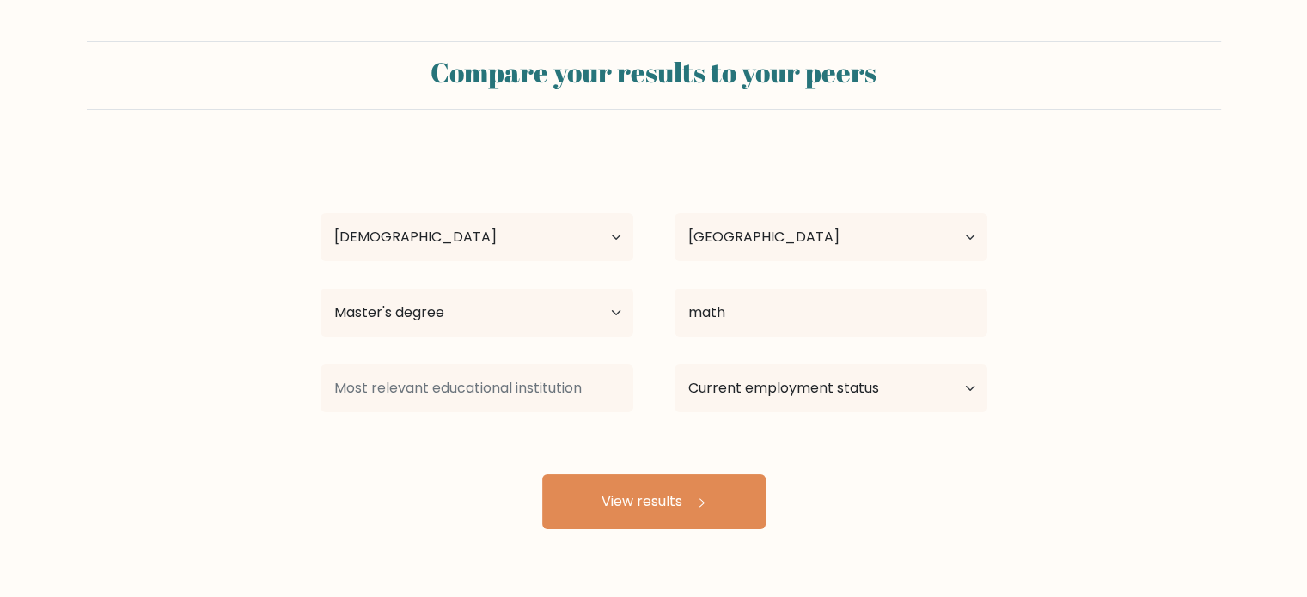
click at [782, 405] on div "kaoutar aouts Age Under 18 years old 18-24 years old 25-34 years old 35-44 year…" at bounding box center [654, 340] width 688 height 378
click at [815, 385] on select "Current employment status Employed Student Retired Other / prefer not to answer" at bounding box center [831, 388] width 313 height 48
select select "employed"
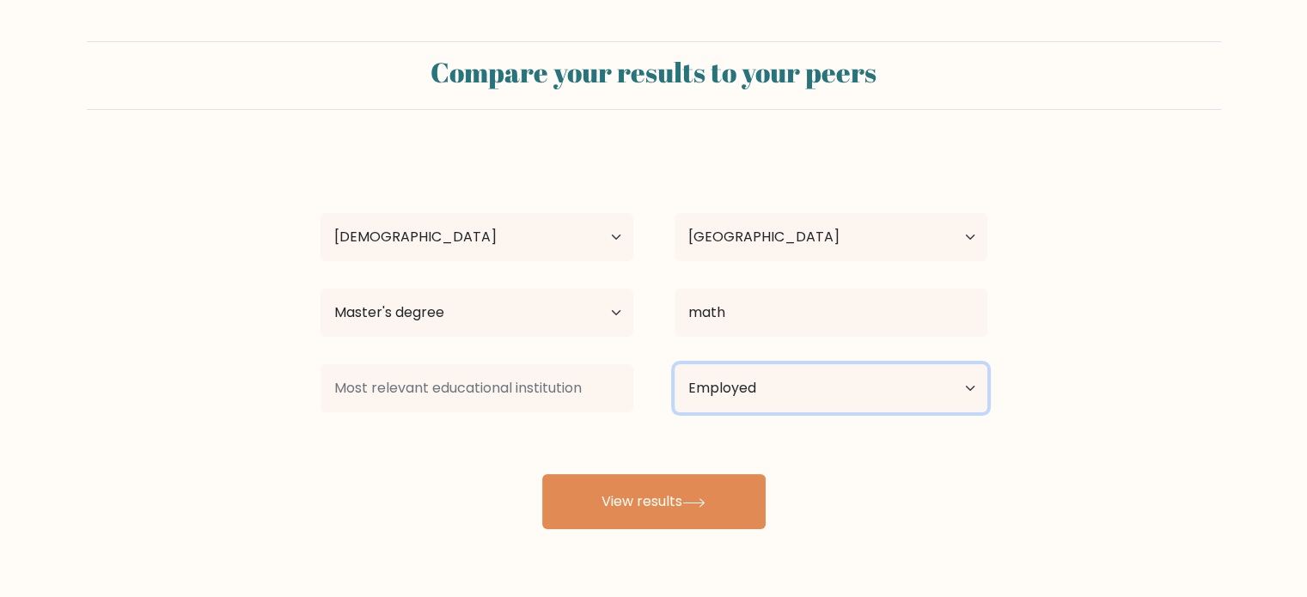
click at [675, 364] on select "Current employment status Employed Student Retired Other / prefer not to answer" at bounding box center [831, 388] width 313 height 48
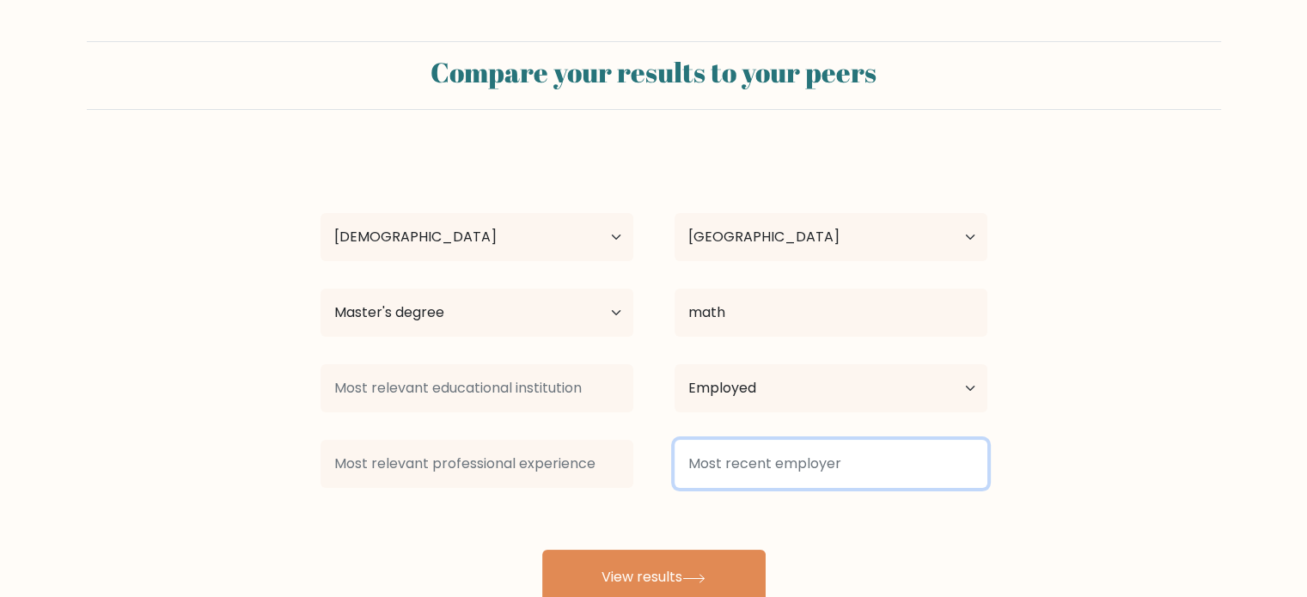
click at [726, 445] on input at bounding box center [831, 464] width 313 height 48
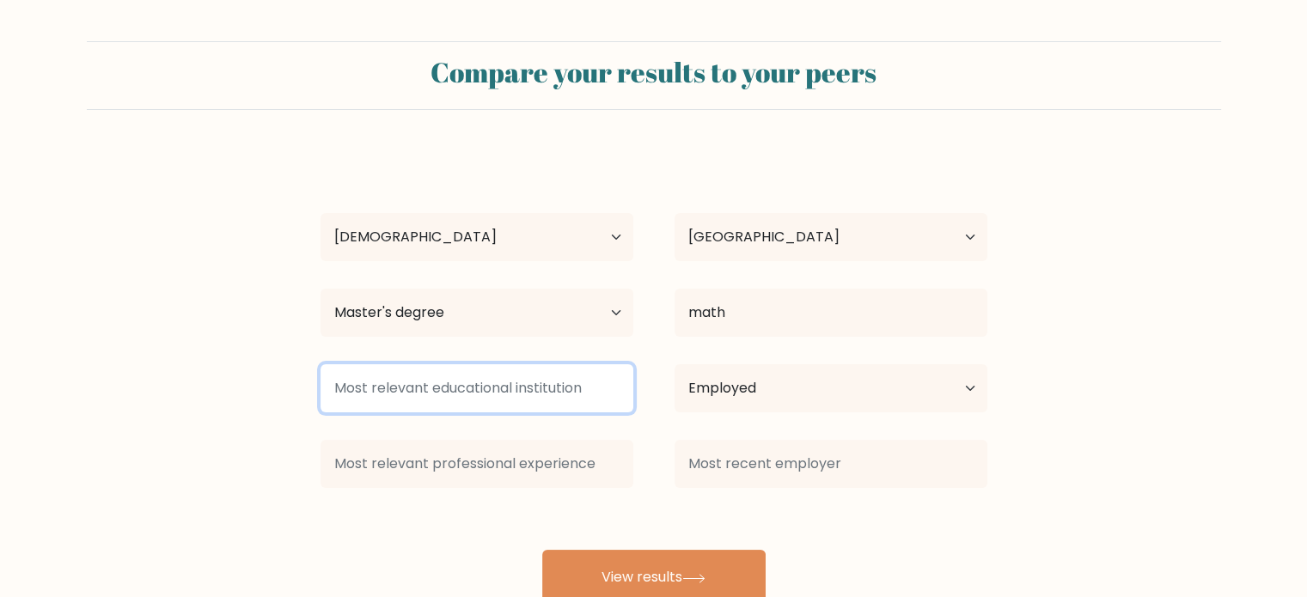
click at [602, 395] on input at bounding box center [477, 388] width 313 height 48
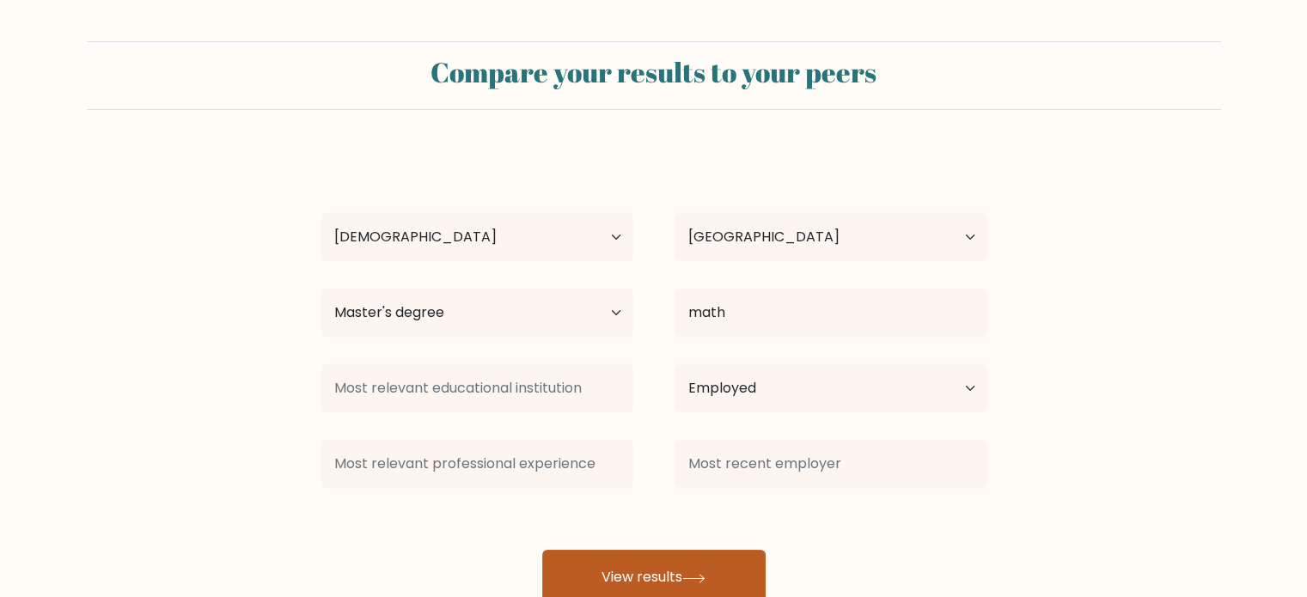
click at [616, 563] on button "View results" at bounding box center [653, 577] width 223 height 55
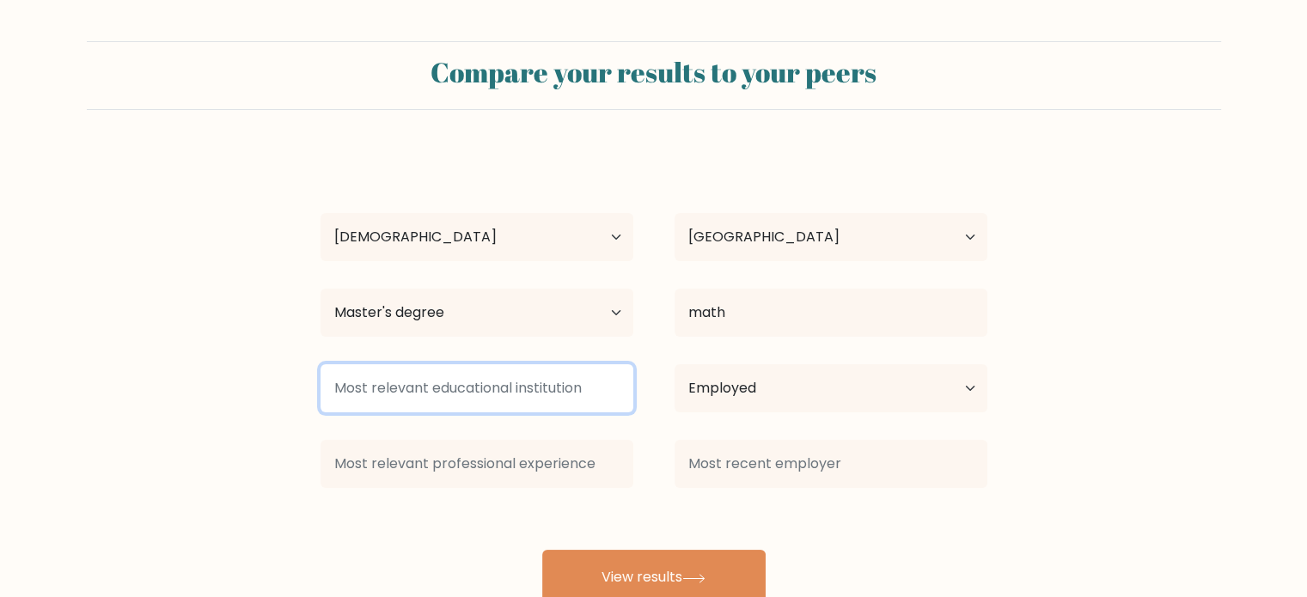
click at [576, 399] on input at bounding box center [477, 388] width 313 height 48
type input "paris"
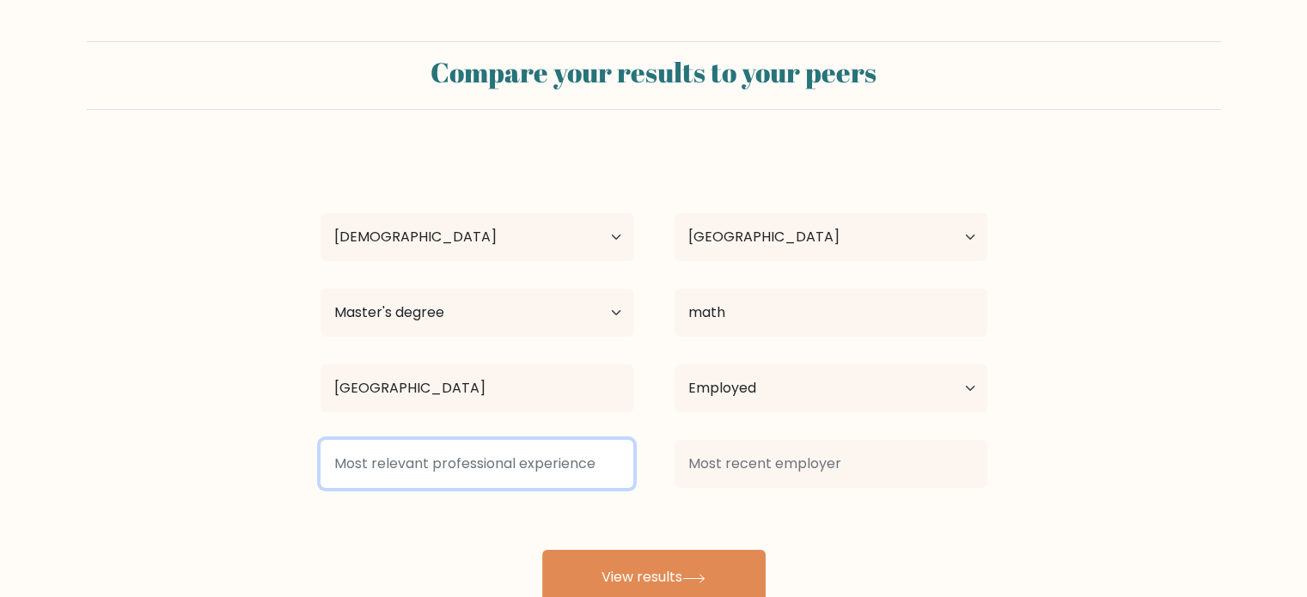
click at [539, 462] on input at bounding box center [477, 464] width 313 height 48
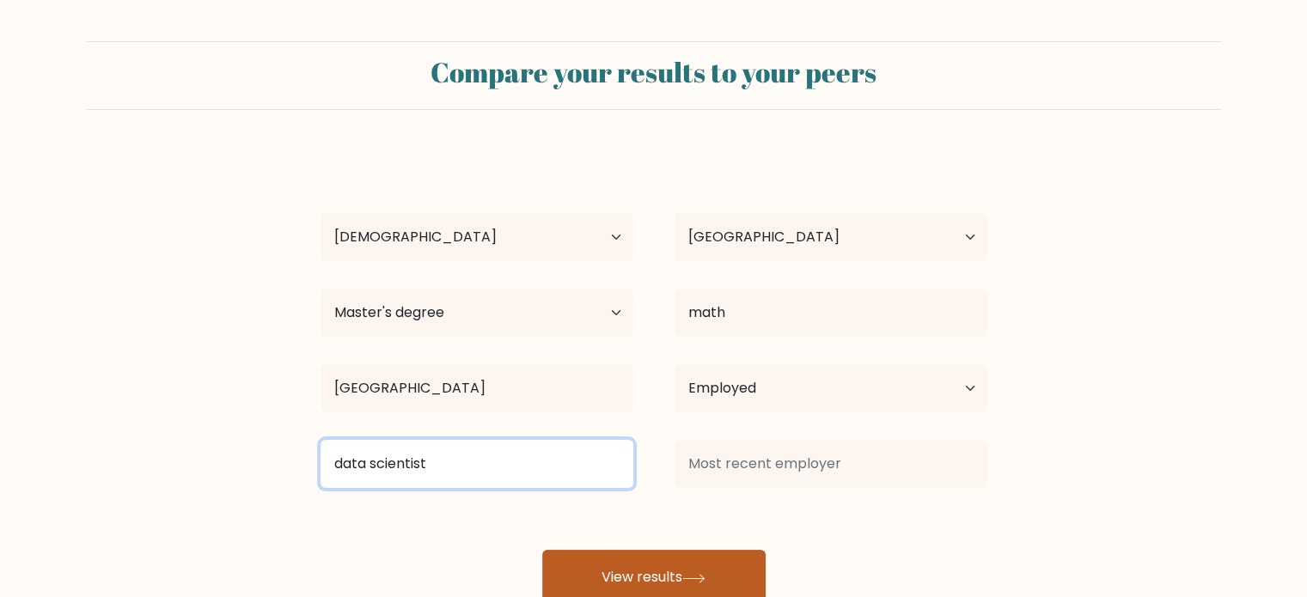
type input "data scientist"
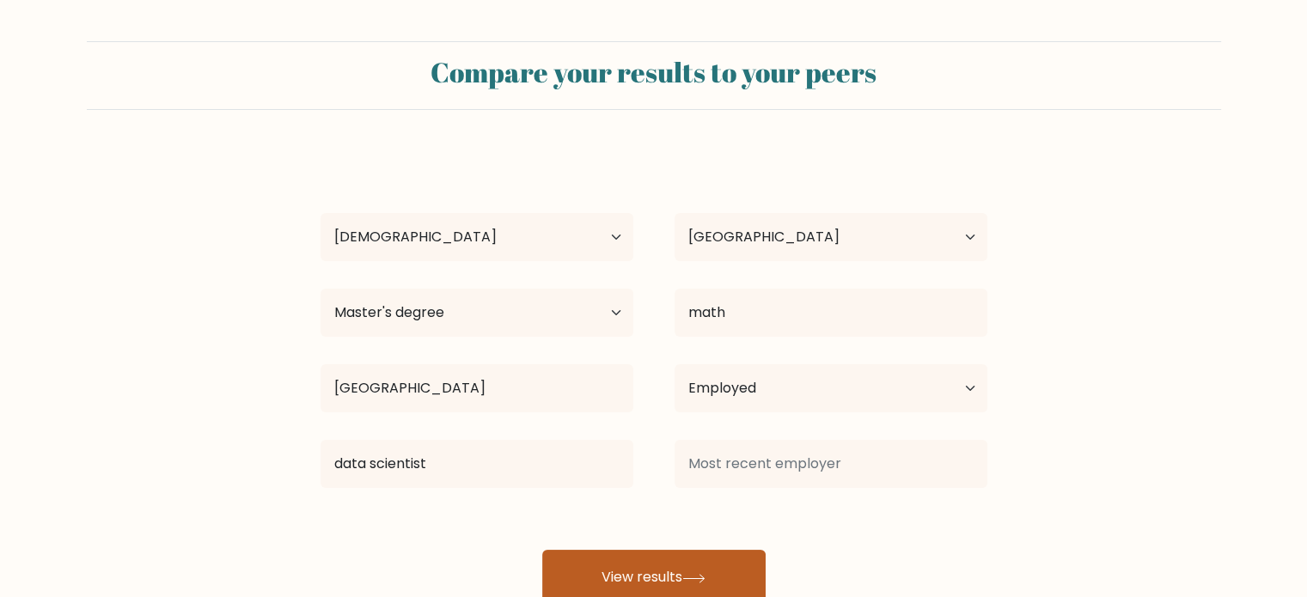
click at [663, 560] on button "View results" at bounding box center [653, 577] width 223 height 55
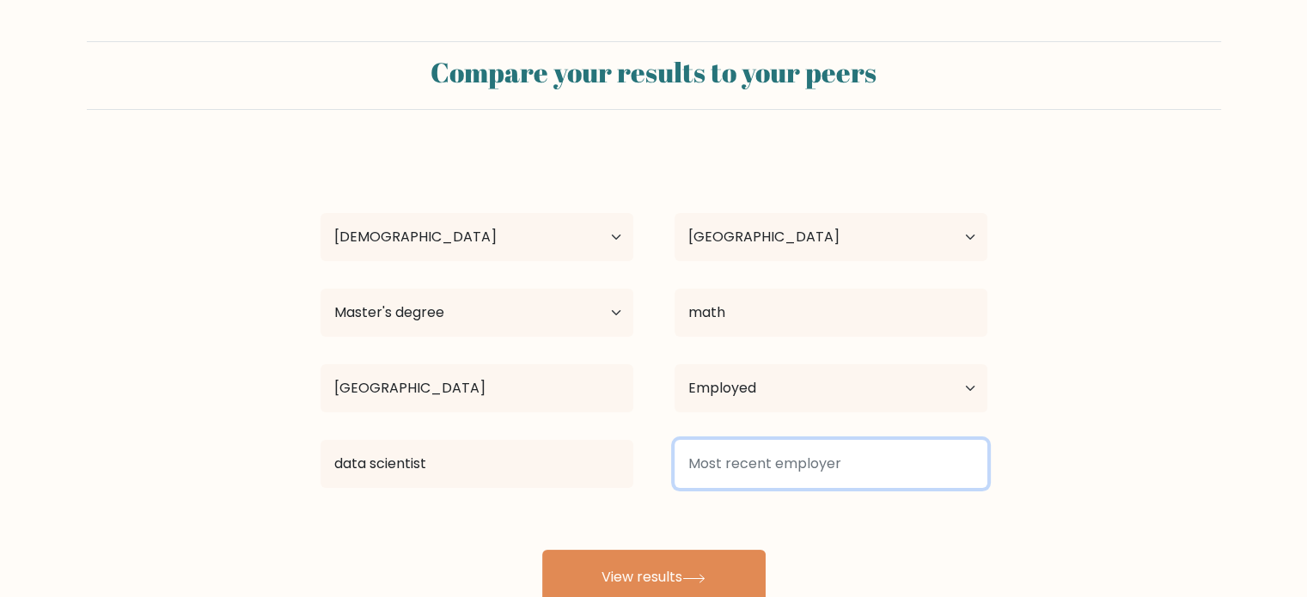
click at [769, 481] on input at bounding box center [831, 464] width 313 height 48
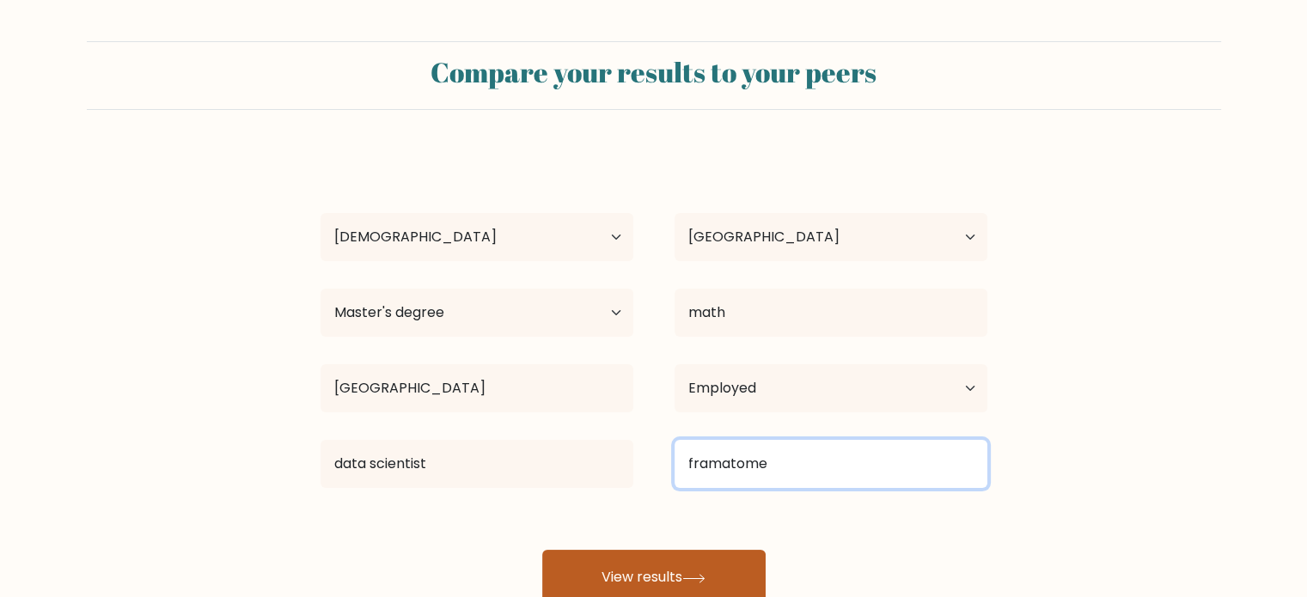
type input "framatome"
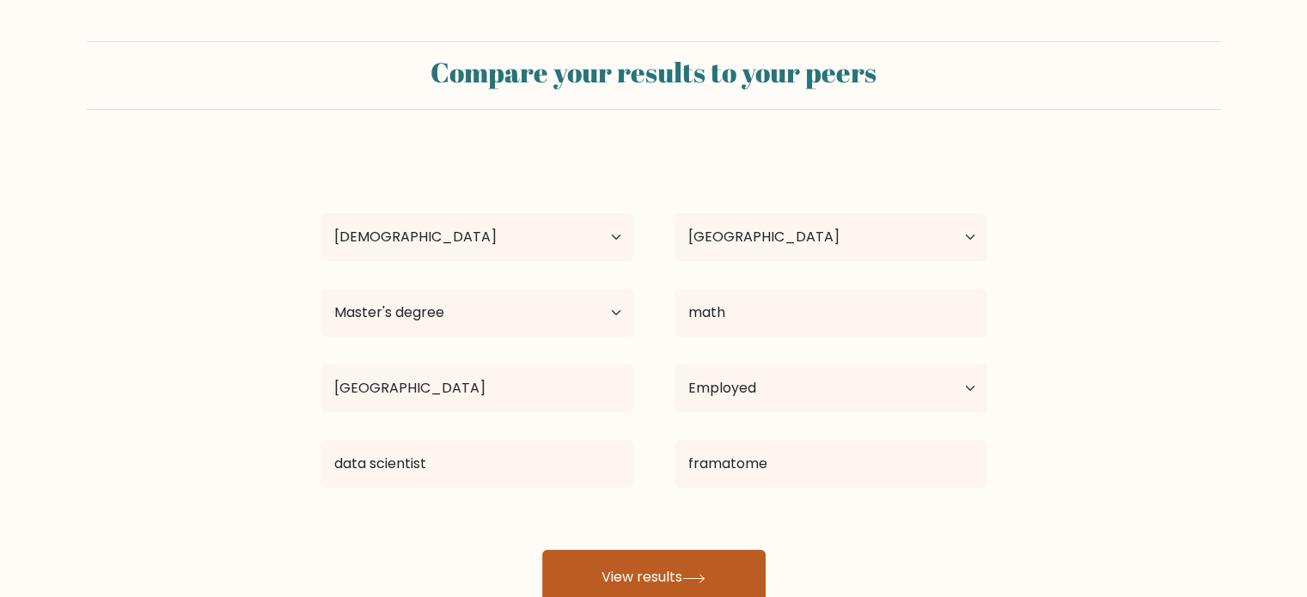
click at [684, 556] on button "View results" at bounding box center [653, 577] width 223 height 55
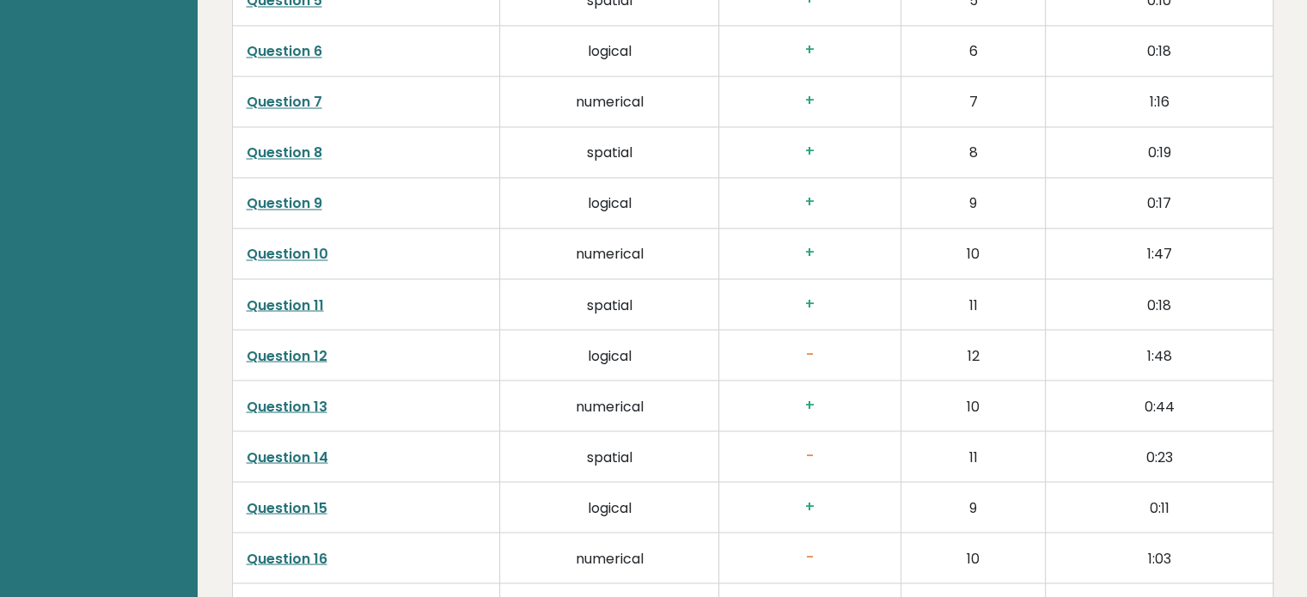
scroll to position [3008, 0]
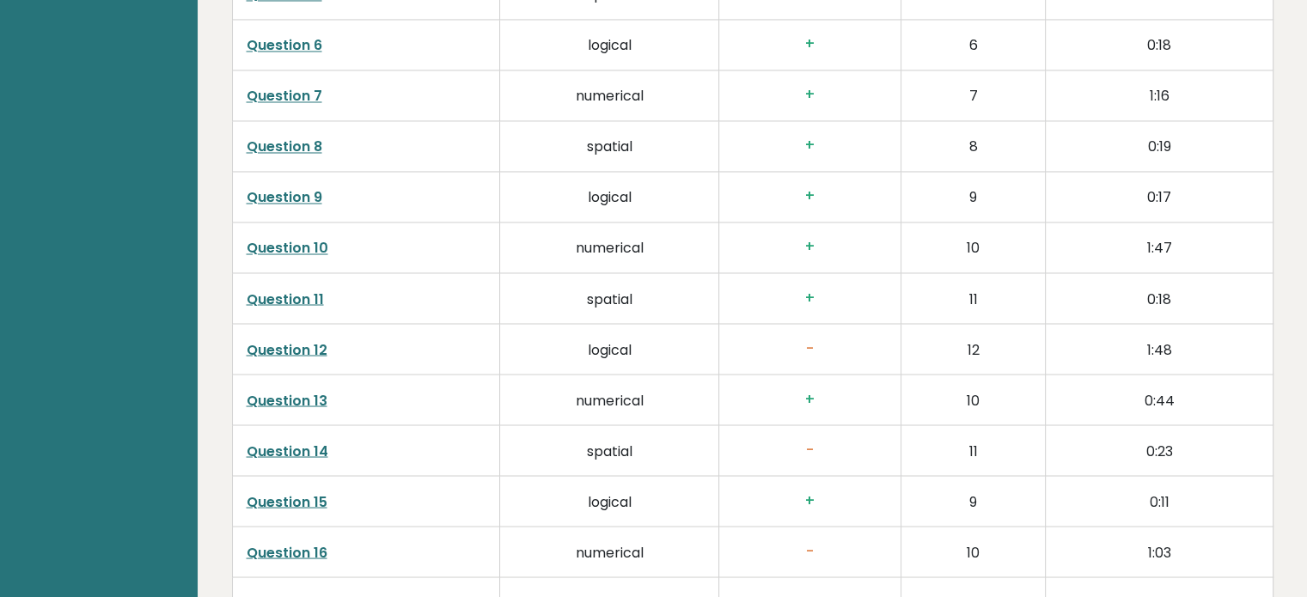
click at [313, 340] on link "Question 12" at bounding box center [287, 350] width 81 height 20
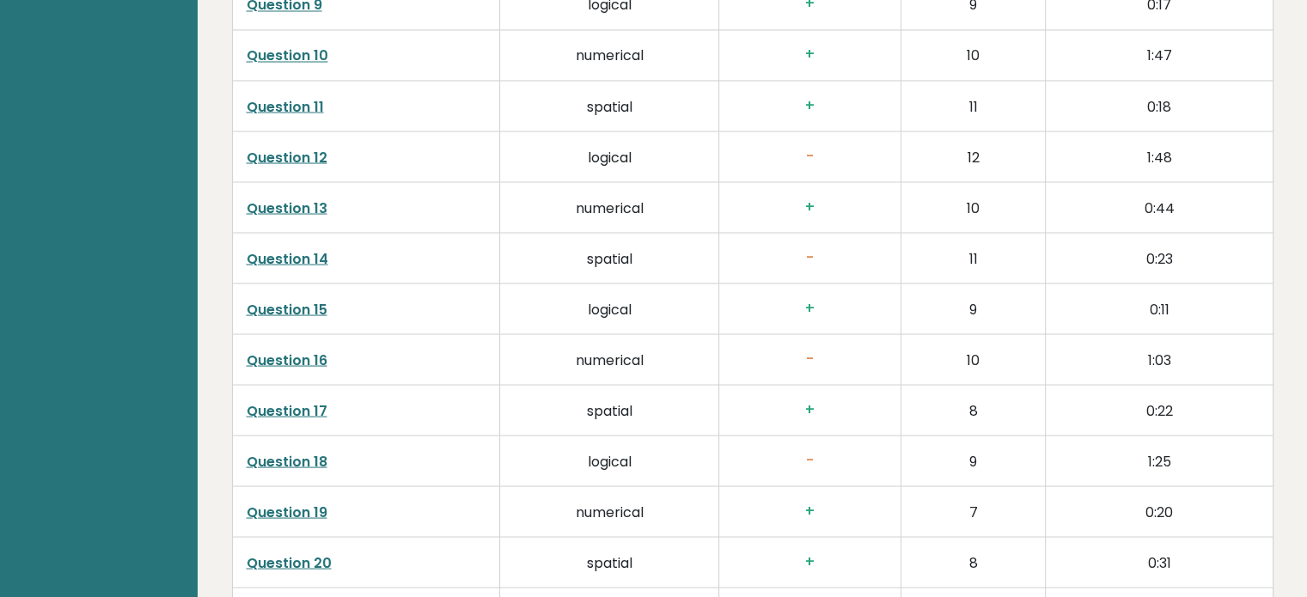
scroll to position [3201, 0]
click at [315, 248] on link "Question 14" at bounding box center [288, 258] width 82 height 20
drag, startPoint x: 895, startPoint y: 435, endPoint x: 303, endPoint y: 432, distance: 591.4
click at [303, 450] on link "Question 18" at bounding box center [287, 460] width 81 height 20
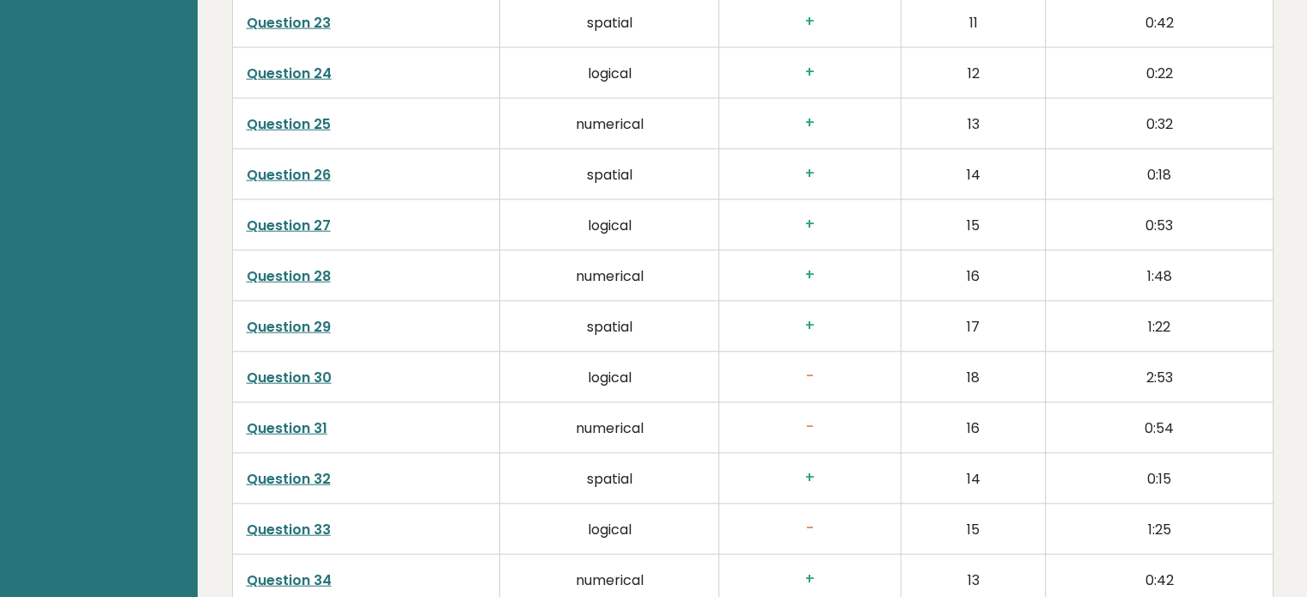
scroll to position [3894, 0]
click at [297, 417] on link "Question 31" at bounding box center [287, 427] width 81 height 20
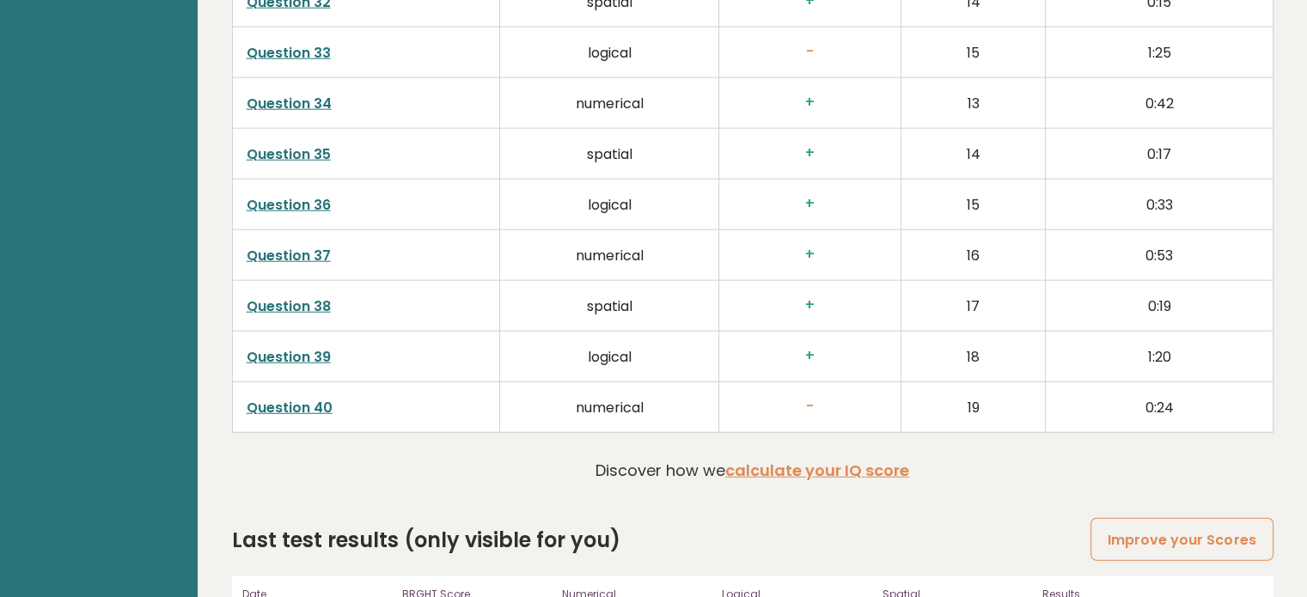
scroll to position [4373, 0]
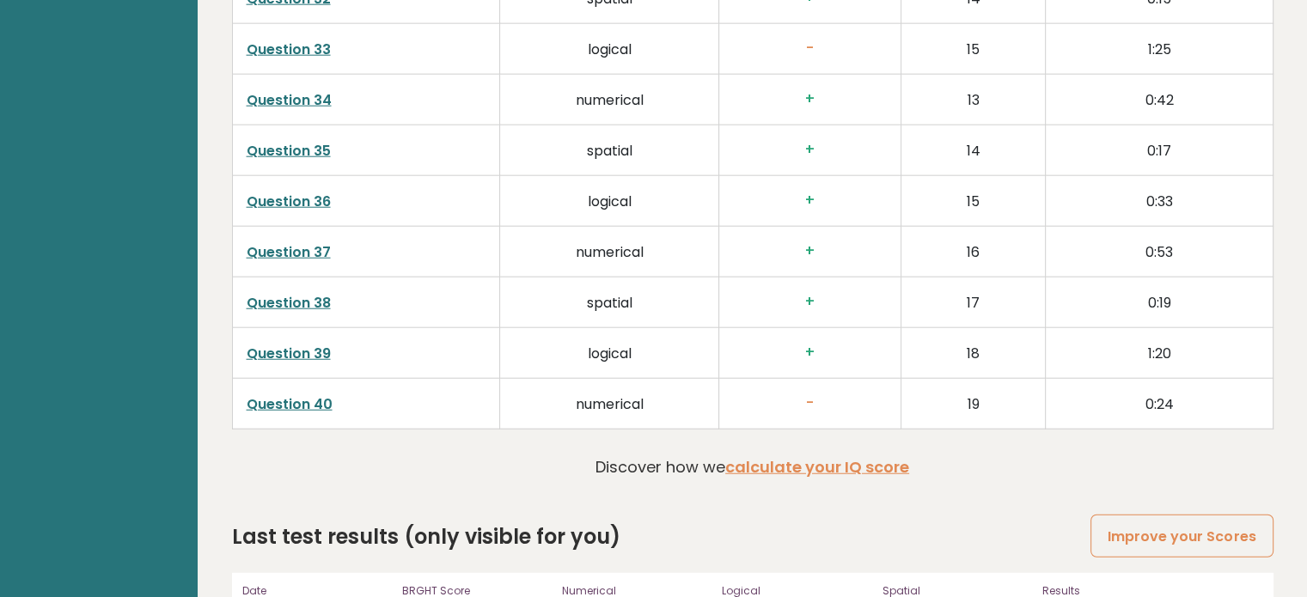
click at [274, 242] on link "Question 37" at bounding box center [289, 252] width 84 height 20
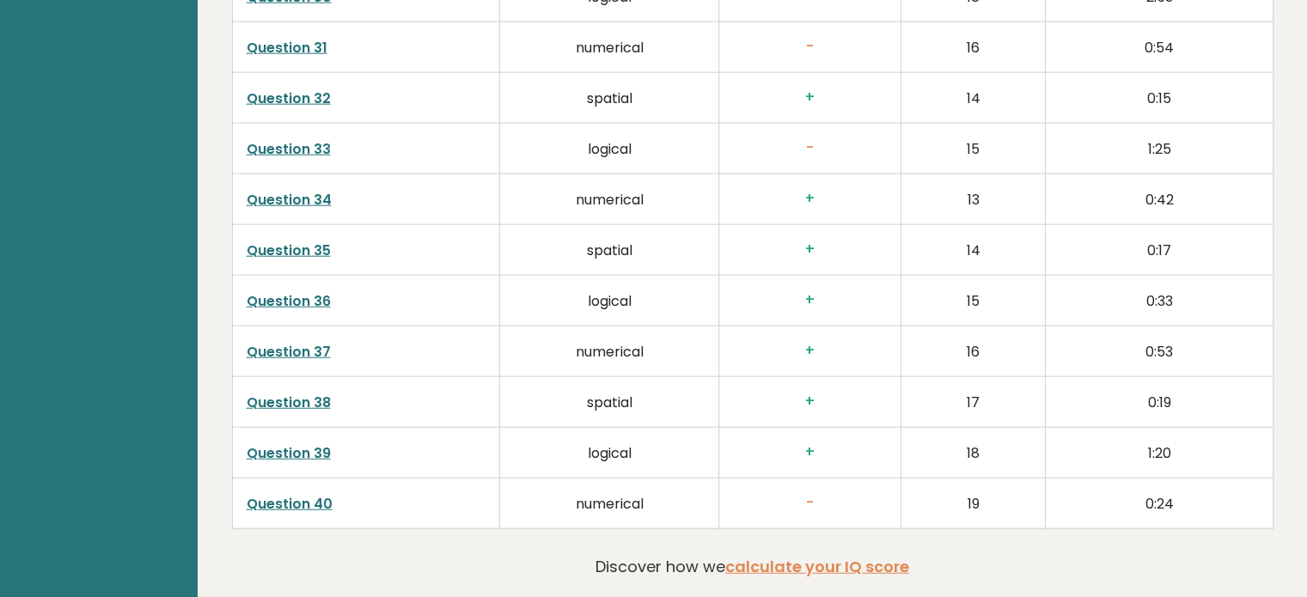
scroll to position [4270, 0]
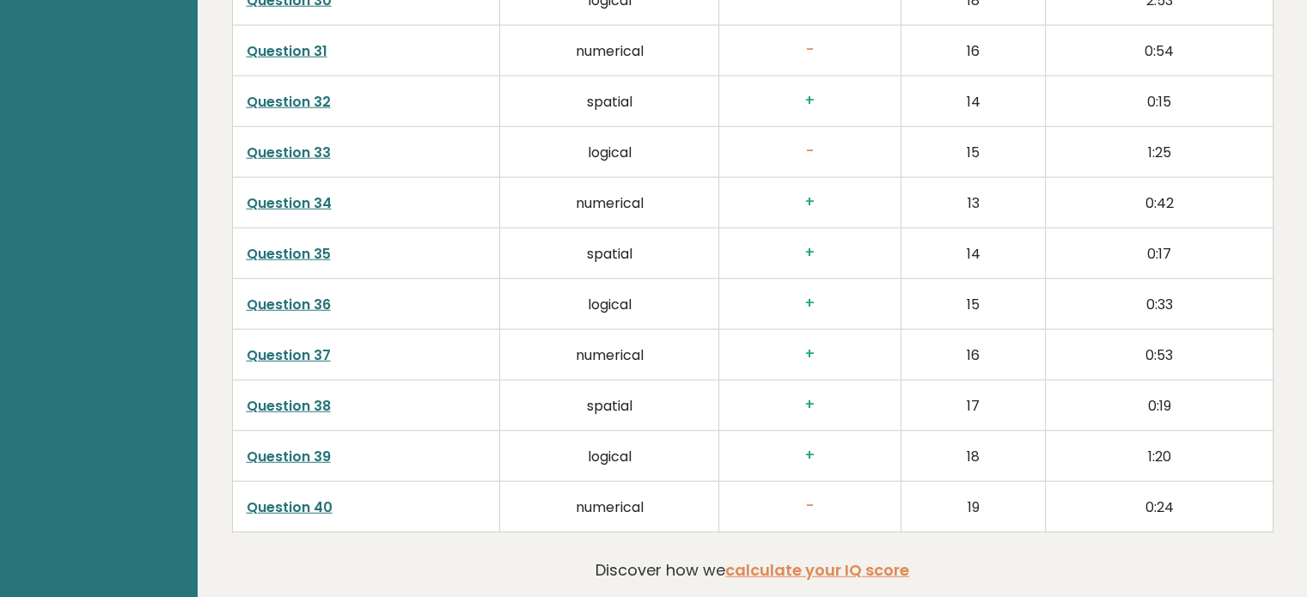
click at [299, 498] on link "Question 40" at bounding box center [290, 508] width 86 height 20
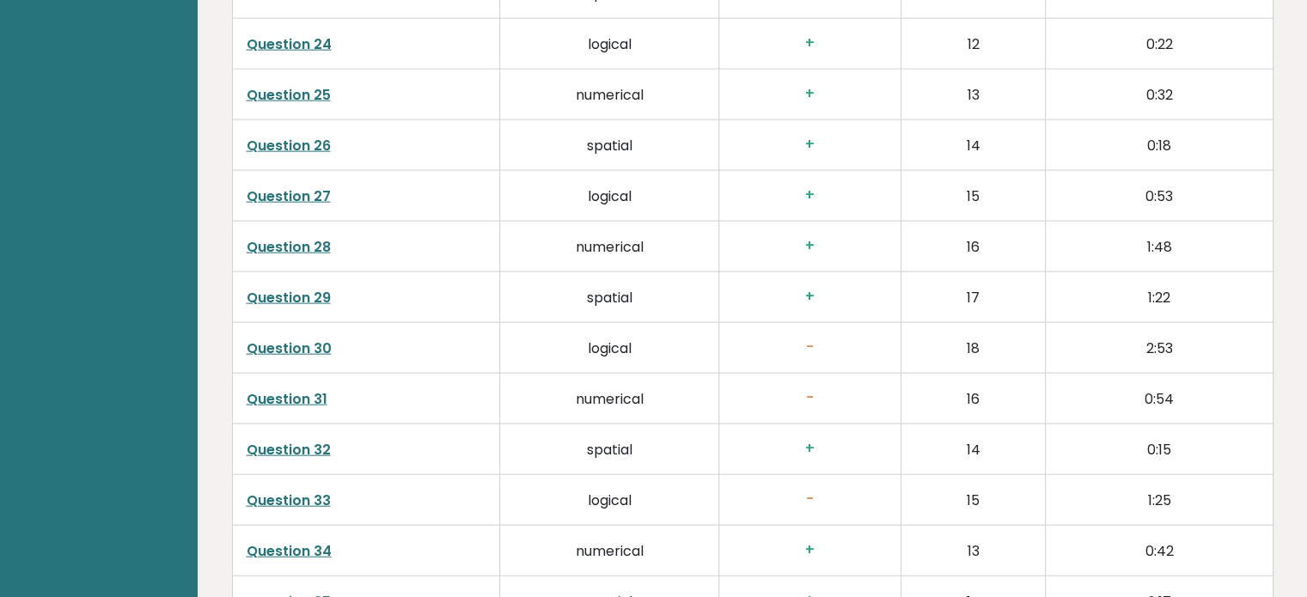
scroll to position [3919, 0]
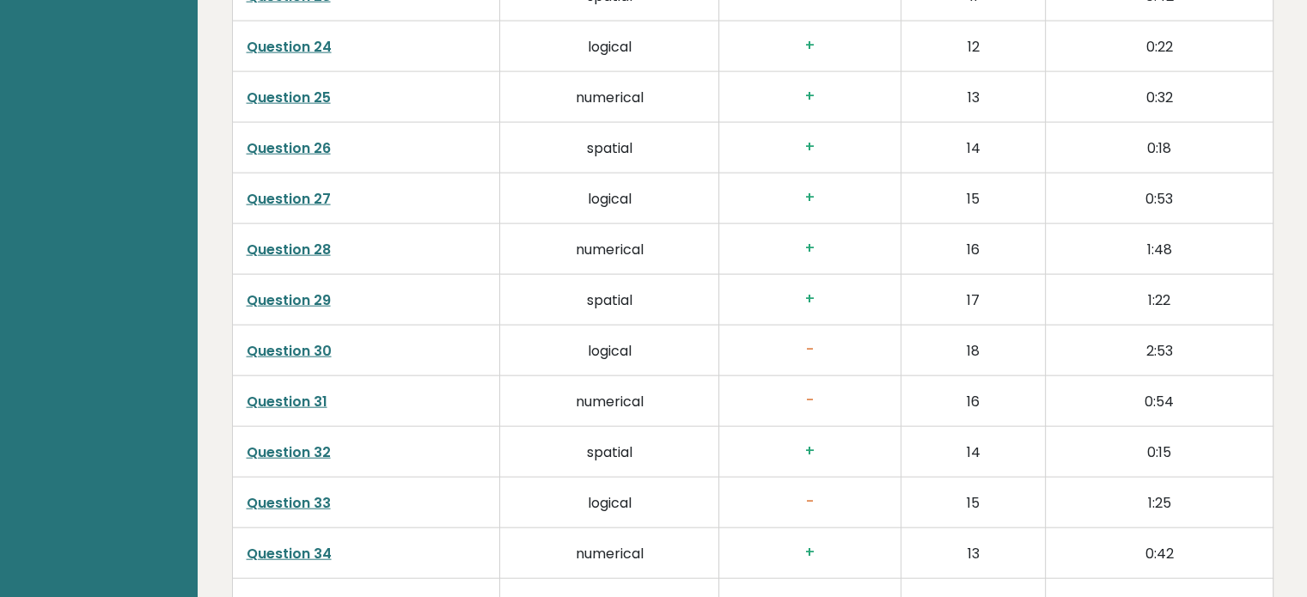
click at [319, 341] on link "Question 30" at bounding box center [289, 351] width 85 height 20
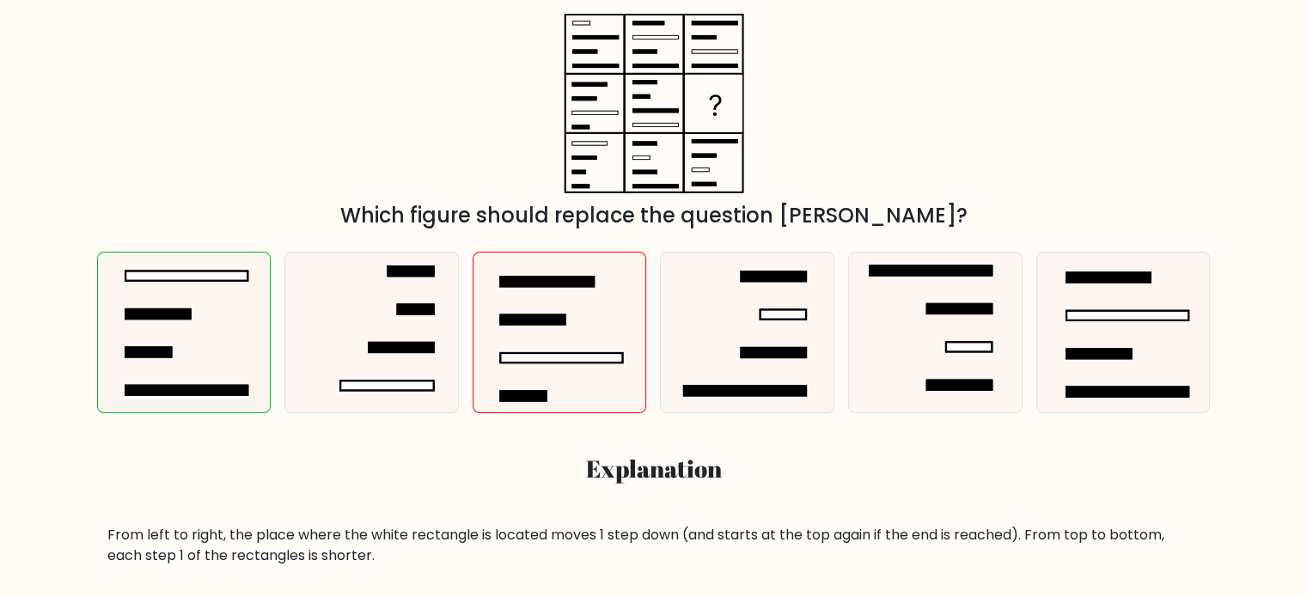
scroll to position [332, 0]
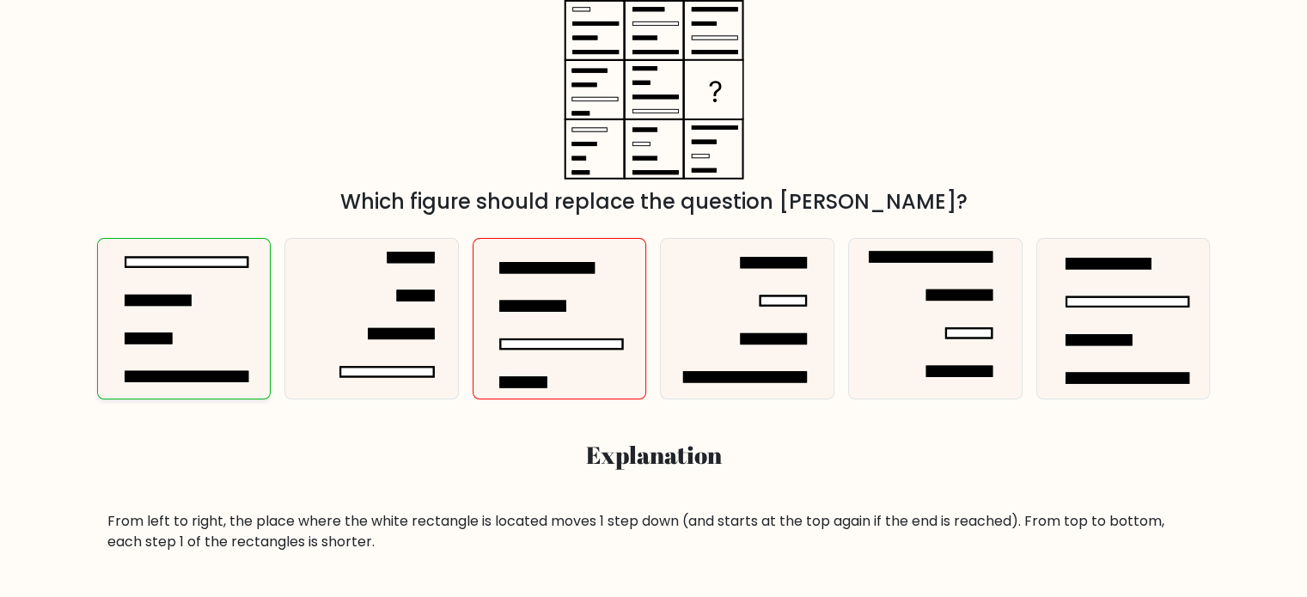
click at [250, 353] on icon at bounding box center [184, 319] width 161 height 161
radio input "true"
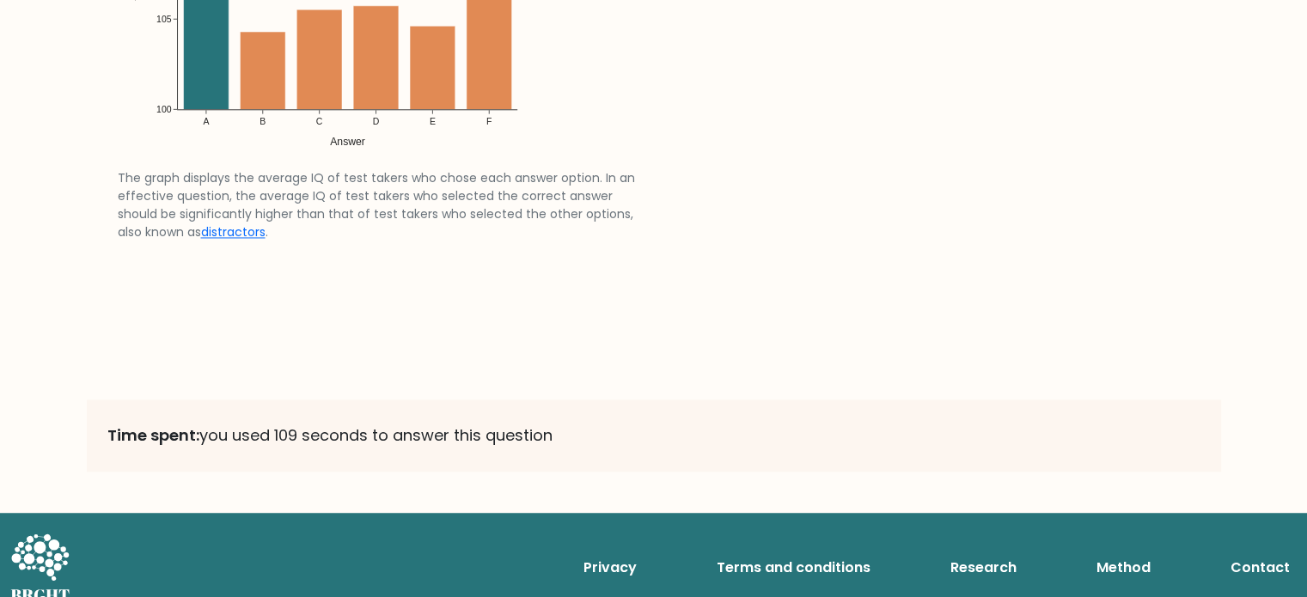
scroll to position [2768, 0]
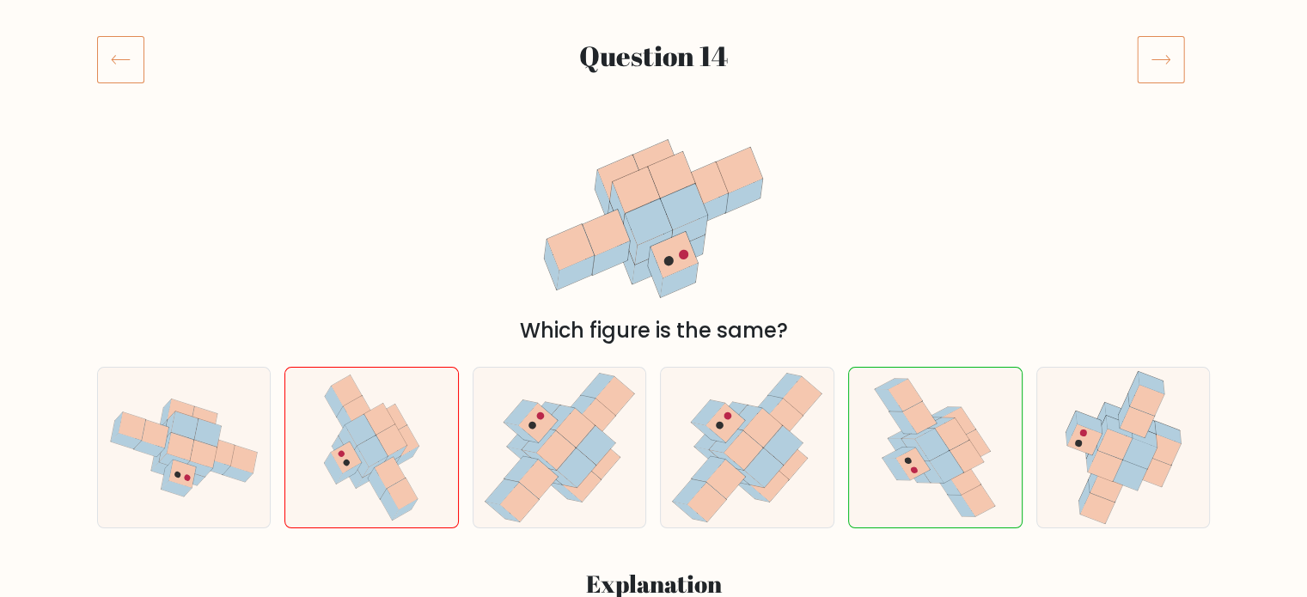
scroll to position [244, 0]
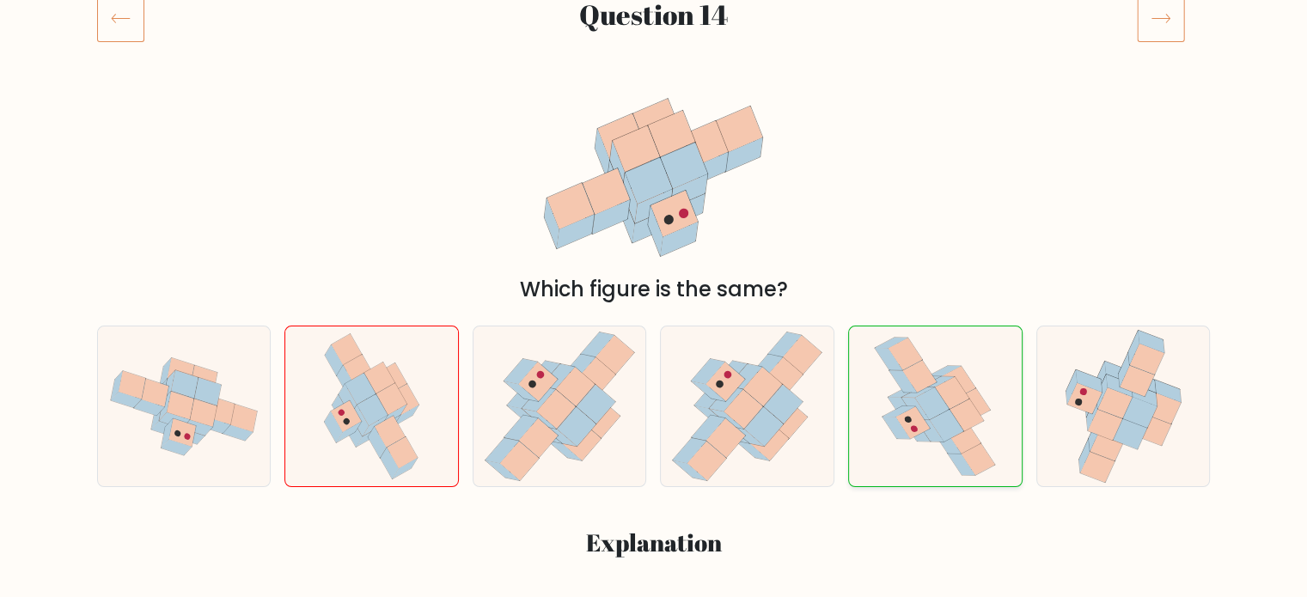
click at [895, 435] on icon at bounding box center [897, 428] width 28 height 22
click at [655, 64] on input "e." at bounding box center [654, 59] width 1 height 9
radio input "true"
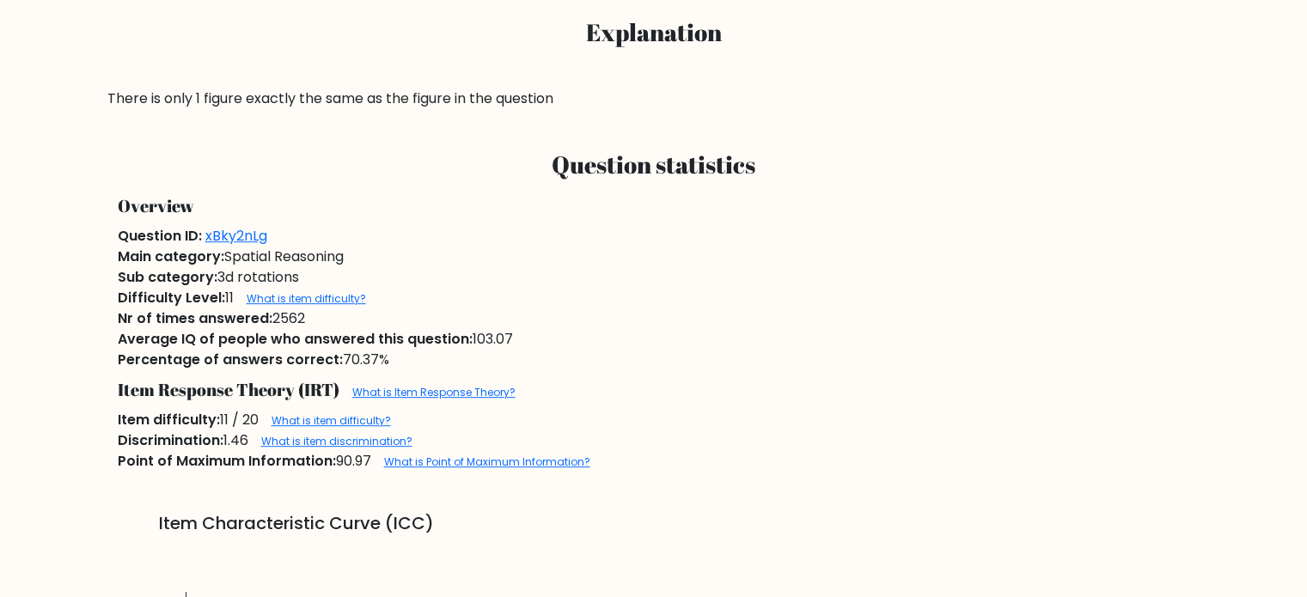
scroll to position [756, 0]
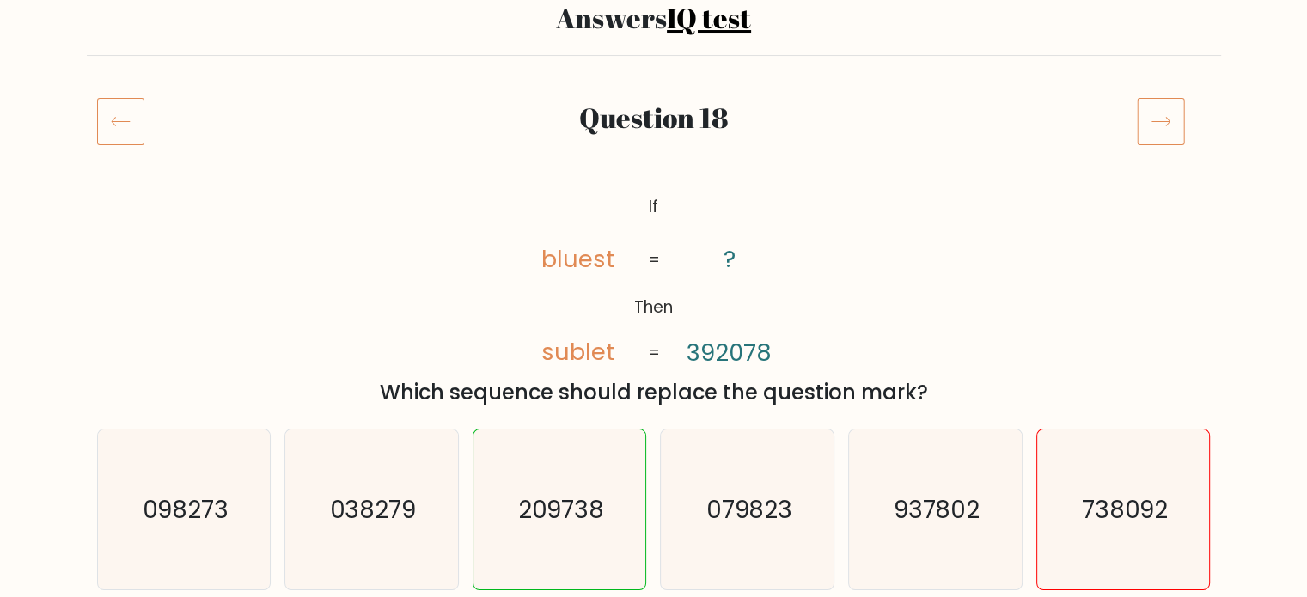
scroll to position [206, 0]
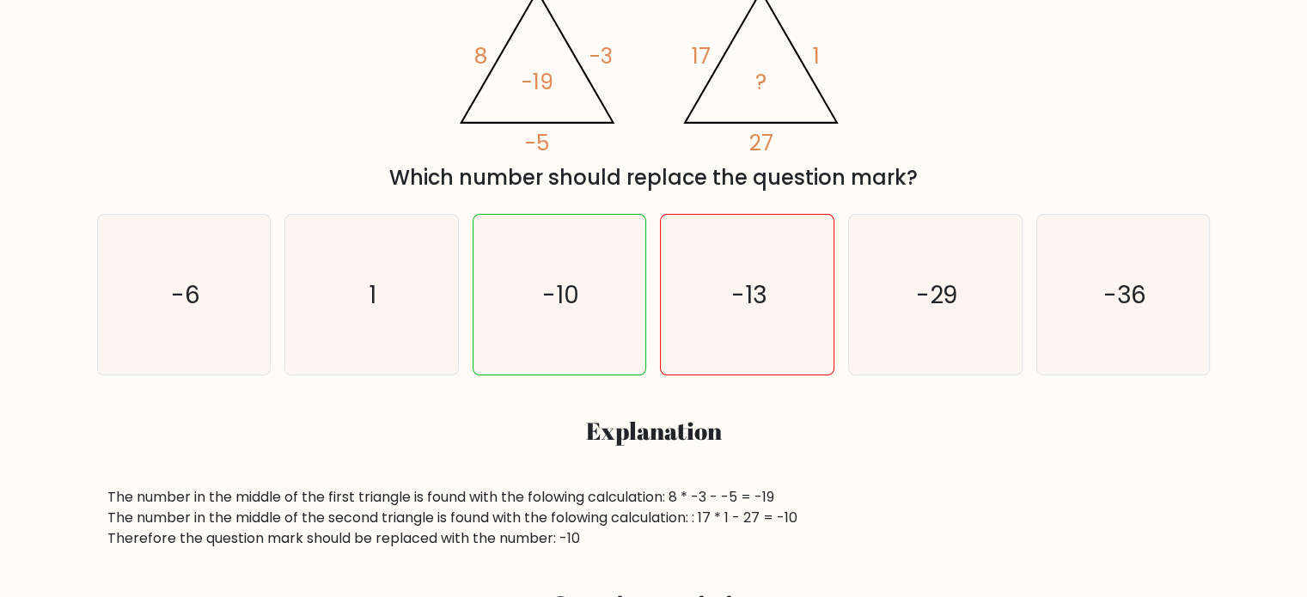
scroll to position [354, 0]
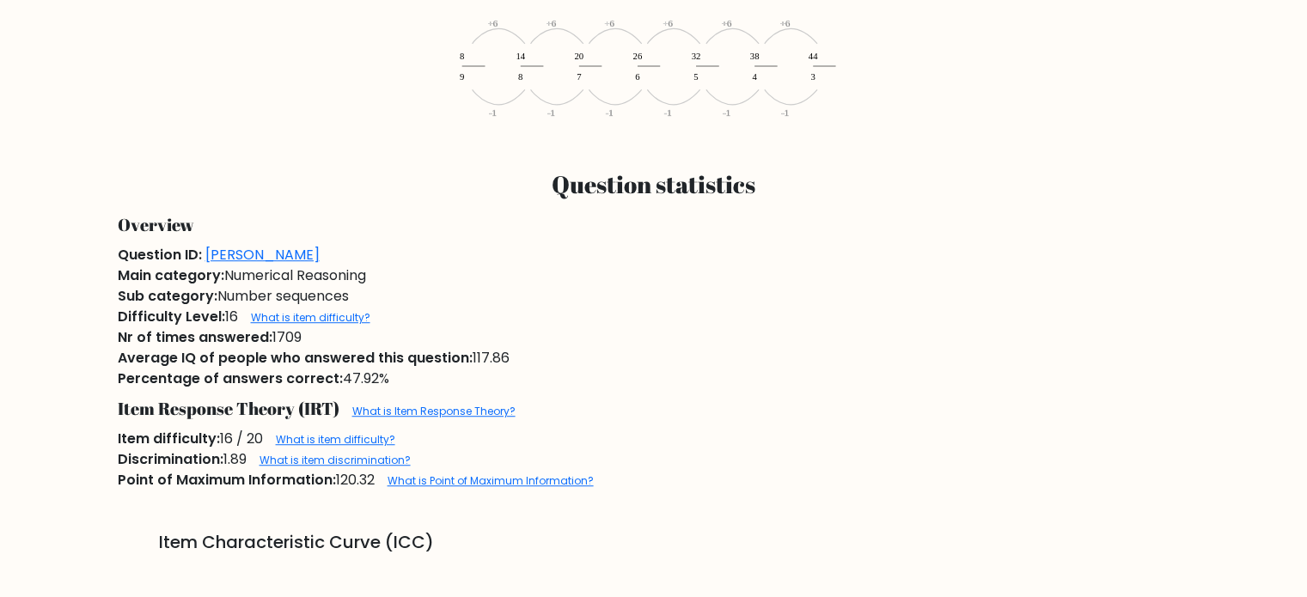
scroll to position [1123, 0]
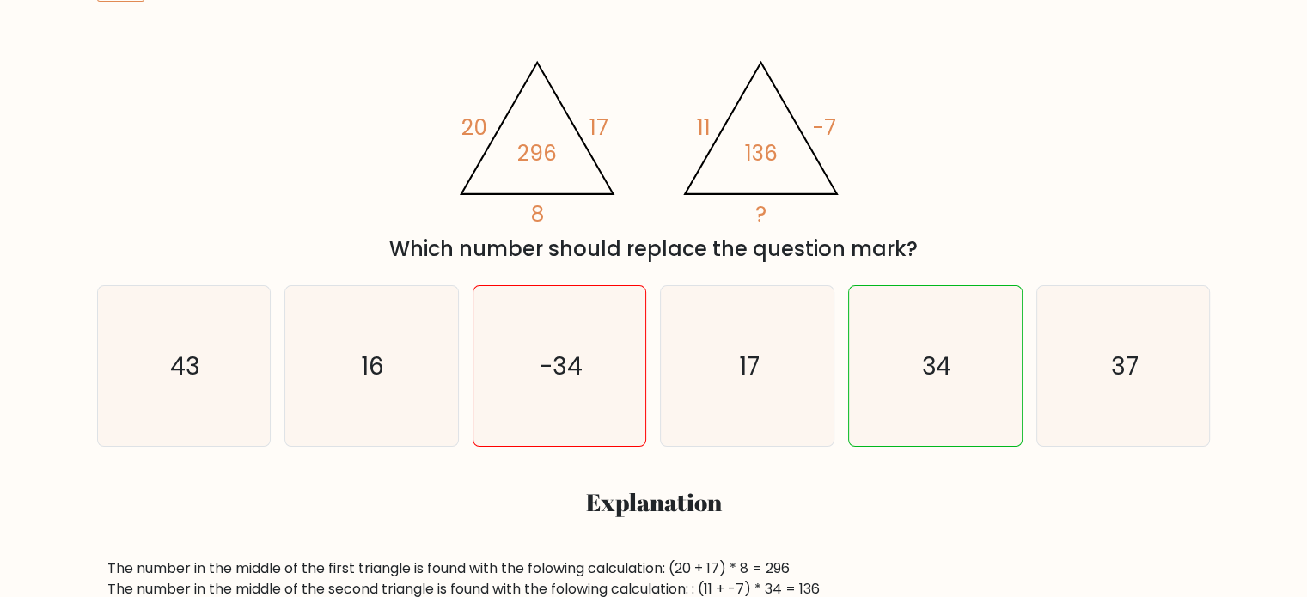
scroll to position [270, 0]
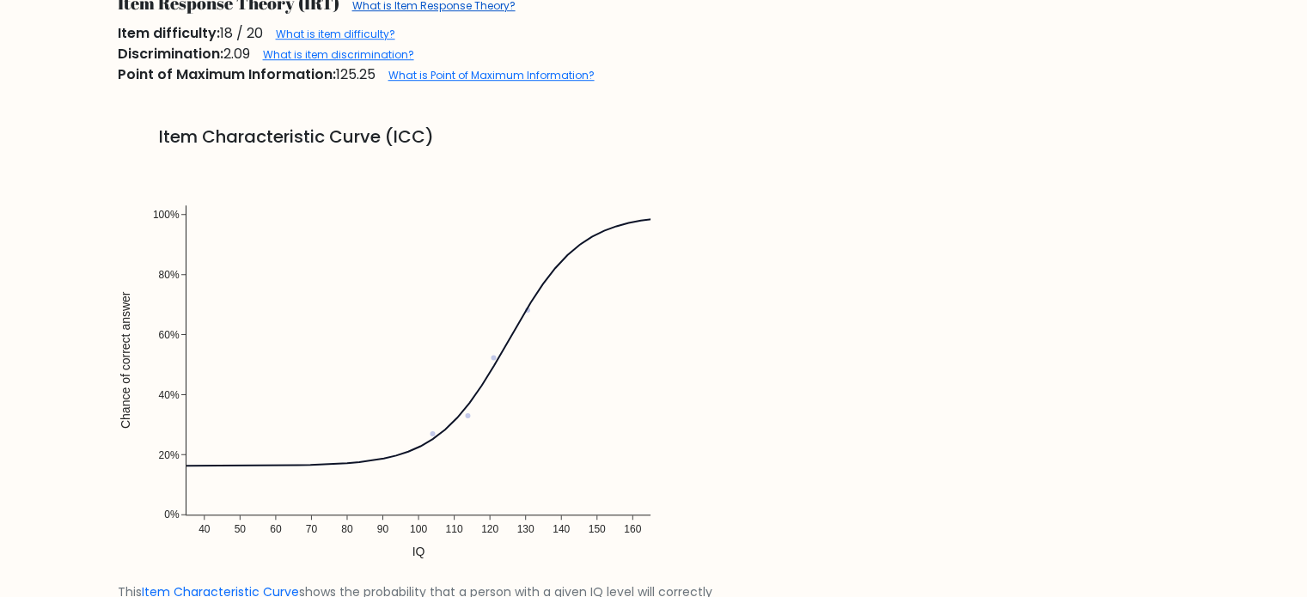
scroll to position [1272, 0]
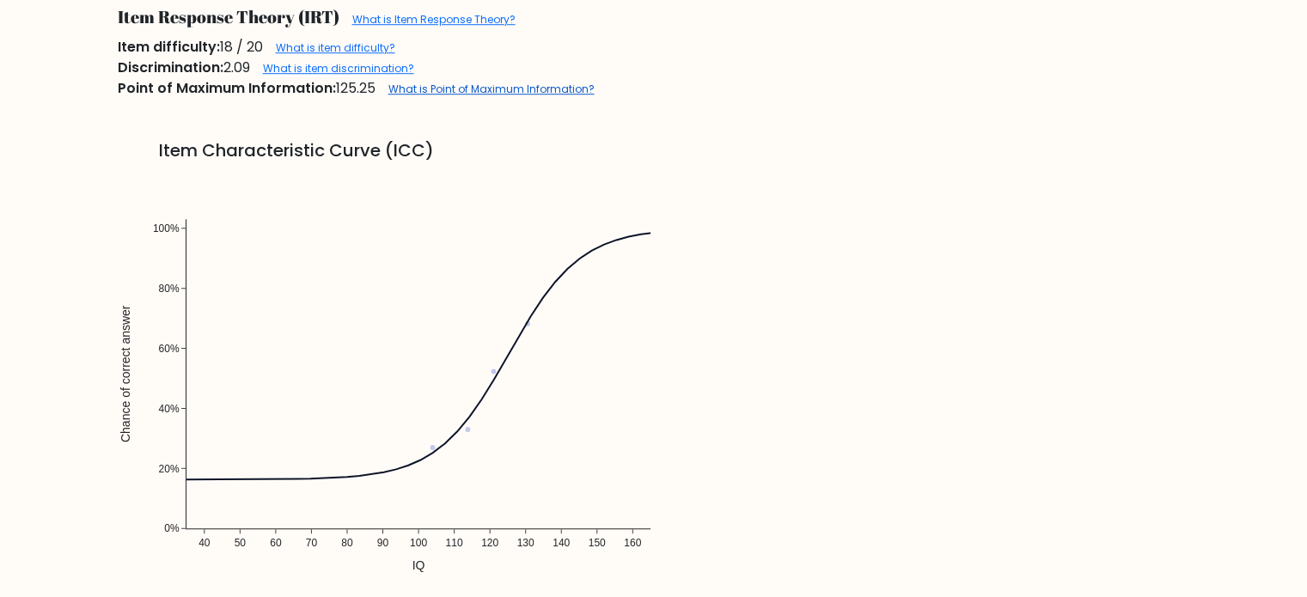
click at [520, 89] on link "What is Point of Maximum Information?" at bounding box center [492, 89] width 206 height 15
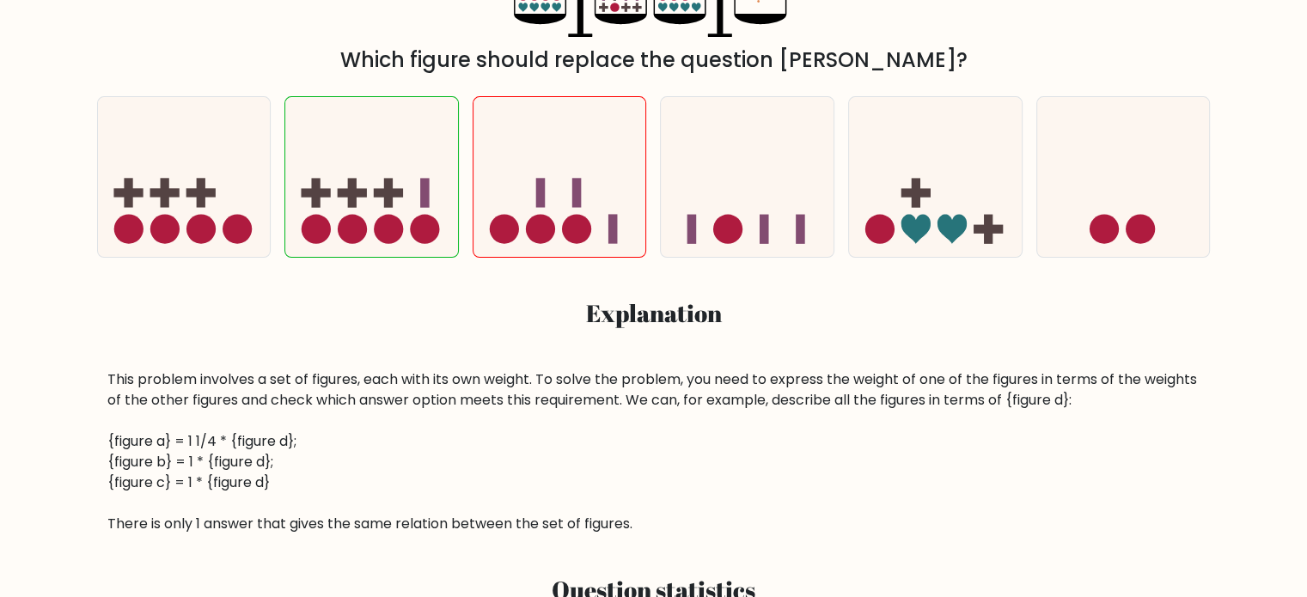
scroll to position [533, 0]
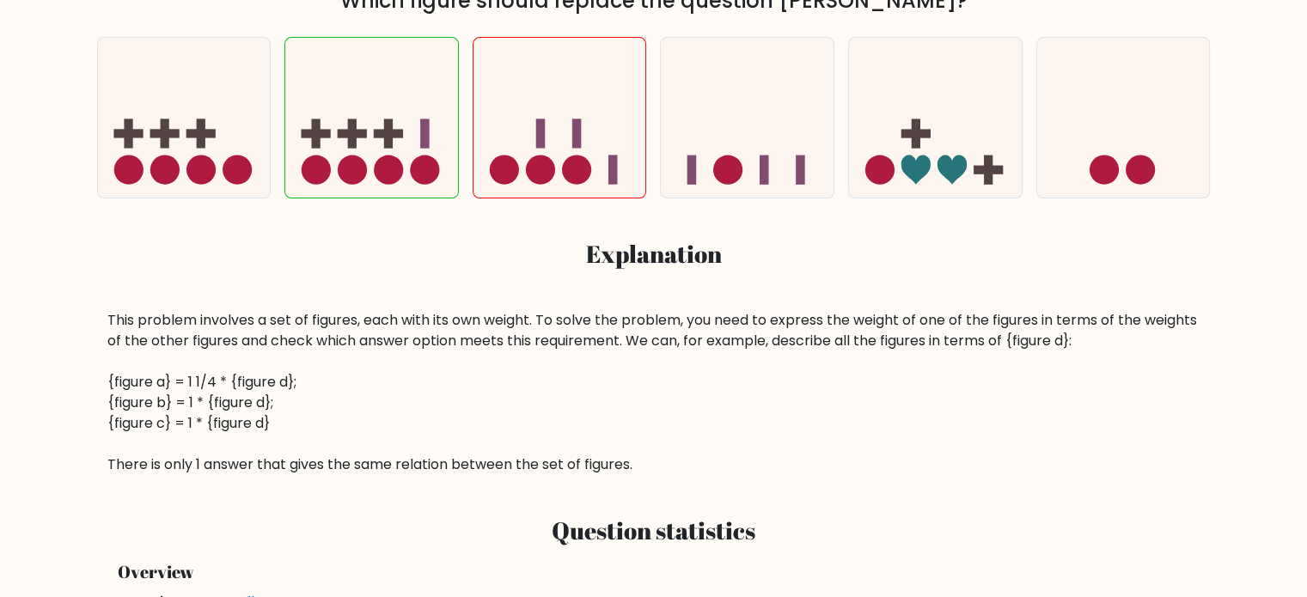
click at [147, 383] on div "This problem involves a set of figures, each with its own weight. To solve the …" at bounding box center [653, 392] width 1093 height 165
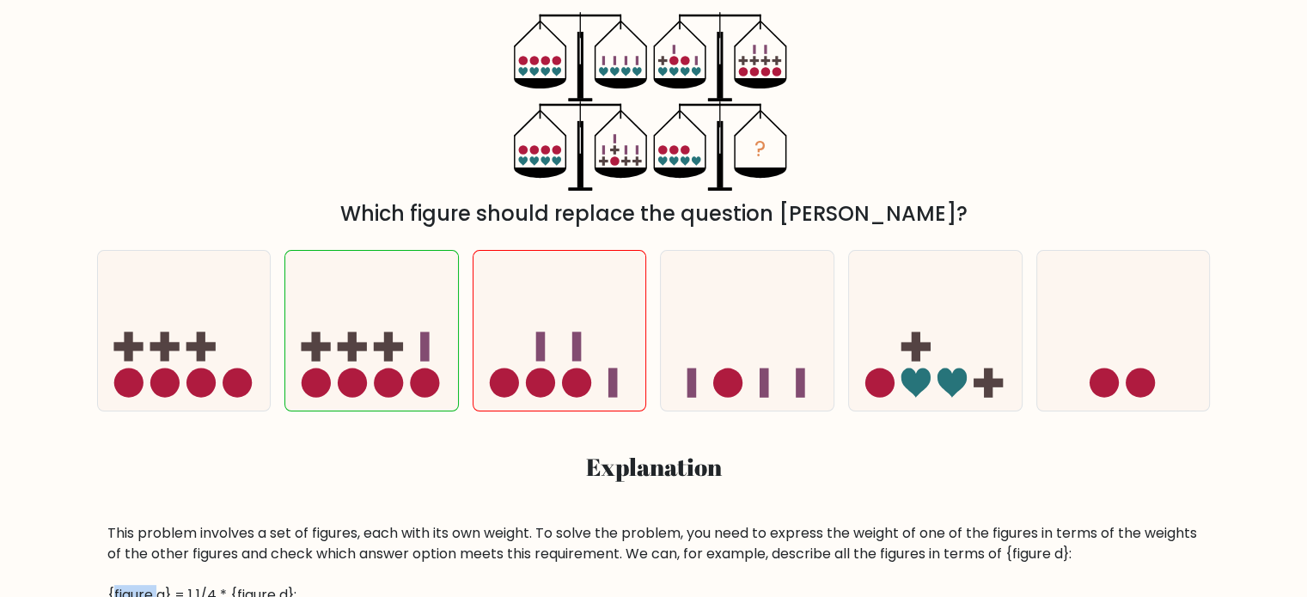
scroll to position [311, 0]
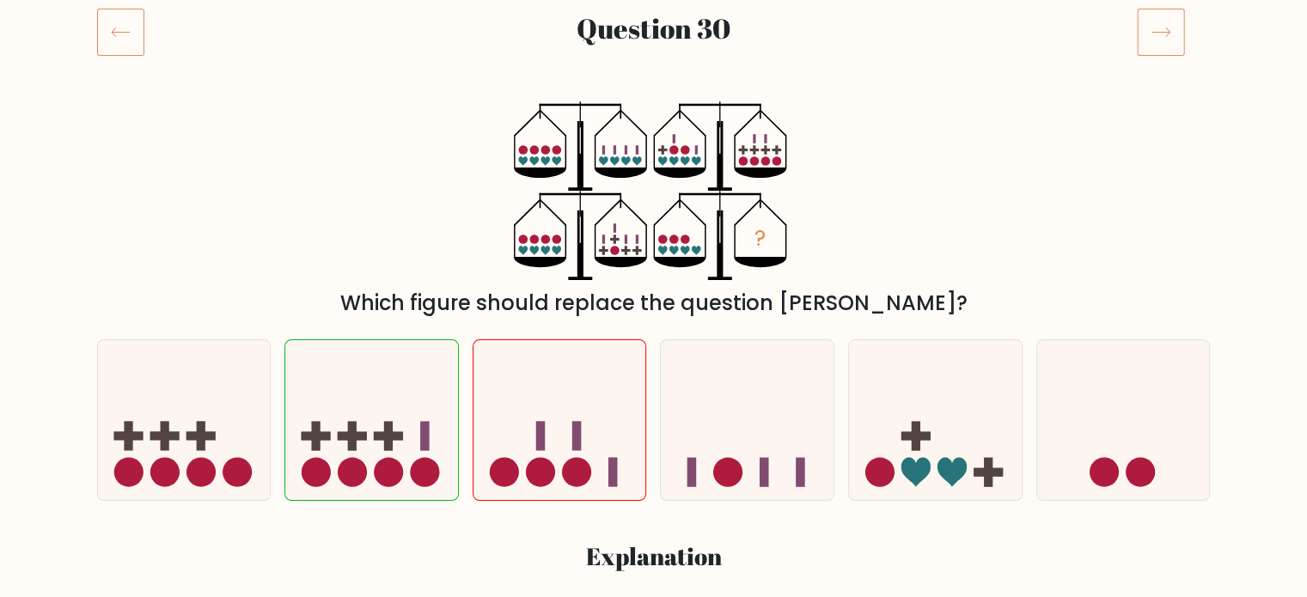
scroll to position [230, 0]
click at [368, 414] on icon at bounding box center [371, 421] width 173 height 143
click at [654, 78] on input "b." at bounding box center [654, 74] width 1 height 9
radio input "true"
click at [386, 419] on icon at bounding box center [371, 421] width 173 height 143
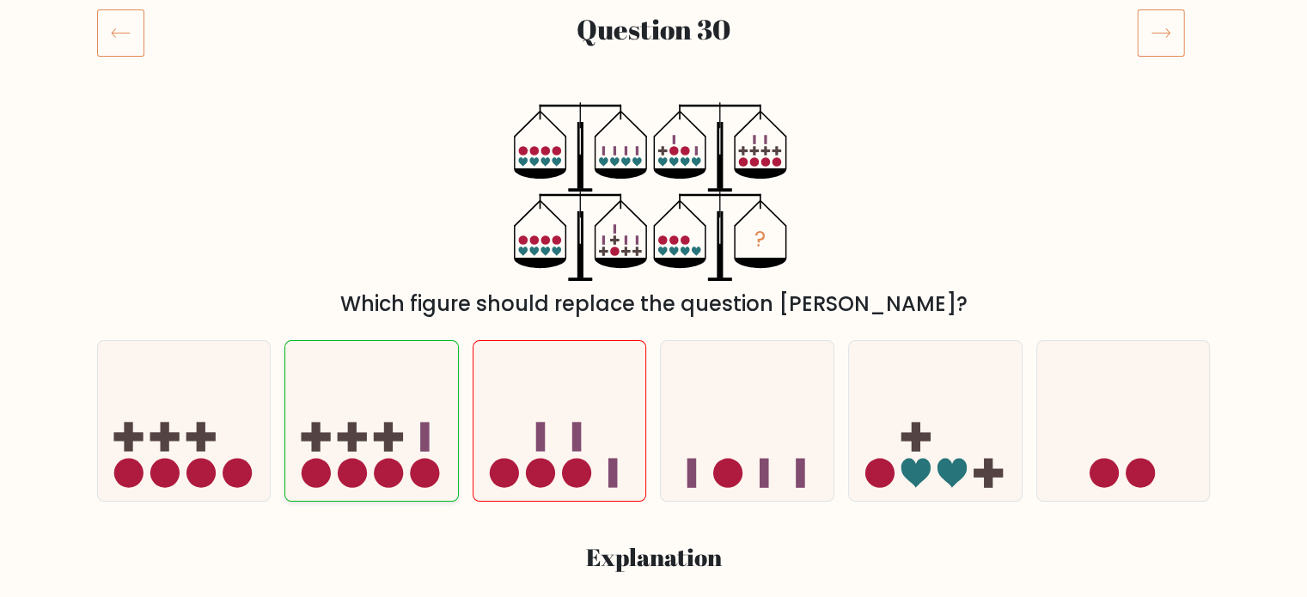
click at [654, 78] on input "b." at bounding box center [654, 74] width 1 height 9
click at [386, 419] on icon at bounding box center [371, 421] width 173 height 143
click at [654, 78] on input "b." at bounding box center [654, 74] width 1 height 9
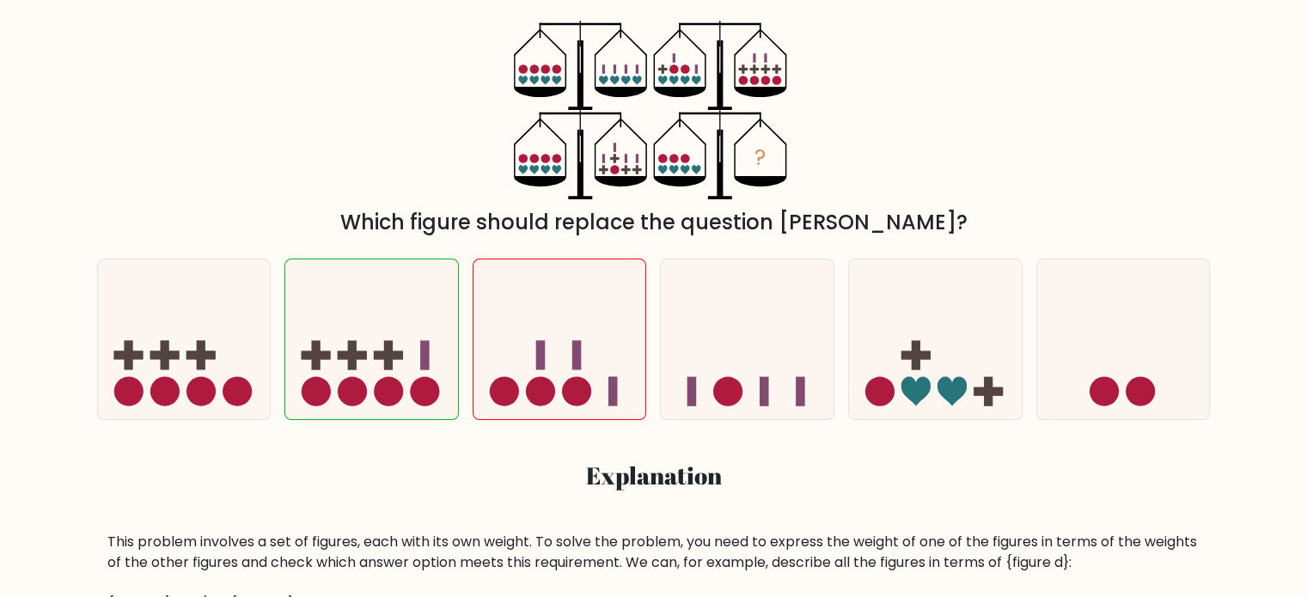
scroll to position [313, 0]
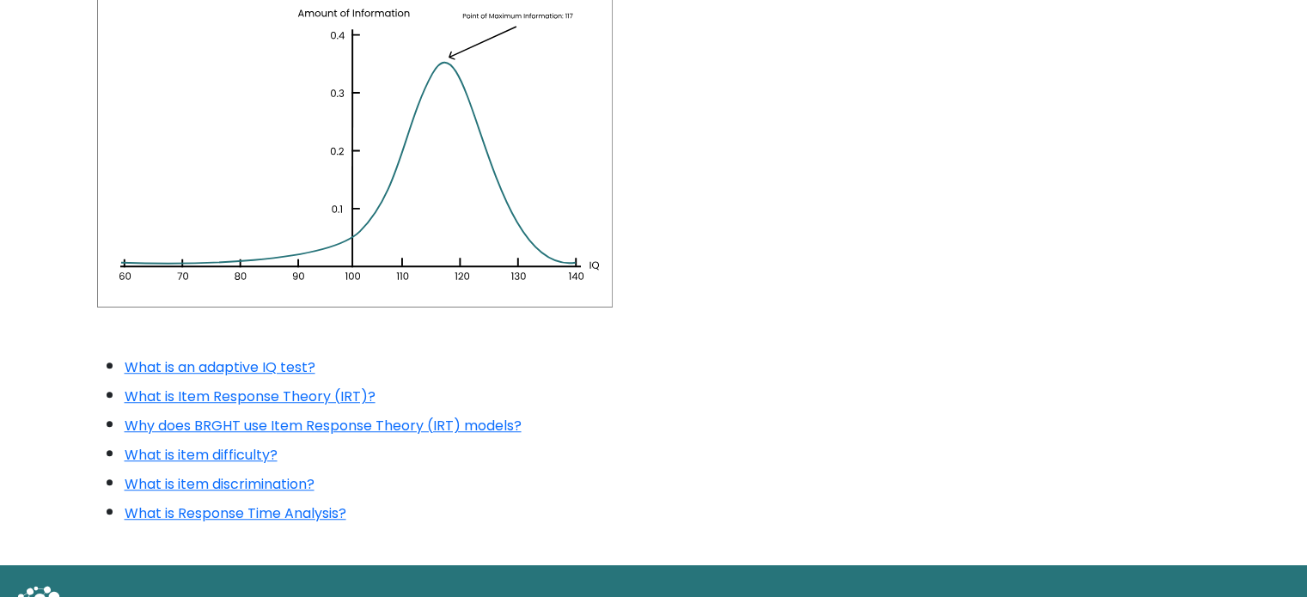
scroll to position [1262, 0]
